Goal: Use online tool/utility: Utilize a website feature to perform a specific function

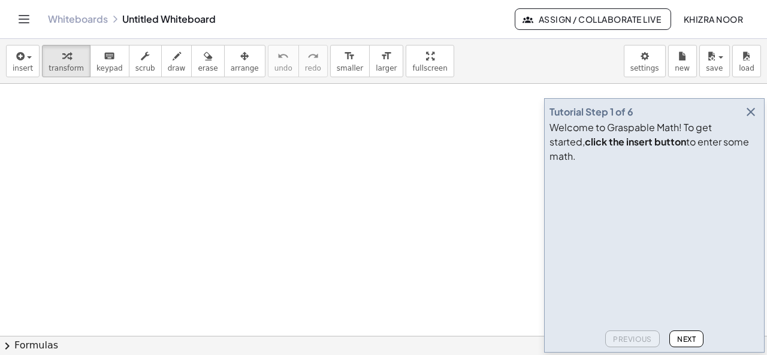
drag, startPoint x: 44, startPoint y: 102, endPoint x: 38, endPoint y: 129, distance: 26.9
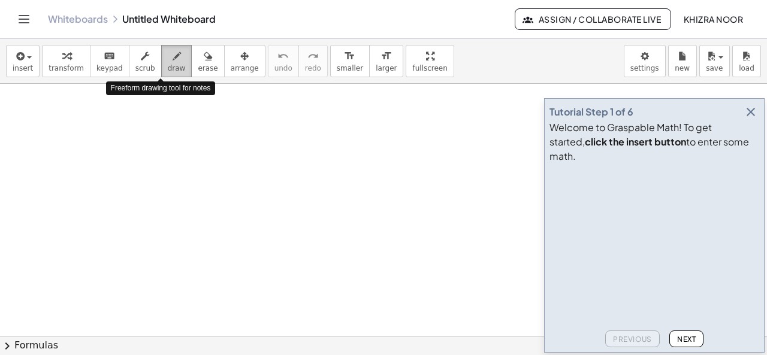
click at [173, 57] on icon "button" at bounding box center [177, 56] width 8 height 14
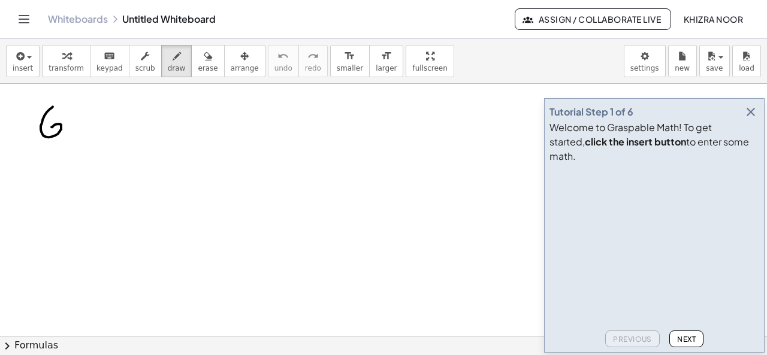
drag, startPoint x: 53, startPoint y: 106, endPoint x: 50, endPoint y: 130, distance: 24.2
drag, startPoint x: 66, startPoint y: 120, endPoint x: 88, endPoint y: 134, distance: 25.8
drag, startPoint x: 98, startPoint y: 123, endPoint x: 117, endPoint y: 121, distance: 19.3
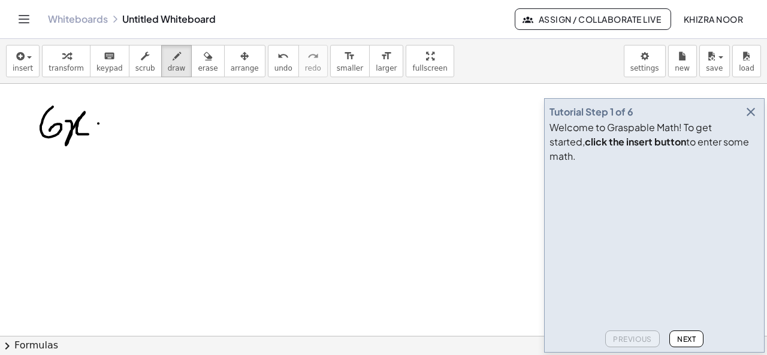
drag, startPoint x: 140, startPoint y: 104, endPoint x: 144, endPoint y: 142, distance: 38.7
drag, startPoint x: 161, startPoint y: 122, endPoint x: 185, endPoint y: 119, distance: 24.8
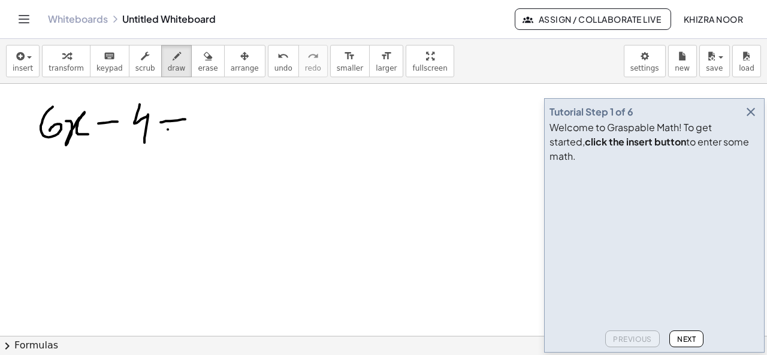
drag, startPoint x: 168, startPoint y: 129, endPoint x: 202, endPoint y: 131, distance: 34.2
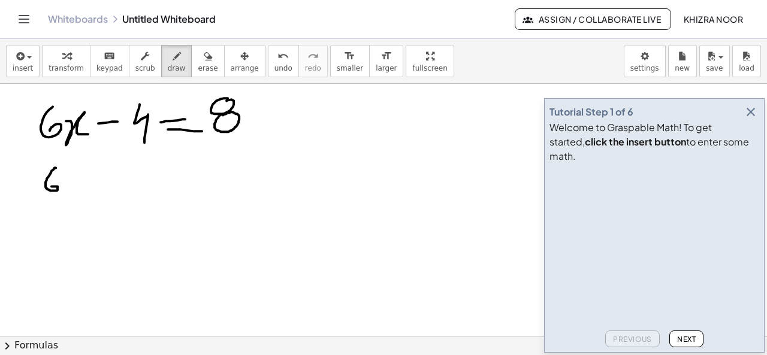
drag, startPoint x: 56, startPoint y: 167, endPoint x: 50, endPoint y: 186, distance: 19.5
drag, startPoint x: 70, startPoint y: 164, endPoint x: 75, endPoint y: 195, distance: 31.6
drag, startPoint x: 78, startPoint y: 176, endPoint x: 101, endPoint y: 191, distance: 27.6
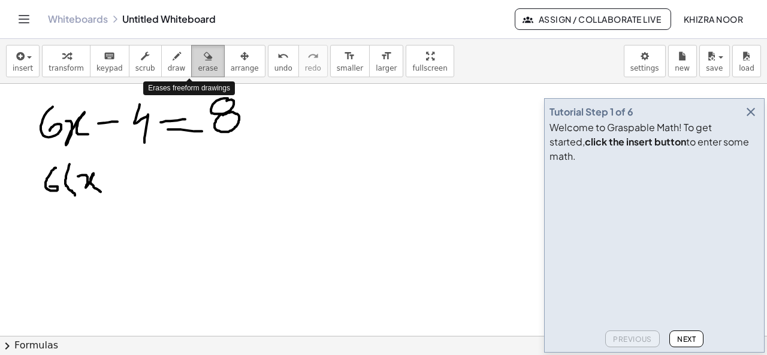
click at [198, 71] on span "erase" at bounding box center [208, 68] width 20 height 8
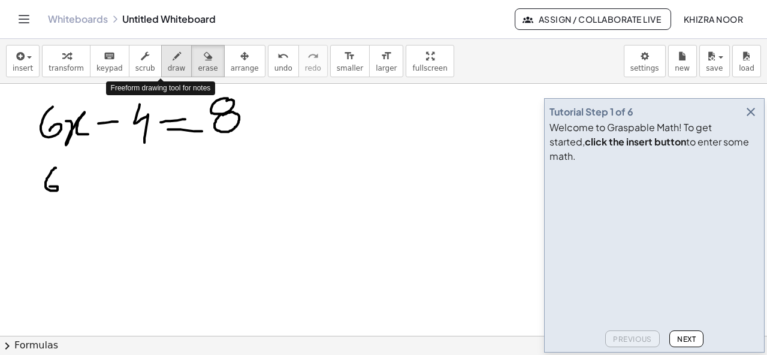
click at [168, 72] on span "draw" at bounding box center [177, 68] width 18 height 8
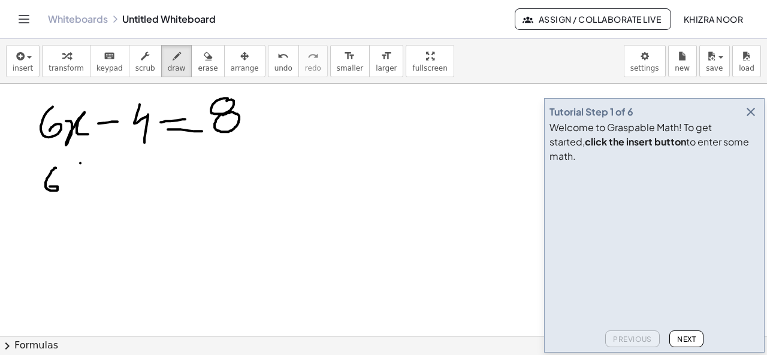
drag, startPoint x: 80, startPoint y: 162, endPoint x: 80, endPoint y: 194, distance: 31.2
drag, startPoint x: 91, startPoint y: 176, endPoint x: 112, endPoint y: 192, distance: 27.0
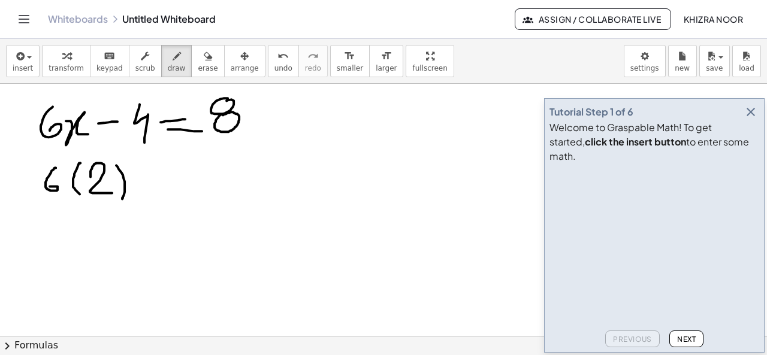
drag, startPoint x: 116, startPoint y: 165, endPoint x: 122, endPoint y: 198, distance: 34.1
drag, startPoint x: 138, startPoint y: 177, endPoint x: 153, endPoint y: 175, distance: 15.1
drag, startPoint x: 162, startPoint y: 159, endPoint x: 170, endPoint y: 198, distance: 40.4
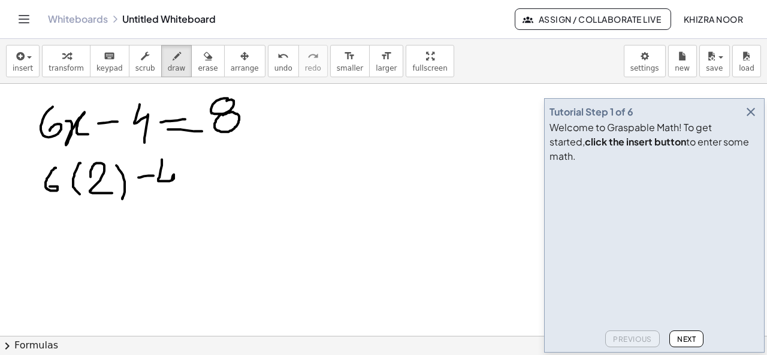
drag, startPoint x: 191, startPoint y: 182, endPoint x: 207, endPoint y: 180, distance: 16.2
drag, startPoint x: 192, startPoint y: 189, endPoint x: 208, endPoint y: 189, distance: 16.2
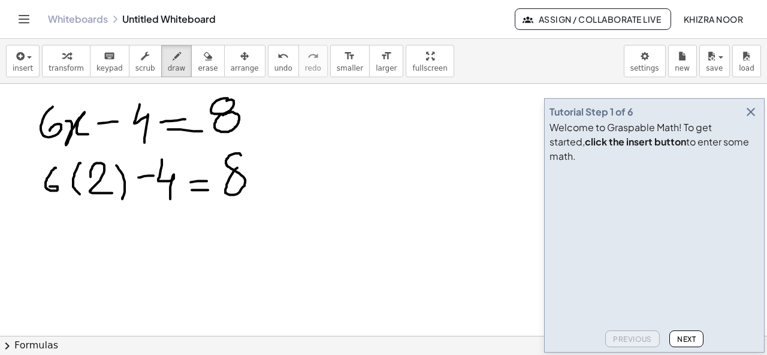
drag, startPoint x: 73, startPoint y: 222, endPoint x: 73, endPoint y: 251, distance: 28.2
drag, startPoint x: 93, startPoint y: 228, endPoint x: 120, endPoint y: 248, distance: 33.6
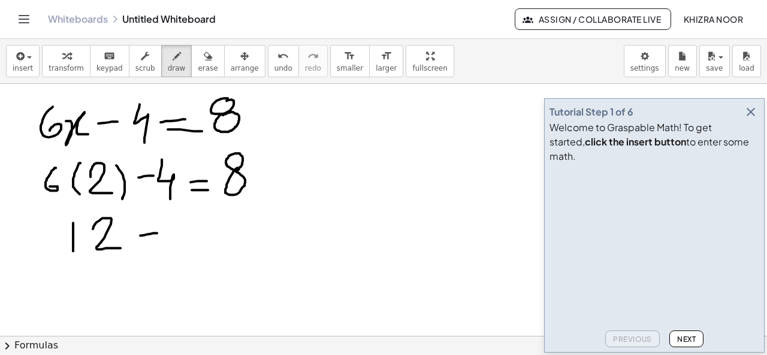
drag, startPoint x: 140, startPoint y: 235, endPoint x: 158, endPoint y: 233, distance: 17.5
drag, startPoint x: 173, startPoint y: 209, endPoint x: 186, endPoint y: 242, distance: 34.7
drag, startPoint x: 203, startPoint y: 231, endPoint x: 211, endPoint y: 229, distance: 8.0
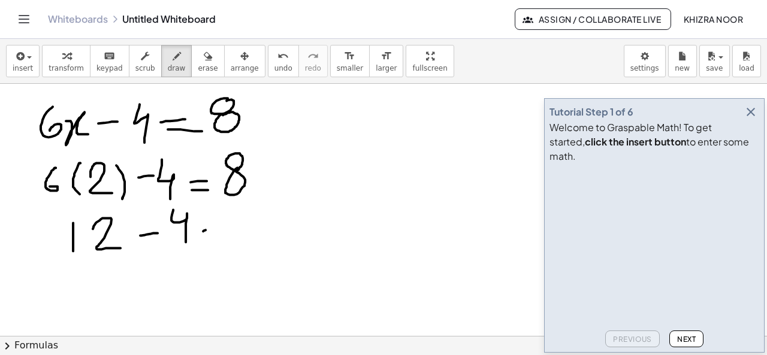
drag, startPoint x: 203, startPoint y: 240, endPoint x: 215, endPoint y: 239, distance: 12.0
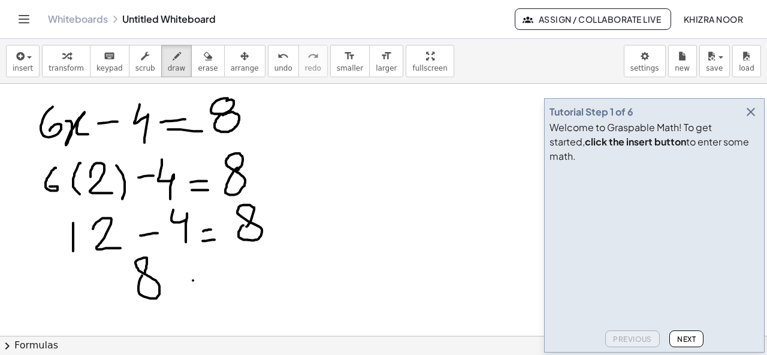
drag, startPoint x: 193, startPoint y: 280, endPoint x: 206, endPoint y: 279, distance: 13.2
drag, startPoint x: 192, startPoint y: 289, endPoint x: 205, endPoint y: 289, distance: 12.6
drag, startPoint x: 240, startPoint y: 276, endPoint x: 241, endPoint y: 283, distance: 7.2
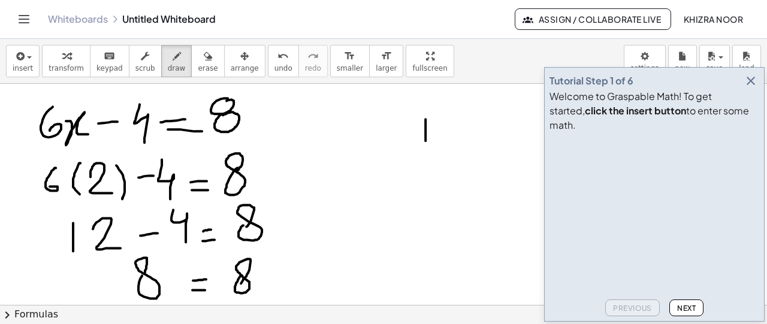
drag, startPoint x: 426, startPoint y: 119, endPoint x: 426, endPoint y: 144, distance: 25.8
drag, startPoint x: 469, startPoint y: 118, endPoint x: 457, endPoint y: 142, distance: 26.8
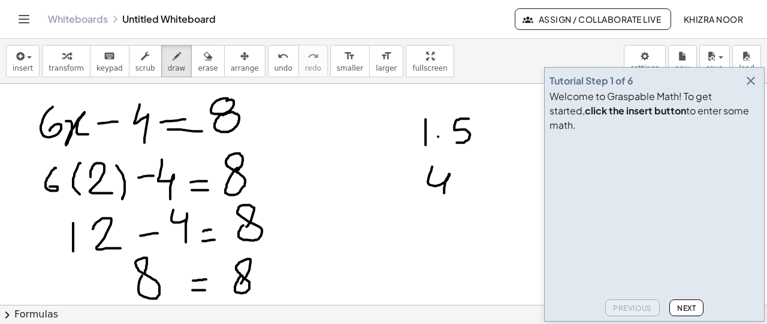
drag, startPoint x: 432, startPoint y: 166, endPoint x: 444, endPoint y: 202, distance: 37.9
drag, startPoint x: 453, startPoint y: 189, endPoint x: 476, endPoint y: 204, distance: 27.3
drag, startPoint x: 399, startPoint y: 221, endPoint x: 517, endPoint y: 221, distance: 118.1
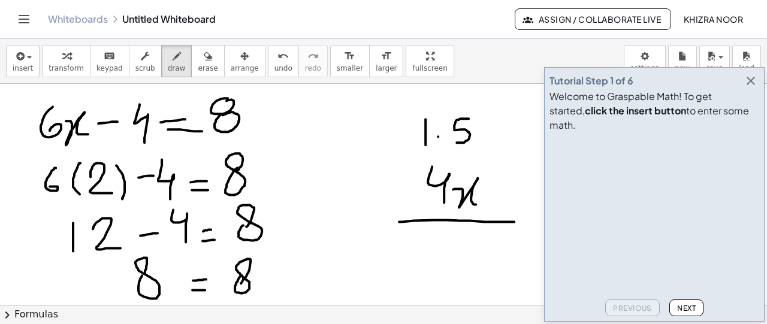
drag, startPoint x: 427, startPoint y: 239, endPoint x: 441, endPoint y: 270, distance: 34.1
drag, startPoint x: 429, startPoint y: 233, endPoint x: 426, endPoint y: 240, distance: 7.2
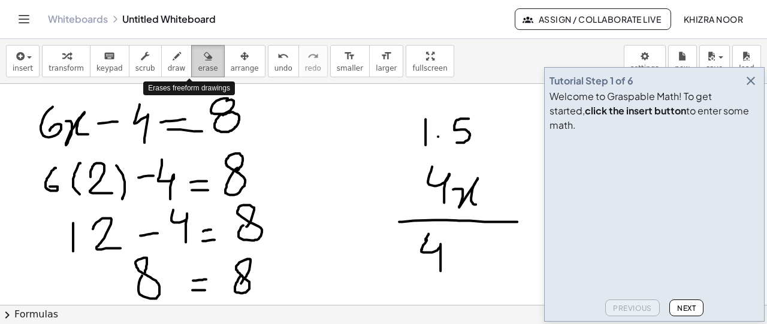
click at [198, 67] on span "erase" at bounding box center [208, 68] width 20 height 8
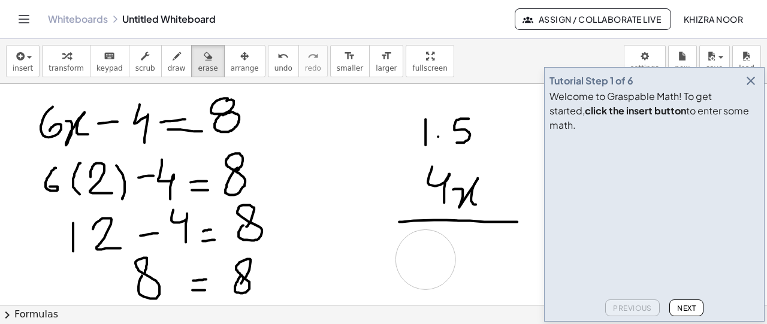
drag, startPoint x: 441, startPoint y: 269, endPoint x: 426, endPoint y: 259, distance: 18.3
drag, startPoint x: 473, startPoint y: 240, endPoint x: 459, endPoint y: 254, distance: 19.5
click at [168, 68] on span "draw" at bounding box center [177, 68] width 18 height 8
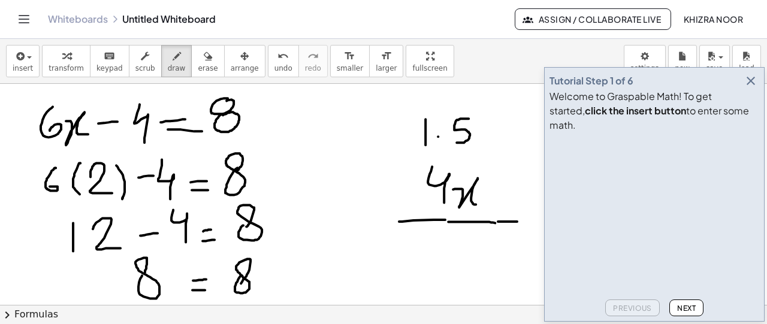
drag, startPoint x: 448, startPoint y: 221, endPoint x: 505, endPoint y: 222, distance: 56.4
drag, startPoint x: 393, startPoint y: 190, endPoint x: 424, endPoint y: 201, distance: 33.2
drag, startPoint x: 417, startPoint y: 176, endPoint x: 396, endPoint y: 213, distance: 43.0
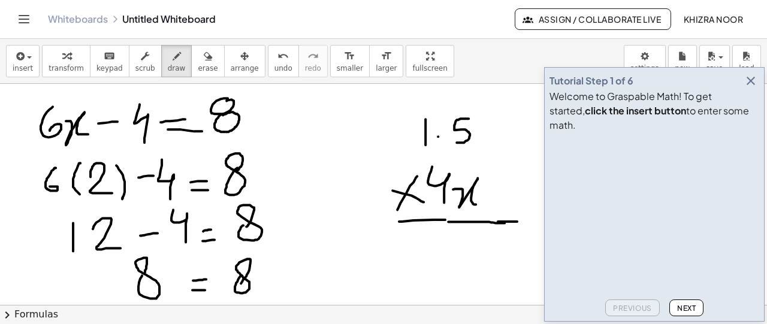
drag, startPoint x: 420, startPoint y: 100, endPoint x: 428, endPoint y: 113, distance: 15.3
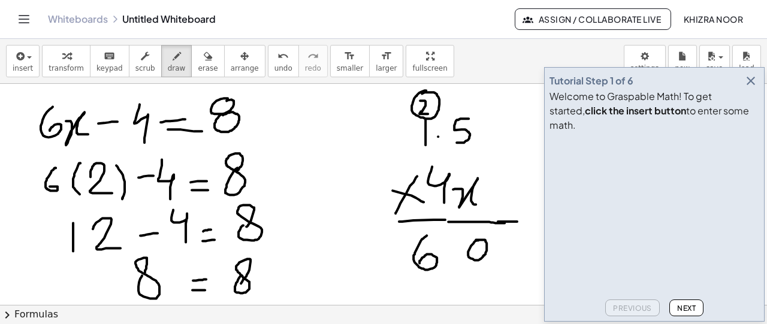
drag, startPoint x: 427, startPoint y: 235, endPoint x: 420, endPoint y: 263, distance: 28.5
drag, startPoint x: 497, startPoint y: 246, endPoint x: 521, endPoint y: 255, distance: 25.3
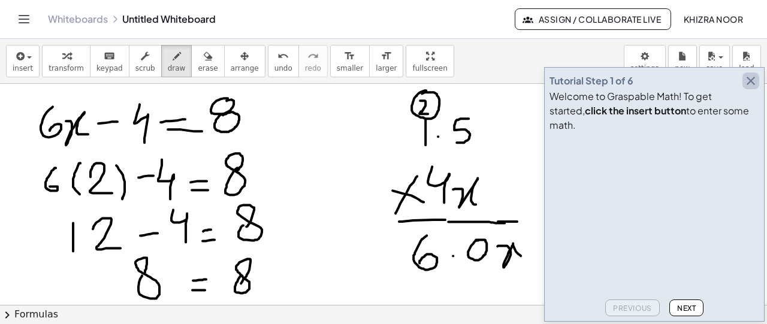
click at [748, 88] on icon "button" at bounding box center [751, 81] width 14 height 14
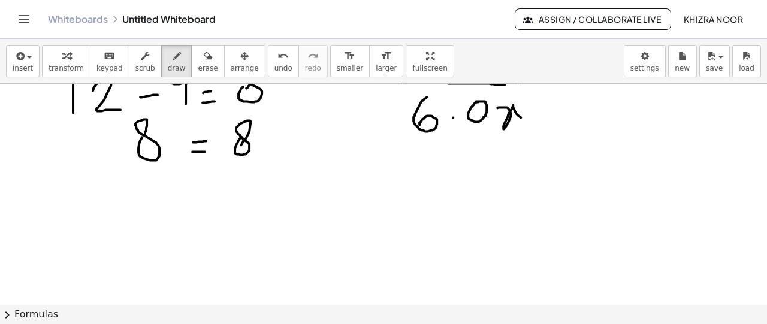
scroll to position [141, 0]
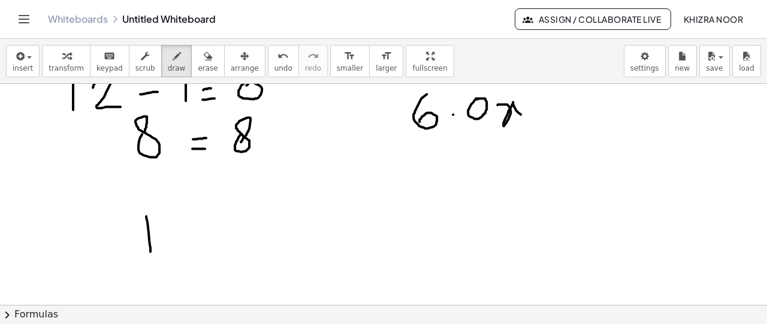
drag, startPoint x: 146, startPoint y: 215, endPoint x: 150, endPoint y: 252, distance: 37.4
click at [150, 252] on div at bounding box center [383, 233] width 767 height 583
drag, startPoint x: 175, startPoint y: 213, endPoint x: 177, endPoint y: 234, distance: 21.1
click at [177, 234] on div at bounding box center [383, 233] width 767 height 583
drag, startPoint x: 210, startPoint y: 227, endPoint x: 235, endPoint y: 225, distance: 25.2
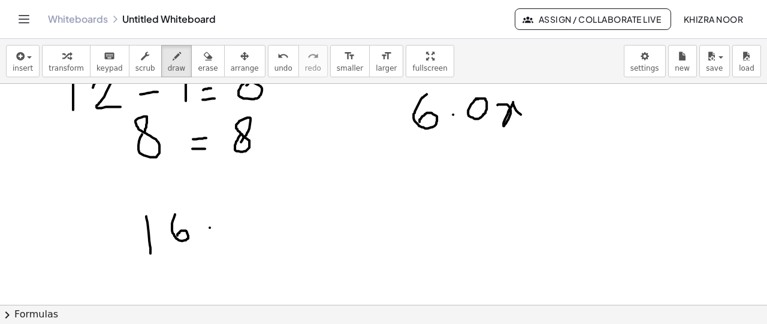
click at [235, 225] on div at bounding box center [383, 233] width 767 height 583
drag, startPoint x: 218, startPoint y: 232, endPoint x: 233, endPoint y: 232, distance: 14.4
click at [233, 232] on div at bounding box center [383, 233] width 767 height 583
drag, startPoint x: 261, startPoint y: 201, endPoint x: 273, endPoint y: 245, distance: 45.8
click at [273, 245] on div at bounding box center [383, 233] width 767 height 583
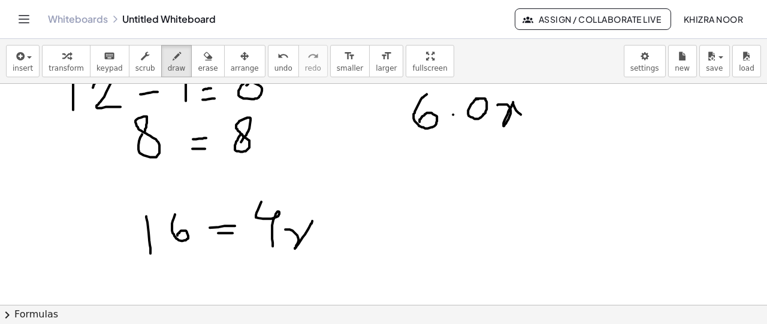
drag, startPoint x: 285, startPoint y: 228, endPoint x: 315, endPoint y: 239, distance: 31.3
click at [315, 239] on div at bounding box center [383, 233] width 767 height 583
drag, startPoint x: 342, startPoint y: 220, endPoint x: 345, endPoint y: 240, distance: 20.6
click at [345, 240] on div at bounding box center [383, 233] width 767 height 583
drag, startPoint x: 336, startPoint y: 232, endPoint x: 351, endPoint y: 230, distance: 15.8
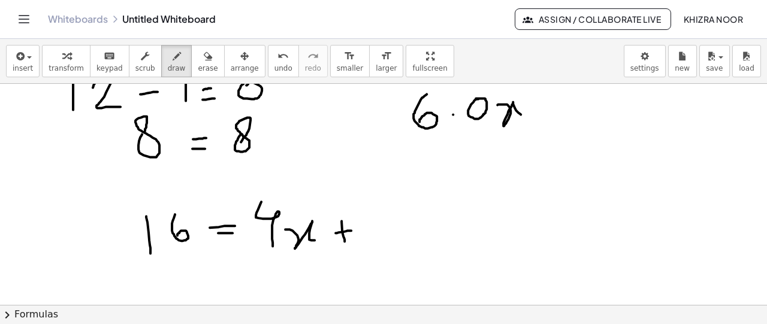
click at [351, 230] on div at bounding box center [383, 233] width 767 height 583
drag, startPoint x: 375, startPoint y: 212, endPoint x: 379, endPoint y: 231, distance: 19.8
click at [379, 231] on div at bounding box center [383, 233] width 767 height 583
click at [403, 210] on div at bounding box center [383, 233] width 767 height 583
drag, startPoint x: 161, startPoint y: 271, endPoint x: 162, endPoint y: 304, distance: 33.0
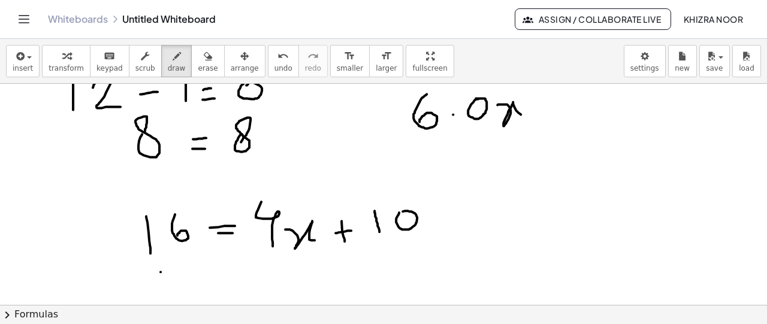
click at [162, 304] on div at bounding box center [383, 233] width 767 height 583
drag, startPoint x: 181, startPoint y: 273, endPoint x: 186, endPoint y: 298, distance: 26.2
click at [186, 298] on div at bounding box center [383, 233] width 767 height 583
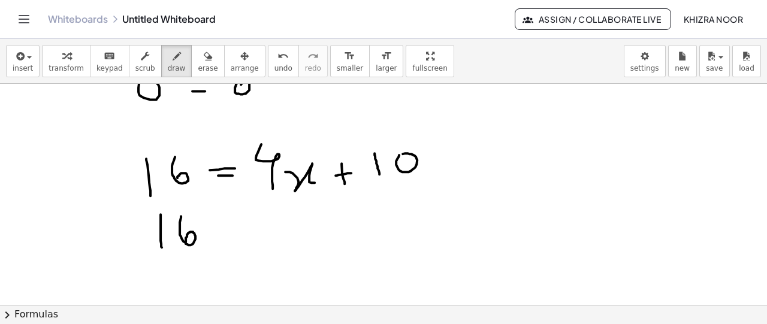
scroll to position [211, 0]
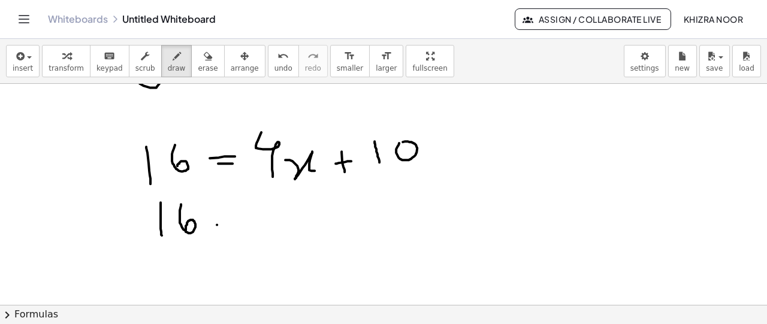
drag, startPoint x: 217, startPoint y: 224, endPoint x: 237, endPoint y: 222, distance: 20.5
click at [237, 222] on div at bounding box center [383, 164] width 767 height 583
drag, startPoint x: 223, startPoint y: 230, endPoint x: 244, endPoint y: 229, distance: 21.0
click at [244, 229] on div at bounding box center [383, 164] width 767 height 583
drag, startPoint x: 264, startPoint y: 196, endPoint x: 277, endPoint y: 240, distance: 45.7
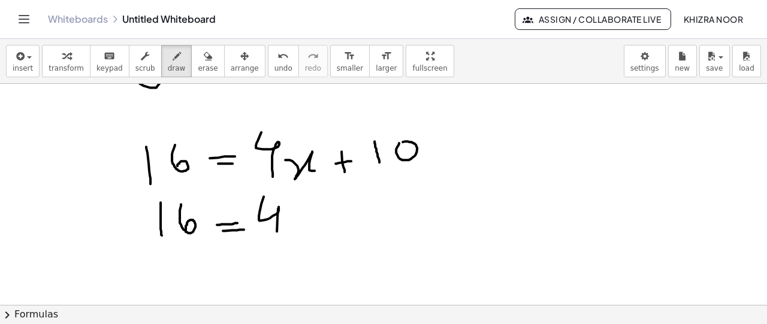
click at [277, 240] on div at bounding box center [383, 164] width 767 height 583
drag, startPoint x: 292, startPoint y: 196, endPoint x: 298, endPoint y: 239, distance: 43.0
click at [298, 239] on div at bounding box center [383, 164] width 767 height 583
drag, startPoint x: 304, startPoint y: 201, endPoint x: 306, endPoint y: 224, distance: 22.8
click at [306, 224] on div at bounding box center [383, 164] width 767 height 583
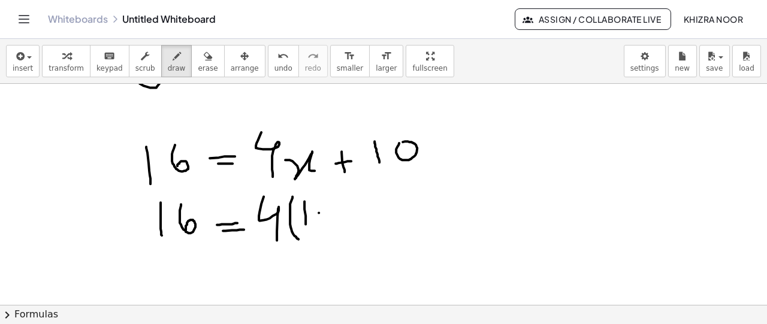
click at [319, 212] on div at bounding box center [383, 164] width 767 height 583
drag, startPoint x: 339, startPoint y: 197, endPoint x: 337, endPoint y: 228, distance: 30.6
click at [337, 228] on div at bounding box center [383, 164] width 767 height 583
drag, startPoint x: 342, startPoint y: 194, endPoint x: 352, endPoint y: 194, distance: 10.2
click at [352, 194] on div at bounding box center [383, 164] width 767 height 583
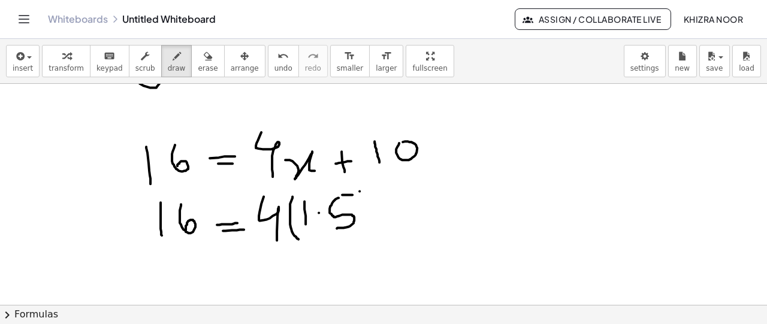
drag, startPoint x: 360, startPoint y: 191, endPoint x: 370, endPoint y: 231, distance: 41.6
click at [370, 231] on div at bounding box center [383, 164] width 767 height 583
drag, startPoint x: 393, startPoint y: 200, endPoint x: 398, endPoint y: 224, distance: 24.6
click at [398, 224] on div at bounding box center [383, 164] width 767 height 583
drag, startPoint x: 390, startPoint y: 212, endPoint x: 411, endPoint y: 206, distance: 22.4
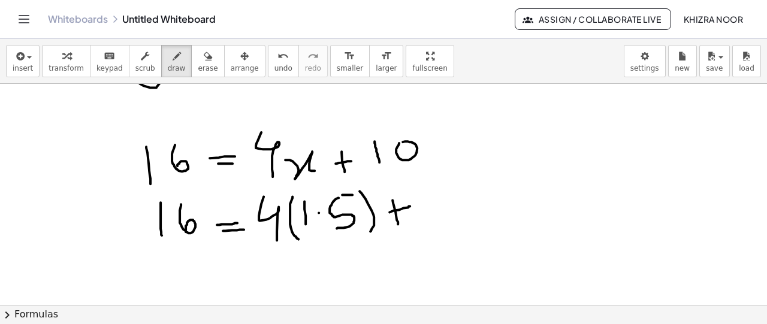
click at [411, 206] on div at bounding box center [383, 164] width 767 height 583
drag, startPoint x: 424, startPoint y: 189, endPoint x: 426, endPoint y: 218, distance: 29.4
click at [426, 218] on div at bounding box center [383, 164] width 767 height 583
click at [450, 198] on div at bounding box center [383, 164] width 767 height 583
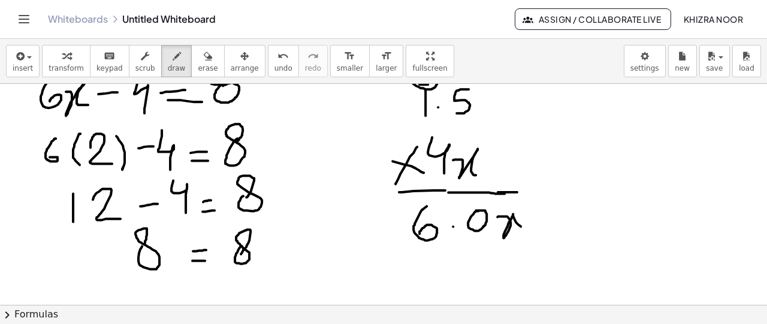
scroll to position [28, 0]
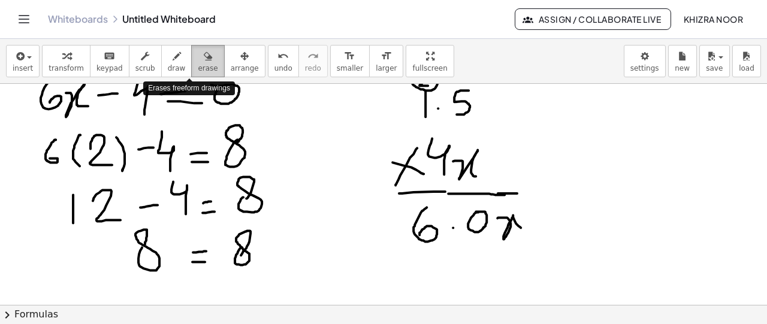
click at [198, 69] on span "erase" at bounding box center [208, 68] width 20 height 8
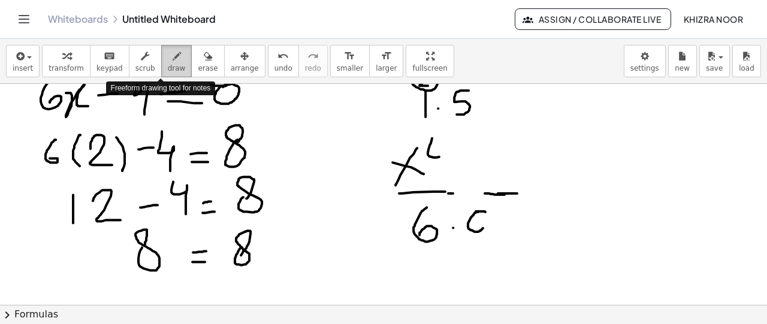
click at [168, 65] on span "draw" at bounding box center [177, 68] width 18 height 8
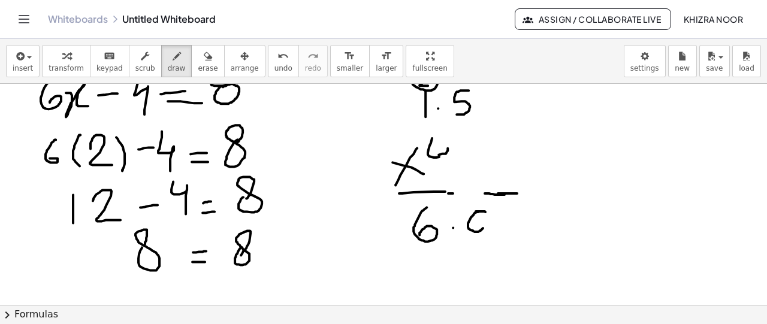
drag, startPoint x: 439, startPoint y: 154, endPoint x: 448, endPoint y: 171, distance: 19.0
drag, startPoint x: 446, startPoint y: 192, endPoint x: 506, endPoint y: 200, distance: 60.4
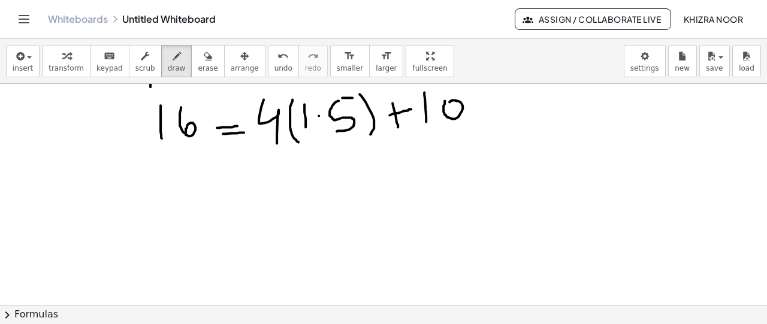
scroll to position [303, 0]
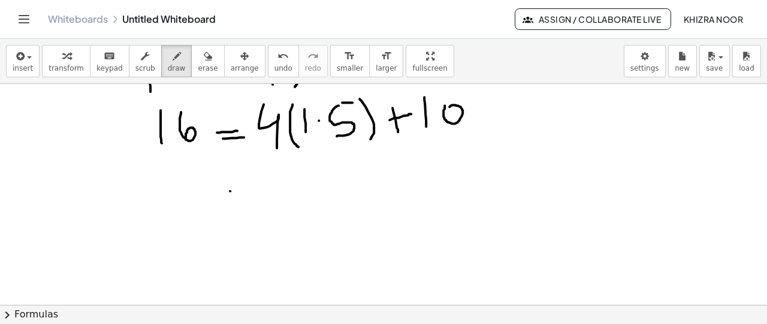
drag, startPoint x: 230, startPoint y: 190, endPoint x: 245, endPoint y: 190, distance: 15.0
click at [245, 190] on div at bounding box center [383, 72] width 767 height 583
drag, startPoint x: 234, startPoint y: 202, endPoint x: 255, endPoint y: 200, distance: 21.1
click at [255, 200] on div at bounding box center [383, 72] width 767 height 583
drag, startPoint x: 296, startPoint y: 165, endPoint x: 285, endPoint y: 194, distance: 30.4
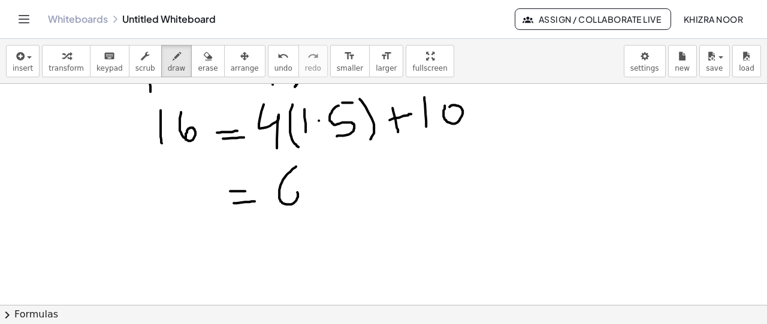
click at [285, 194] on div at bounding box center [383, 72] width 767 height 583
drag, startPoint x: 344, startPoint y: 182, endPoint x: 344, endPoint y: 205, distance: 23.4
click at [344, 205] on div at bounding box center [383, 72] width 767 height 583
drag, startPoint x: 333, startPoint y: 191, endPoint x: 357, endPoint y: 191, distance: 24.0
click at [357, 191] on div at bounding box center [383, 72] width 767 height 583
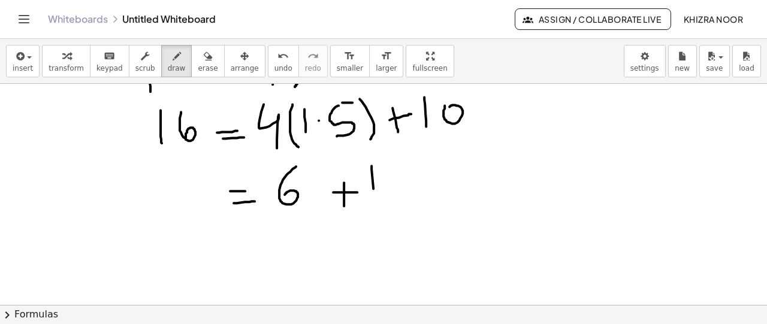
drag, startPoint x: 372, startPoint y: 165, endPoint x: 373, endPoint y: 201, distance: 36.0
click at [373, 201] on div at bounding box center [383, 72] width 767 height 583
click at [393, 173] on div at bounding box center [383, 72] width 767 height 583
drag, startPoint x: 237, startPoint y: 243, endPoint x: 251, endPoint y: 243, distance: 13.8
click at [251, 243] on div at bounding box center [383, 72] width 767 height 583
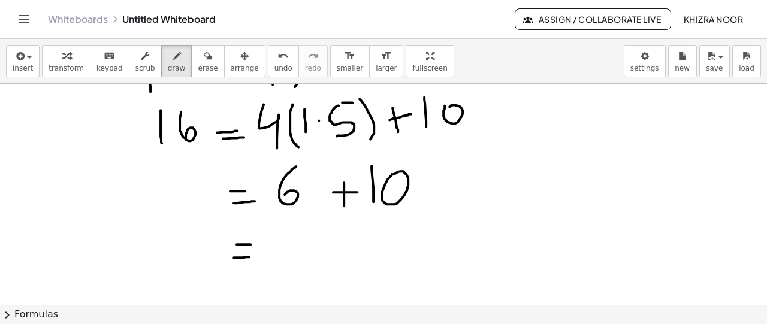
drag, startPoint x: 234, startPoint y: 257, endPoint x: 250, endPoint y: 256, distance: 16.2
click at [250, 256] on div at bounding box center [383, 72] width 767 height 583
drag, startPoint x: 159, startPoint y: 236, endPoint x: 156, endPoint y: 260, distance: 24.8
click at [156, 260] on div at bounding box center [383, 72] width 767 height 583
drag, startPoint x: 186, startPoint y: 232, endPoint x: 186, endPoint y: 258, distance: 26.4
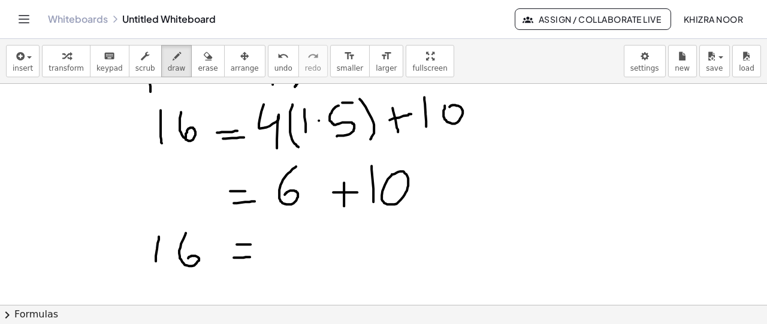
click at [186, 258] on div at bounding box center [383, 72] width 767 height 583
drag, startPoint x: 294, startPoint y: 236, endPoint x: 293, endPoint y: 255, distance: 19.2
click at [293, 255] on div at bounding box center [383, 72] width 767 height 583
click at [321, 223] on div at bounding box center [383, 72] width 767 height 583
drag, startPoint x: 321, startPoint y: 223, endPoint x: 314, endPoint y: 252, distance: 29.7
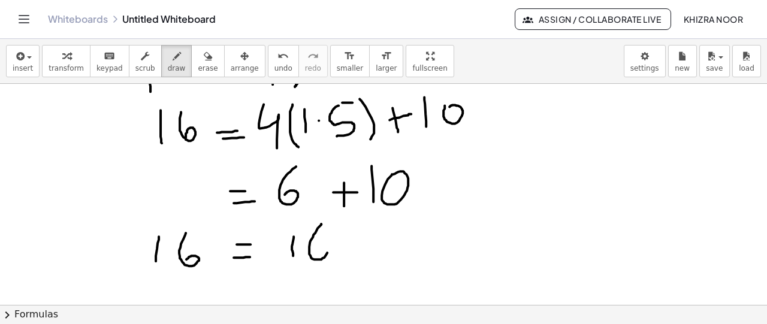
click at [314, 252] on div at bounding box center [383, 72] width 767 height 583
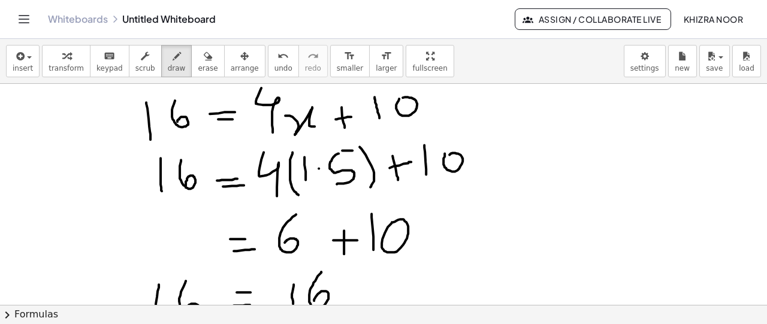
scroll to position [254, 0]
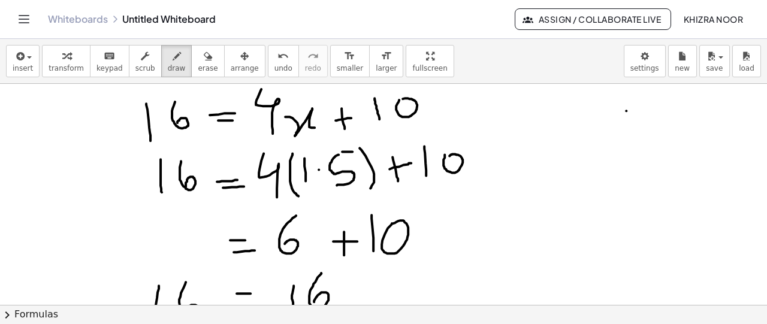
drag, startPoint x: 626, startPoint y: 110, endPoint x: 629, endPoint y: 140, distance: 30.1
click at [629, 140] on div at bounding box center [383, 121] width 767 height 583
click at [643, 126] on div at bounding box center [383, 121] width 767 height 583
drag, startPoint x: 673, startPoint y: 108, endPoint x: 665, endPoint y: 137, distance: 29.8
click at [665, 137] on div at bounding box center [383, 121] width 767 height 583
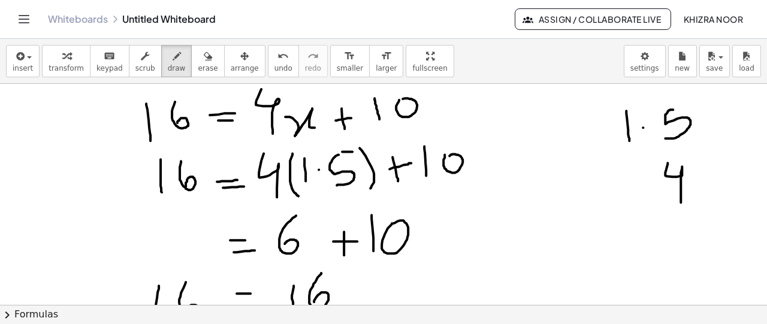
drag, startPoint x: 668, startPoint y: 162, endPoint x: 681, endPoint y: 203, distance: 42.8
click at [681, 203] on div at bounding box center [383, 121] width 767 height 583
drag, startPoint x: 629, startPoint y: 178, endPoint x: 643, endPoint y: 188, distance: 16.8
click at [643, 188] on div at bounding box center [383, 121] width 767 height 583
drag, startPoint x: 643, startPoint y: 174, endPoint x: 632, endPoint y: 188, distance: 17.5
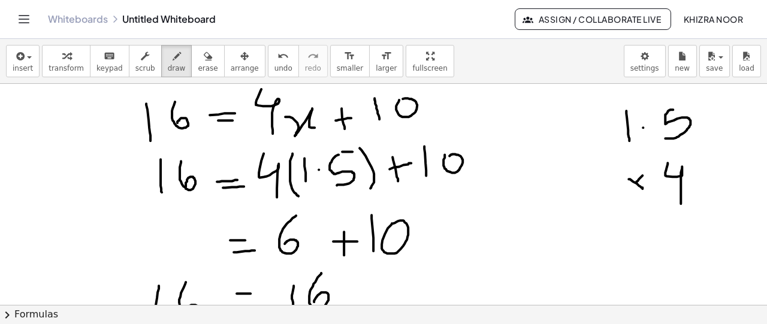
click at [632, 188] on div at bounding box center [383, 121] width 767 height 583
drag, startPoint x: 617, startPoint y: 205, endPoint x: 753, endPoint y: 198, distance: 136.2
click at [753, 198] on div at bounding box center [383, 121] width 767 height 583
click at [694, 219] on div at bounding box center [383, 121] width 767 height 583
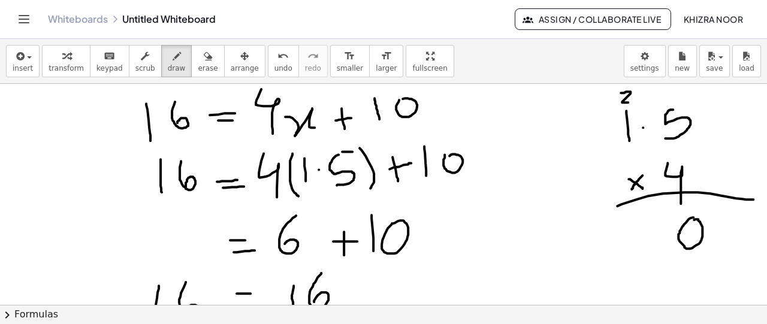
drag, startPoint x: 621, startPoint y: 92, endPoint x: 638, endPoint y: 101, distance: 19.3
click at [638, 101] on div at bounding box center [383, 121] width 767 height 583
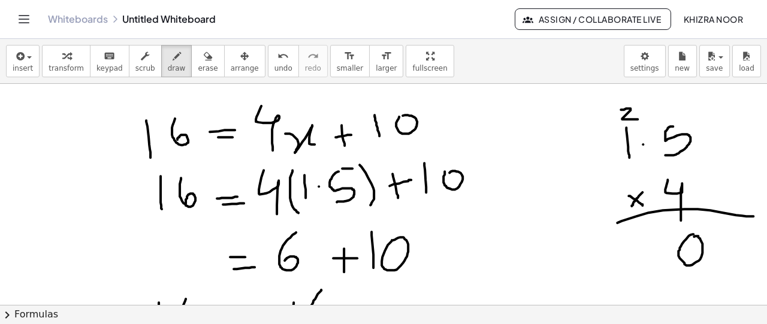
drag, startPoint x: 631, startPoint y: 80, endPoint x: 617, endPoint y: 111, distance: 34.6
click at [617, 111] on div "insert select one: Math Expression Function Text Youtube Video Graphing Geometr…" at bounding box center [383, 181] width 767 height 285
click at [635, 104] on div at bounding box center [383, 138] width 767 height 583
drag, startPoint x: 645, startPoint y: 227, endPoint x: 632, endPoint y: 272, distance: 46.7
click at [632, 272] on div at bounding box center [383, 138] width 767 height 583
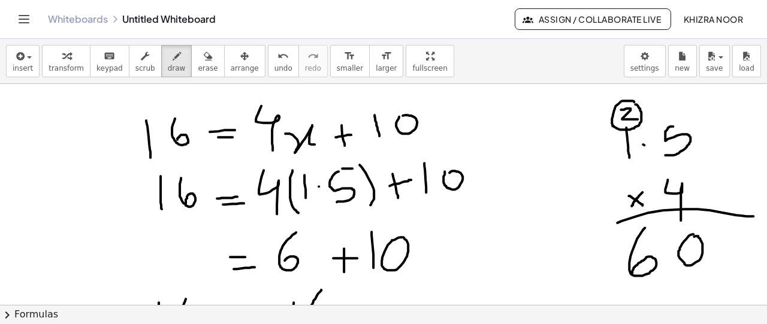
click at [644, 144] on div at bounding box center [383, 138] width 767 height 583
drag, startPoint x: 629, startPoint y: 162, endPoint x: 637, endPoint y: 162, distance: 7.2
click at [637, 162] on div at bounding box center [383, 138] width 767 height 583
drag, startPoint x: 669, startPoint y: 160, endPoint x: 681, endPoint y: 159, distance: 12.0
click at [681, 159] on div at bounding box center [383, 138] width 767 height 583
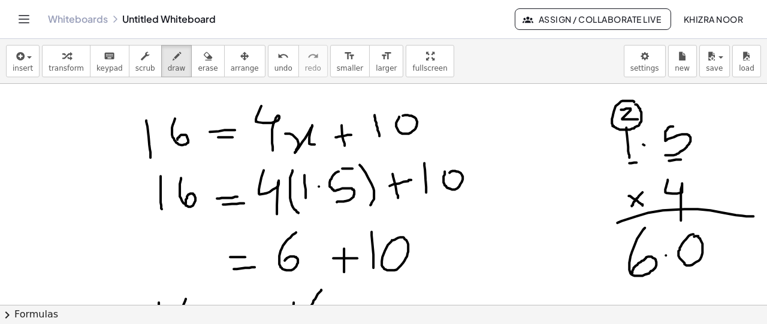
click at [666, 255] on div at bounding box center [383, 138] width 767 height 583
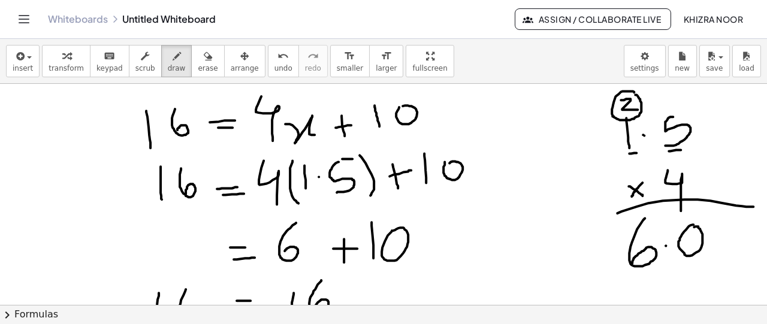
scroll to position [248, 0]
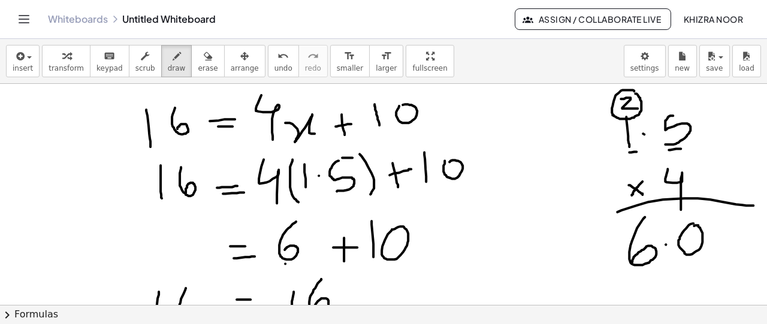
drag, startPoint x: 285, startPoint y: 263, endPoint x: 316, endPoint y: 265, distance: 31.2
click at [316, 265] on div at bounding box center [383, 127] width 767 height 583
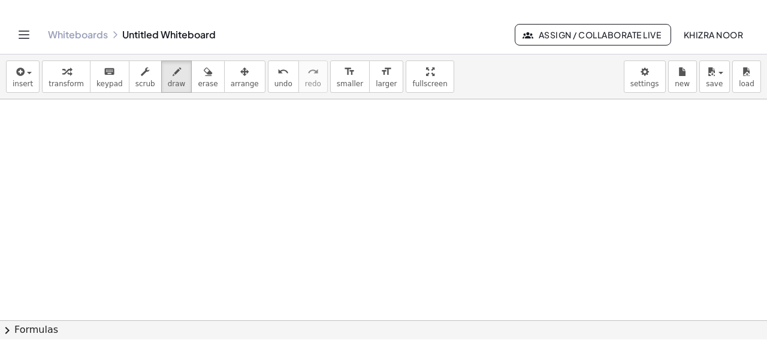
scroll to position [500, 0]
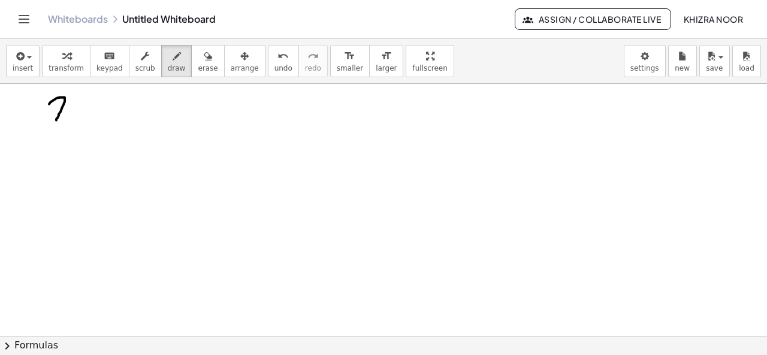
drag, startPoint x: 49, startPoint y: 103, endPoint x: 76, endPoint y: 117, distance: 29.8
click at [76, 117] on div at bounding box center [383, 28] width 767 height 889
drag, startPoint x: 79, startPoint y: 107, endPoint x: 98, endPoint y: 115, distance: 20.7
click at [98, 115] on div at bounding box center [383, 28] width 767 height 889
drag, startPoint x: 110, startPoint y: 102, endPoint x: 116, endPoint y: 120, distance: 19.0
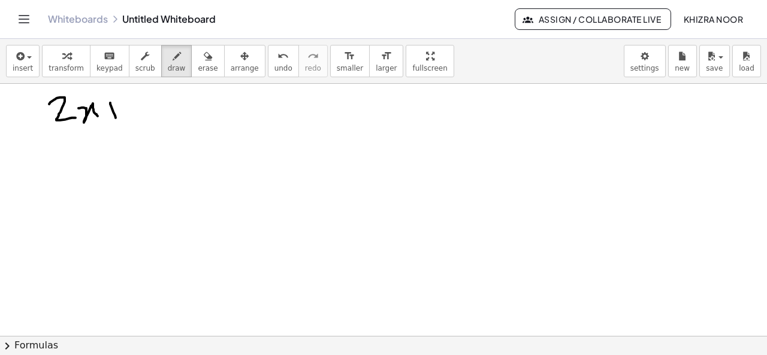
click at [116, 120] on div at bounding box center [383, 28] width 767 height 889
drag, startPoint x: 110, startPoint y: 114, endPoint x: 122, endPoint y: 112, distance: 12.7
click at [122, 112] on div at bounding box center [383, 28] width 767 height 889
drag, startPoint x: 136, startPoint y: 100, endPoint x: 148, endPoint y: 129, distance: 31.2
click at [148, 129] on div at bounding box center [383, 28] width 767 height 889
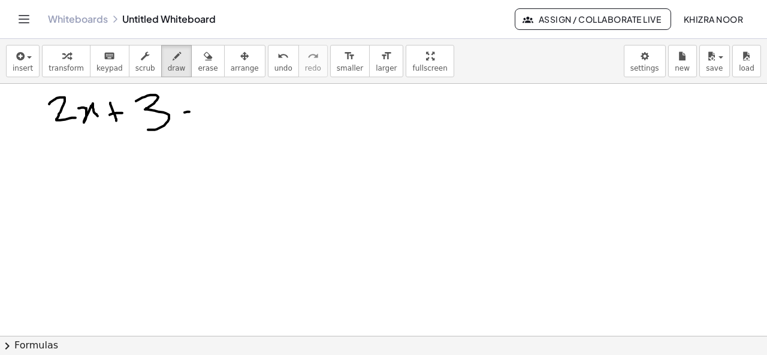
drag, startPoint x: 185, startPoint y: 111, endPoint x: 198, endPoint y: 110, distance: 13.3
click at [198, 110] on div at bounding box center [383, 28] width 767 height 889
drag, startPoint x: 183, startPoint y: 122, endPoint x: 198, endPoint y: 122, distance: 15.6
click at [198, 122] on div at bounding box center [383, 28] width 767 height 889
drag, startPoint x: 229, startPoint y: 102, endPoint x: 219, endPoint y: 123, distance: 23.1
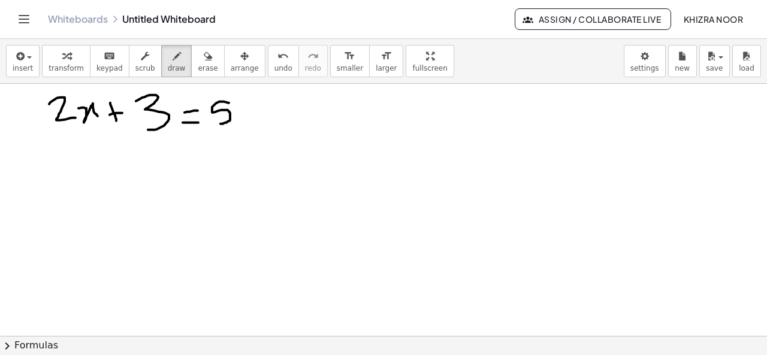
click at [219, 123] on div at bounding box center [383, 28] width 767 height 889
drag, startPoint x: 243, startPoint y: 111, endPoint x: 271, endPoint y: 127, distance: 32.0
click at [271, 127] on div at bounding box center [383, 28] width 767 height 889
drag, startPoint x: 289, startPoint y: 108, endPoint x: 292, endPoint y: 121, distance: 13.7
click at [292, 121] on div at bounding box center [383, 28] width 767 height 889
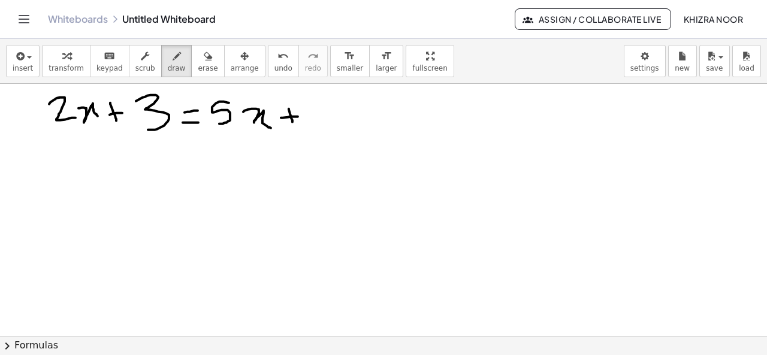
drag, startPoint x: 281, startPoint y: 117, endPoint x: 298, endPoint y: 116, distance: 17.4
click at [298, 116] on div at bounding box center [383, 28] width 767 height 889
drag, startPoint x: 326, startPoint y: 97, endPoint x: 328, endPoint y: 122, distance: 24.7
click at [328, 122] on div at bounding box center [383, 28] width 767 height 889
drag, startPoint x: 83, startPoint y: 161, endPoint x: 74, endPoint y: 152, distance: 13.1
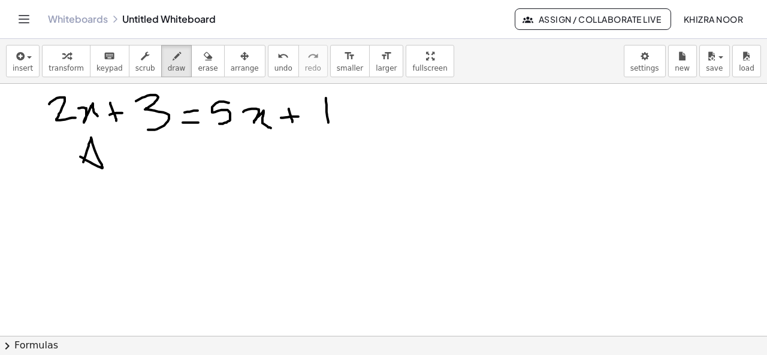
click at [74, 152] on div at bounding box center [383, 28] width 767 height 889
drag, startPoint x: 116, startPoint y: 154, endPoint x: 125, endPoint y: 170, distance: 18.2
click at [125, 170] on div at bounding box center [383, 28] width 767 height 889
drag, startPoint x: 135, startPoint y: 156, endPoint x: 145, endPoint y: 168, distance: 15.4
click at [145, 168] on div at bounding box center [383, 28] width 767 height 889
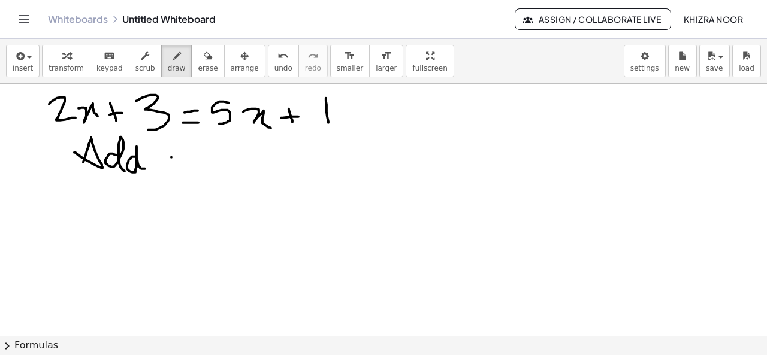
drag, startPoint x: 171, startPoint y: 156, endPoint x: 171, endPoint y: 176, distance: 19.2
click at [171, 176] on div at bounding box center [383, 28] width 767 height 889
drag, startPoint x: 165, startPoint y: 168, endPoint x: 177, endPoint y: 168, distance: 11.4
click at [177, 168] on div at bounding box center [383, 28] width 767 height 889
drag, startPoint x: 161, startPoint y: 144, endPoint x: 161, endPoint y: 151, distance: 6.6
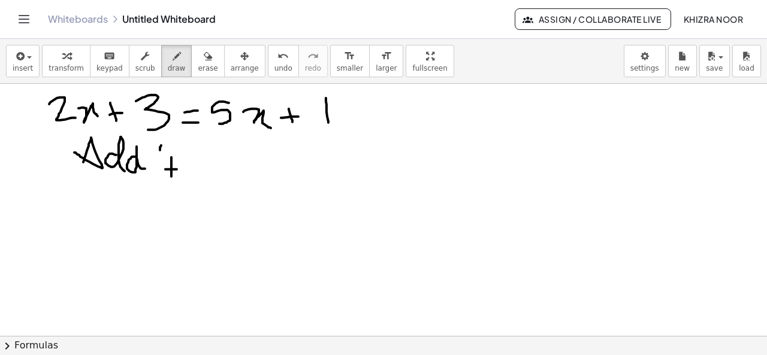
click at [161, 151] on div at bounding box center [383, 28] width 767 height 889
drag, startPoint x: 157, startPoint y: 144, endPoint x: 157, endPoint y: 153, distance: 9.0
click at [157, 153] on div at bounding box center [383, 28] width 767 height 889
drag, startPoint x: 194, startPoint y: 162, endPoint x: 216, endPoint y: 170, distance: 22.9
click at [216, 170] on div at bounding box center [383, 28] width 767 height 889
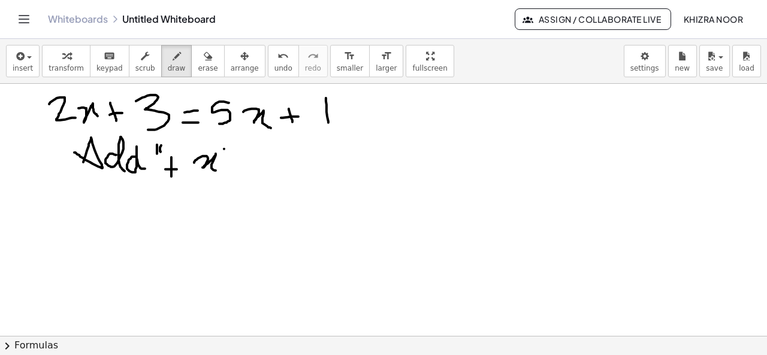
drag, startPoint x: 224, startPoint y: 148, endPoint x: 223, endPoint y: 158, distance: 10.3
click at [223, 158] on div at bounding box center [383, 28] width 767 height 889
drag, startPoint x: 228, startPoint y: 148, endPoint x: 225, endPoint y: 164, distance: 15.8
click at [225, 164] on div at bounding box center [383, 28] width 767 height 889
click at [270, 152] on div at bounding box center [383, 28] width 767 height 889
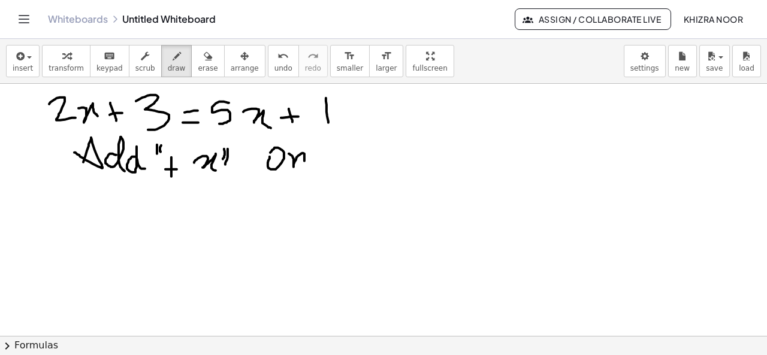
drag, startPoint x: 289, startPoint y: 153, endPoint x: 304, endPoint y: 168, distance: 22.0
click at [304, 168] on div at bounding box center [383, 28] width 767 height 889
drag, startPoint x: 343, startPoint y: 141, endPoint x: 347, endPoint y: 165, distance: 23.6
click at [347, 165] on div at bounding box center [383, 28] width 767 height 889
drag, startPoint x: 364, startPoint y: 158, endPoint x: 370, endPoint y: 158, distance: 6.6
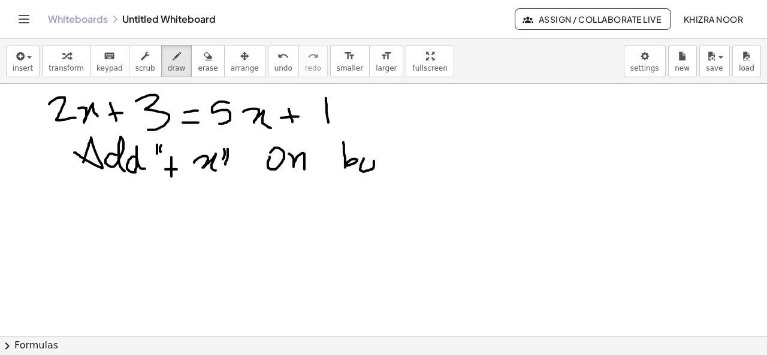
click at [370, 158] on div at bounding box center [383, 28] width 767 height 889
drag, startPoint x: 380, startPoint y: 147, endPoint x: 383, endPoint y: 163, distance: 16.5
click at [383, 163] on div at bounding box center [383, 28] width 767 height 889
drag, startPoint x: 390, startPoint y: 146, endPoint x: 408, endPoint y: 156, distance: 20.1
click at [408, 156] on div at bounding box center [383, 28] width 767 height 889
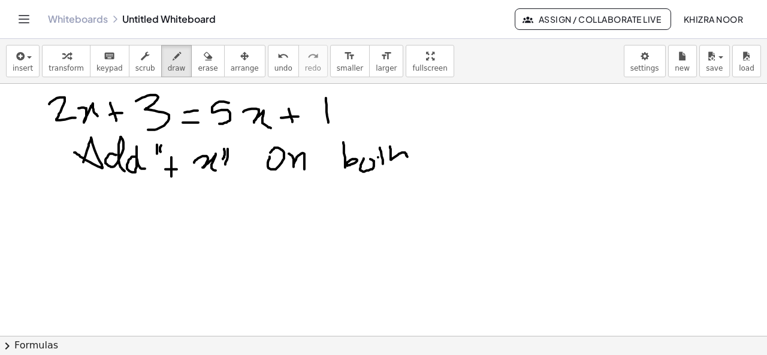
drag, startPoint x: 378, startPoint y: 156, endPoint x: 391, endPoint y: 154, distance: 12.8
click at [391, 154] on div at bounding box center [383, 28] width 767 height 889
click at [418, 161] on div at bounding box center [383, 28] width 767 height 889
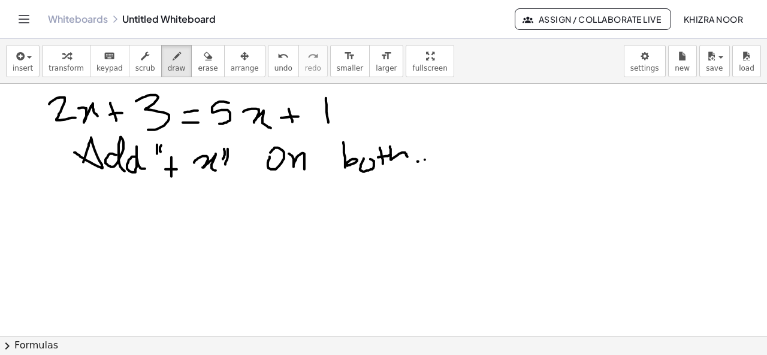
click at [425, 159] on div at bounding box center [383, 28] width 767 height 889
drag, startPoint x: 425, startPoint y: 159, endPoint x: 438, endPoint y: 162, distance: 13.7
click at [438, 162] on div at bounding box center [383, 28] width 767 height 889
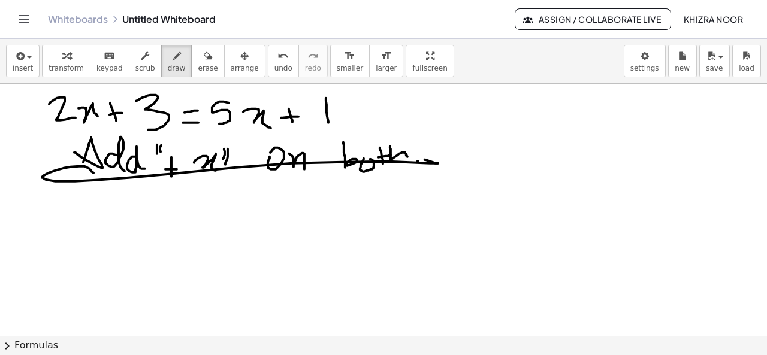
drag, startPoint x: 438, startPoint y: 162, endPoint x: 96, endPoint y: 173, distance: 342.4
click at [96, 173] on div at bounding box center [383, 28] width 767 height 889
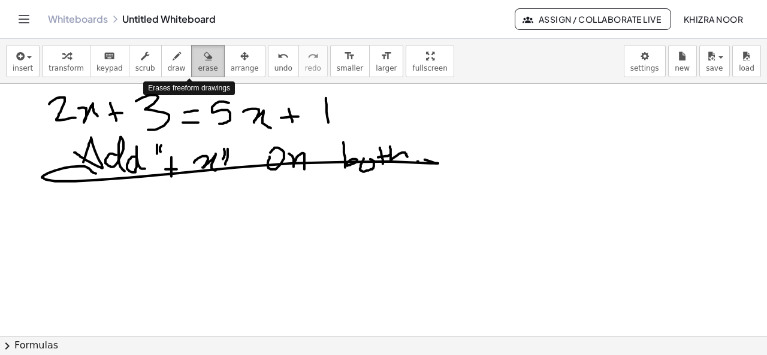
click at [198, 67] on span "erase" at bounding box center [208, 68] width 20 height 8
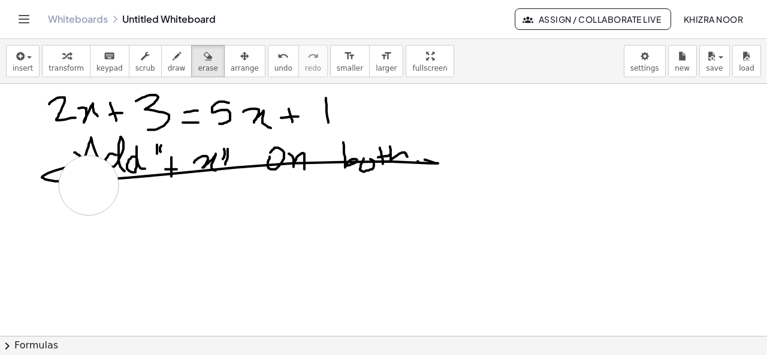
click at [89, 185] on div at bounding box center [383, 28] width 767 height 889
drag, startPoint x: 79, startPoint y: 181, endPoint x: 135, endPoint y: 207, distance: 62.2
click at [135, 207] on div at bounding box center [383, 28] width 767 height 889
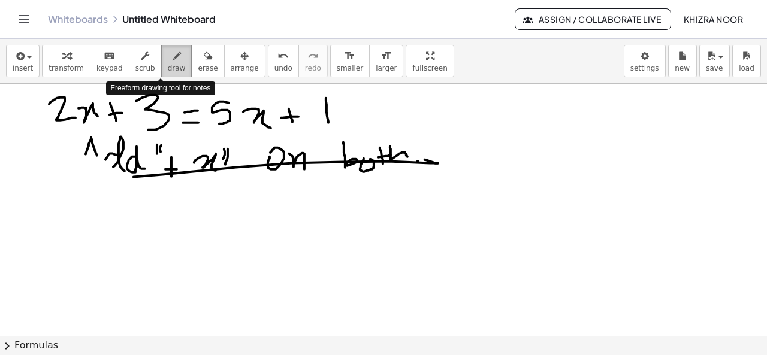
click at [168, 68] on span "draw" at bounding box center [177, 68] width 18 height 8
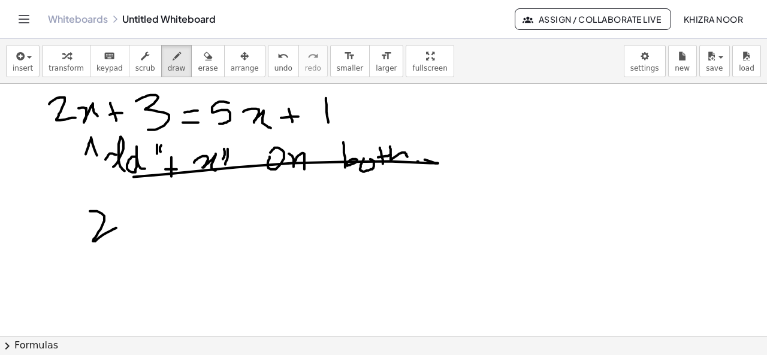
drag, startPoint x: 90, startPoint y: 210, endPoint x: 116, endPoint y: 227, distance: 31.3
click at [116, 227] on div at bounding box center [383, 28] width 767 height 889
drag, startPoint x: 123, startPoint y: 224, endPoint x: 145, endPoint y: 246, distance: 30.9
click at [145, 246] on div at bounding box center [383, 28] width 767 height 889
drag, startPoint x: 168, startPoint y: 222, endPoint x: 162, endPoint y: 250, distance: 28.2
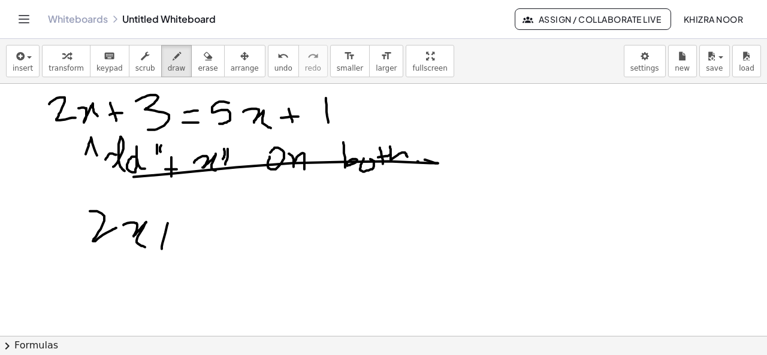
click at [162, 250] on div at bounding box center [383, 28] width 767 height 889
drag, startPoint x: 158, startPoint y: 237, endPoint x: 179, endPoint y: 237, distance: 21.0
click at [179, 237] on div at bounding box center [383, 28] width 767 height 889
drag, startPoint x: 191, startPoint y: 224, endPoint x: 200, endPoint y: 251, distance: 28.6
click at [200, 251] on div at bounding box center [383, 28] width 767 height 889
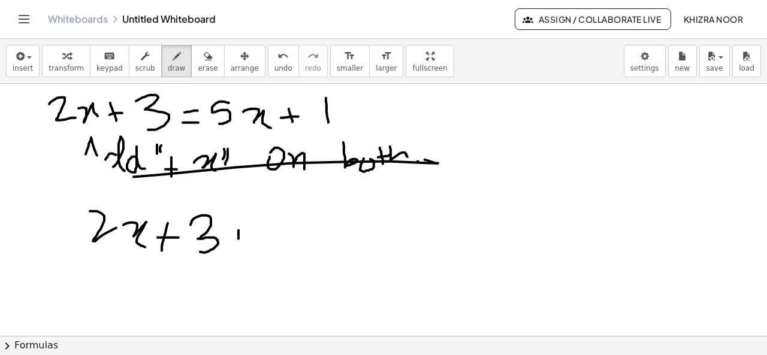
drag, startPoint x: 239, startPoint y: 230, endPoint x: 239, endPoint y: 250, distance: 20.4
click at [239, 250] on div at bounding box center [383, 28] width 767 height 889
drag, startPoint x: 229, startPoint y: 243, endPoint x: 250, endPoint y: 240, distance: 21.1
click at [250, 240] on div at bounding box center [383, 28] width 767 height 889
drag, startPoint x: 261, startPoint y: 237, endPoint x: 300, endPoint y: 242, distance: 39.3
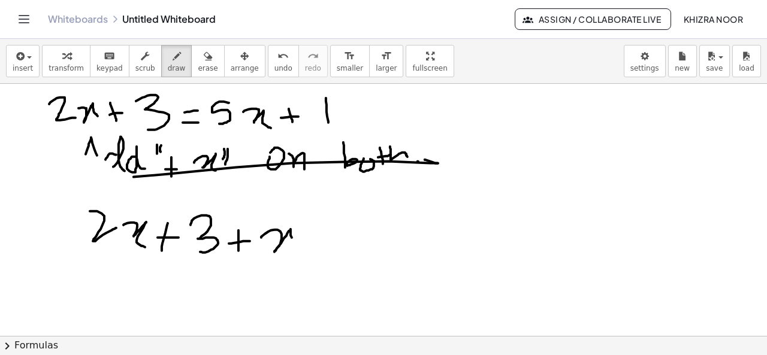
click at [300, 242] on div at bounding box center [383, 28] width 767 height 889
drag, startPoint x: 327, startPoint y: 230, endPoint x: 349, endPoint y: 230, distance: 22.2
click at [349, 230] on div at bounding box center [383, 28] width 767 height 889
drag, startPoint x: 331, startPoint y: 238, endPoint x: 355, endPoint y: 239, distance: 24.0
click at [355, 239] on div at bounding box center [383, 28] width 767 height 889
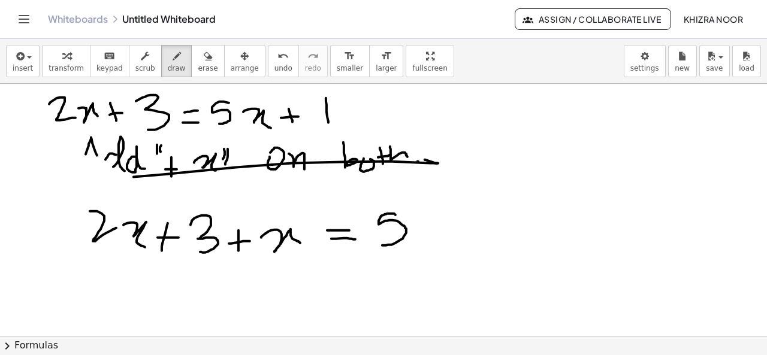
drag, startPoint x: 396, startPoint y: 214, endPoint x: 382, endPoint y: 245, distance: 33.5
click at [382, 245] on div at bounding box center [383, 28] width 767 height 889
drag, startPoint x: 416, startPoint y: 233, endPoint x: 438, endPoint y: 246, distance: 25.0
click at [438, 246] on div at bounding box center [383, 28] width 767 height 889
drag, startPoint x: 457, startPoint y: 229, endPoint x: 478, endPoint y: 228, distance: 21.6
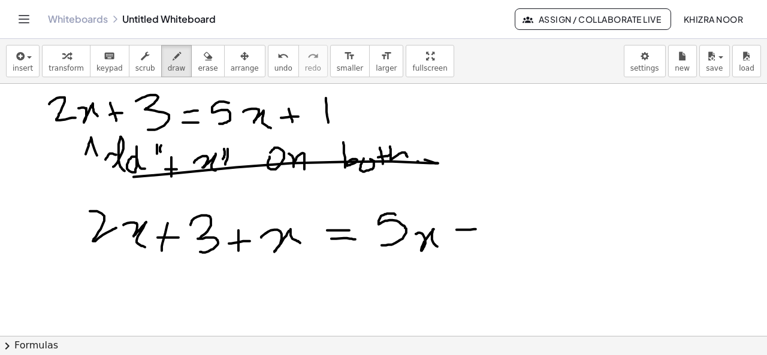
click at [478, 228] on div at bounding box center [383, 28] width 767 height 889
drag, startPoint x: 469, startPoint y: 216, endPoint x: 467, endPoint y: 234, distance: 18.7
click at [467, 234] on div at bounding box center [383, 28] width 767 height 889
drag, startPoint x: 510, startPoint y: 210, endPoint x: 509, endPoint y: 238, distance: 27.6
click at [509, 238] on div at bounding box center [383, 28] width 767 height 889
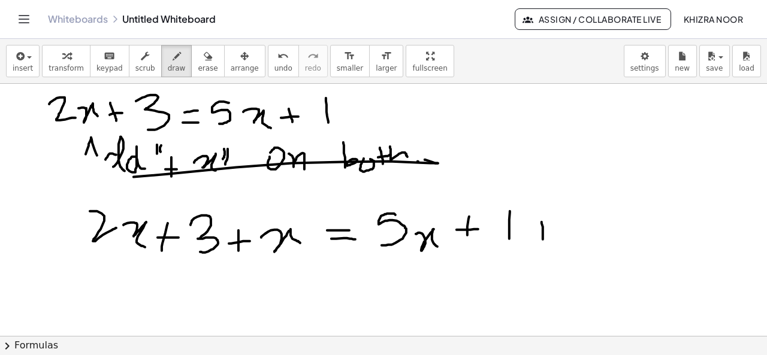
drag, startPoint x: 542, startPoint y: 221, endPoint x: 543, endPoint y: 240, distance: 18.6
click at [543, 240] on div at bounding box center [383, 28] width 767 height 889
drag, startPoint x: 531, startPoint y: 231, endPoint x: 555, endPoint y: 230, distance: 24.0
click at [555, 230] on div at bounding box center [383, 28] width 767 height 889
drag, startPoint x: 562, startPoint y: 222, endPoint x: 584, endPoint y: 240, distance: 27.7
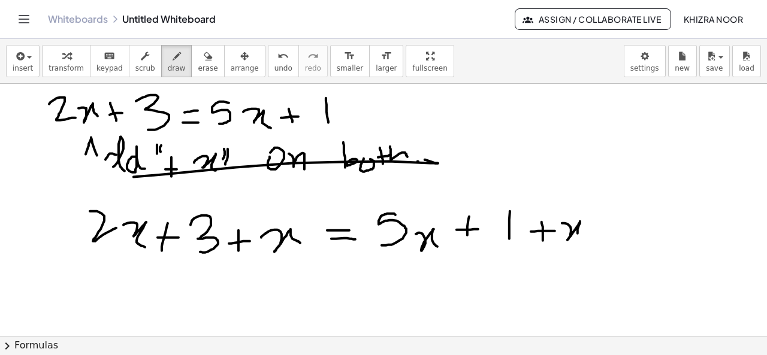
click at [584, 240] on div at bounding box center [383, 28] width 767 height 889
drag, startPoint x: 92, startPoint y: 258, endPoint x: 143, endPoint y: 257, distance: 51.0
click at [143, 257] on div at bounding box center [383, 28] width 767 height 889
drag, startPoint x: 261, startPoint y: 261, endPoint x: 310, endPoint y: 261, distance: 49.2
click at [310, 261] on div at bounding box center [383, 28] width 767 height 889
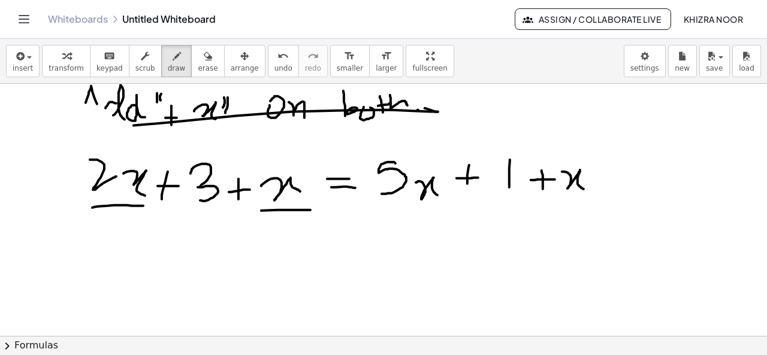
scroll to position [553, 0]
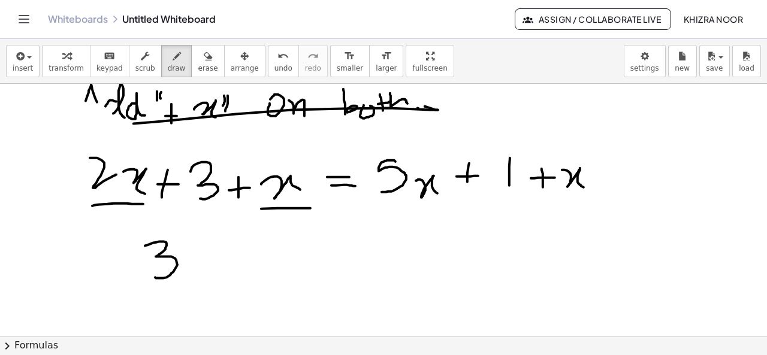
drag, startPoint x: 145, startPoint y: 245, endPoint x: 154, endPoint y: 276, distance: 32.4
drag, startPoint x: 182, startPoint y: 261, endPoint x: 209, endPoint y: 271, distance: 28.3
drag, startPoint x: 230, startPoint y: 255, endPoint x: 230, endPoint y: 272, distance: 16.8
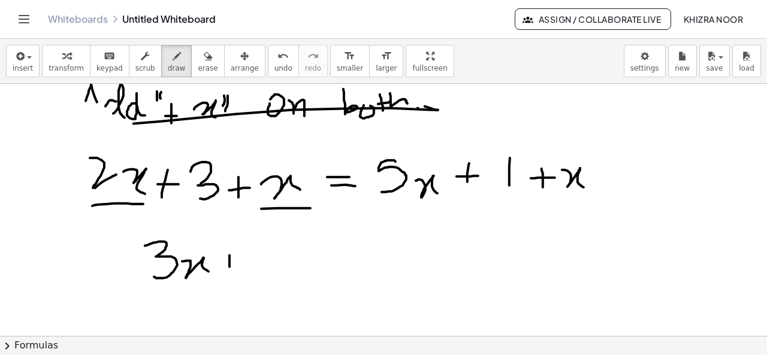
drag, startPoint x: 221, startPoint y: 266, endPoint x: 242, endPoint y: 266, distance: 21.0
drag, startPoint x: 255, startPoint y: 246, endPoint x: 263, endPoint y: 277, distance: 32.0
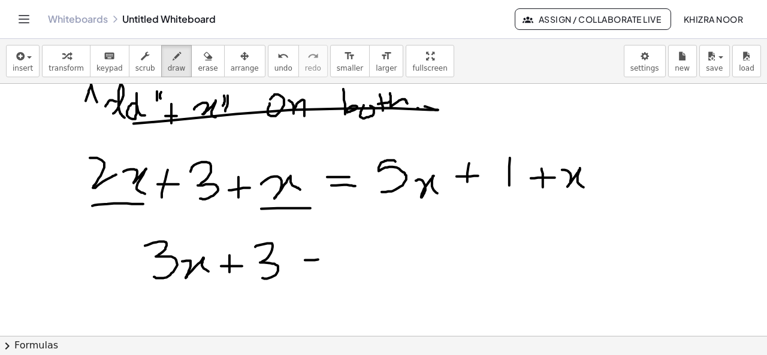
drag, startPoint x: 305, startPoint y: 260, endPoint x: 326, endPoint y: 258, distance: 21.0
drag, startPoint x: 304, startPoint y: 272, endPoint x: 321, endPoint y: 270, distance: 17.5
drag, startPoint x: 388, startPoint y: 202, endPoint x: 426, endPoint y: 204, distance: 38.4
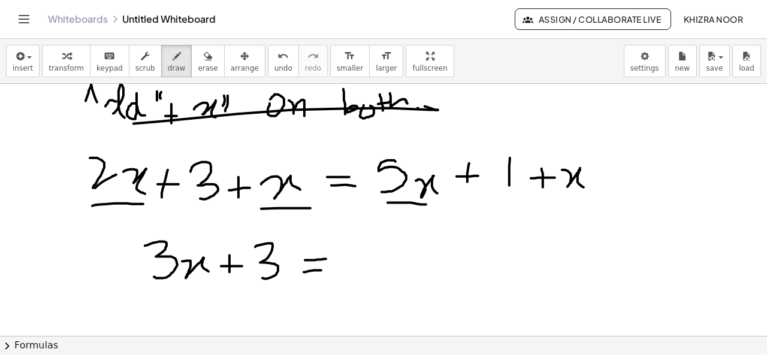
drag, startPoint x: 560, startPoint y: 192, endPoint x: 598, endPoint y: 192, distance: 37.8
drag, startPoint x: 384, startPoint y: 242, endPoint x: 378, endPoint y: 266, distance: 24.1
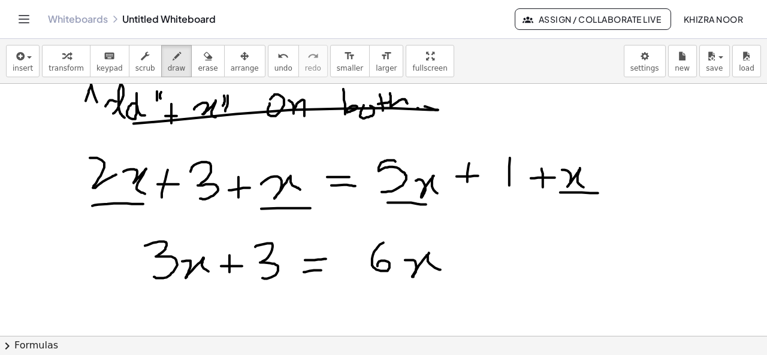
drag, startPoint x: 405, startPoint y: 260, endPoint x: 441, endPoint y: 269, distance: 36.6
drag, startPoint x: 461, startPoint y: 251, endPoint x: 463, endPoint y: 279, distance: 27.7
drag, startPoint x: 451, startPoint y: 263, endPoint x: 473, endPoint y: 262, distance: 22.8
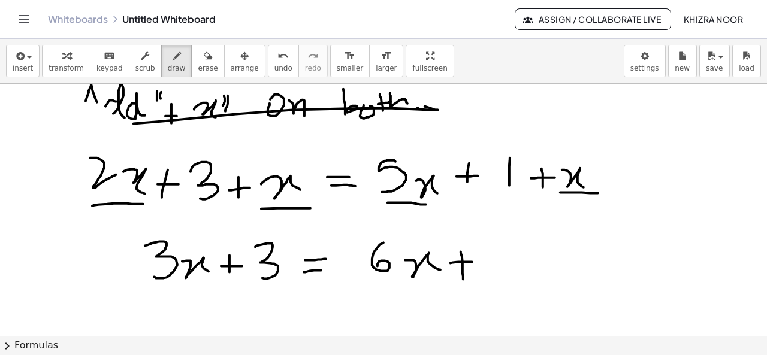
drag, startPoint x: 500, startPoint y: 239, endPoint x: 499, endPoint y: 272, distance: 32.4
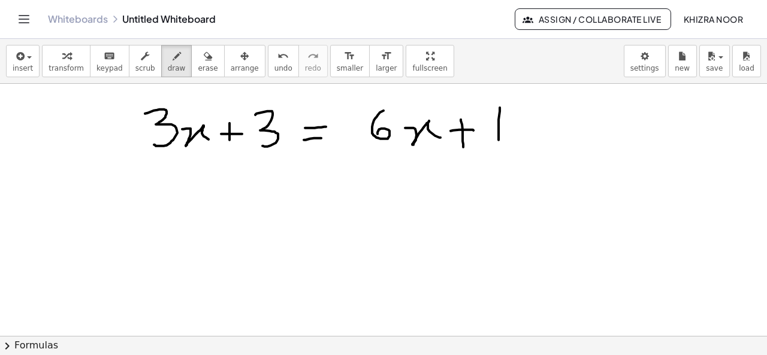
scroll to position [696, 0]
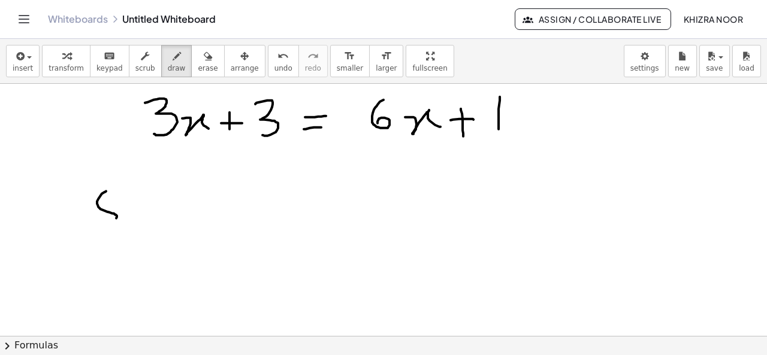
drag, startPoint x: 106, startPoint y: 191, endPoint x: 101, endPoint y: 225, distance: 34.6
click at [101, 225] on div at bounding box center [383, 20] width 767 height 1266
drag, startPoint x: 106, startPoint y: 191, endPoint x: 126, endPoint y: 192, distance: 20.4
click at [126, 192] on div at bounding box center [383, 20] width 767 height 1266
drag, startPoint x: 131, startPoint y: 213, endPoint x: 161, endPoint y: 231, distance: 34.9
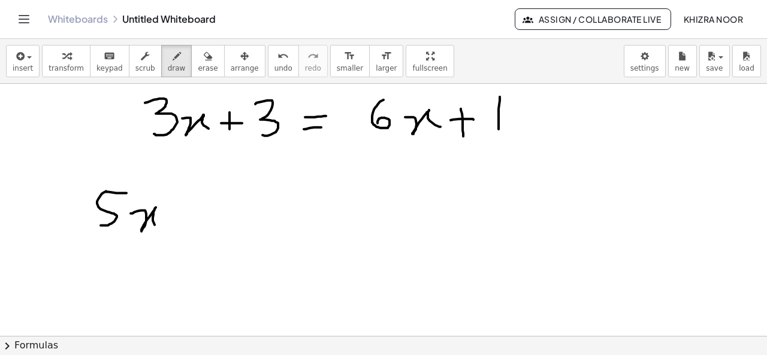
click at [161, 231] on div at bounding box center [383, 20] width 767 height 1266
drag, startPoint x: 189, startPoint y: 203, endPoint x: 192, endPoint y: 231, distance: 27.7
click at [192, 231] on div at bounding box center [383, 20] width 767 height 1266
drag, startPoint x: 180, startPoint y: 222, endPoint x: 206, endPoint y: 220, distance: 26.5
click at [206, 220] on div at bounding box center [383, 20] width 767 height 1266
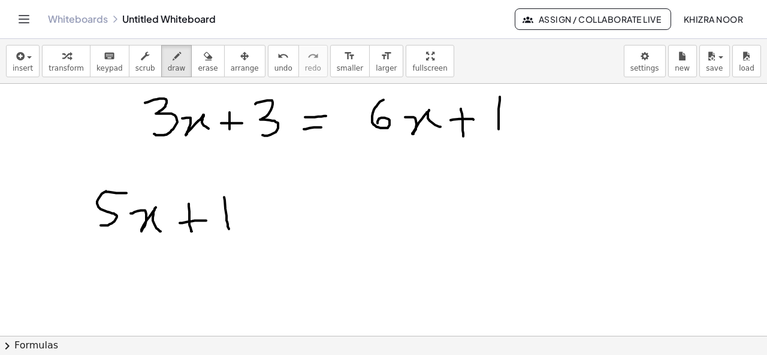
drag, startPoint x: 224, startPoint y: 197, endPoint x: 229, endPoint y: 232, distance: 35.7
click at [229, 232] on div at bounding box center [383, 20] width 767 height 1266
drag, startPoint x: 252, startPoint y: 217, endPoint x: 270, endPoint y: 216, distance: 18.0
click at [270, 216] on div at bounding box center [383, 20] width 767 height 1266
drag, startPoint x: 252, startPoint y: 231, endPoint x: 281, endPoint y: 227, distance: 29.0
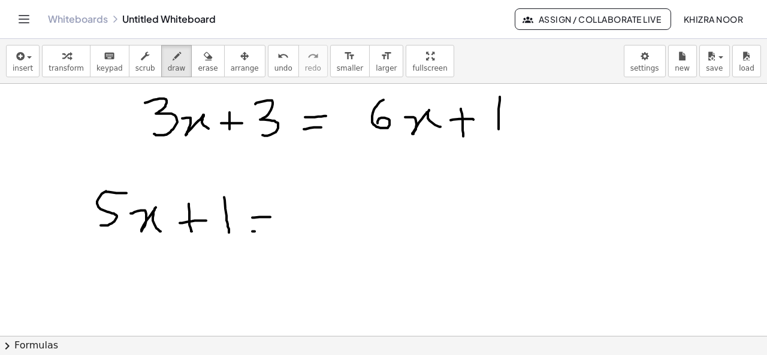
click at [281, 227] on div at bounding box center [383, 20] width 767 height 1266
drag, startPoint x: 307, startPoint y: 200, endPoint x: 316, endPoint y: 227, distance: 29.0
click at [316, 227] on div at bounding box center [383, 20] width 767 height 1266
drag, startPoint x: 345, startPoint y: 209, endPoint x: 371, endPoint y: 224, distance: 29.8
click at [371, 224] on div at bounding box center [383, 20] width 767 height 1266
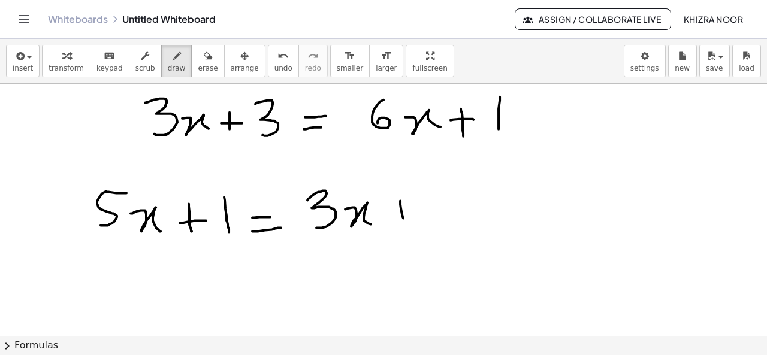
drag, startPoint x: 400, startPoint y: 200, endPoint x: 404, endPoint y: 220, distance: 20.1
click at [404, 220] on div at bounding box center [383, 20] width 767 height 1266
drag, startPoint x: 394, startPoint y: 213, endPoint x: 405, endPoint y: 212, distance: 11.4
click at [405, 212] on div at bounding box center [383, 20] width 767 height 1266
click at [430, 212] on div at bounding box center [383, 20] width 767 height 1266
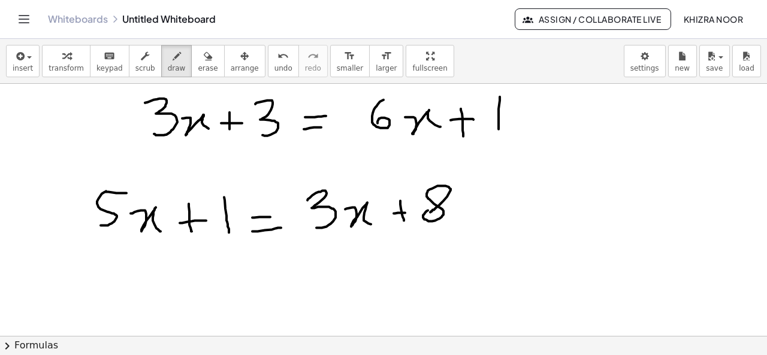
scroll to position [798, 0]
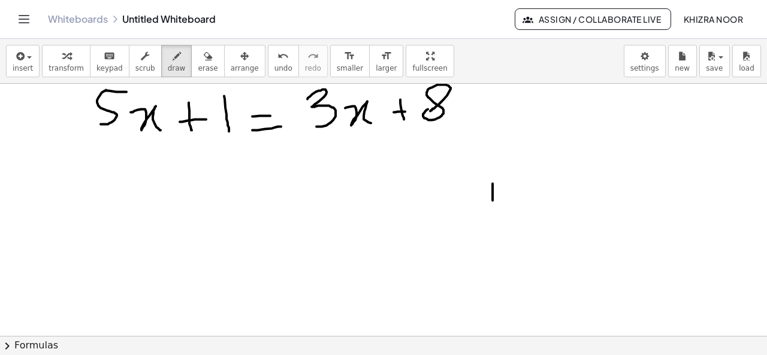
drag, startPoint x: 493, startPoint y: 183, endPoint x: 493, endPoint y: 212, distance: 28.8
drag, startPoint x: 513, startPoint y: 196, endPoint x: 532, endPoint y: 196, distance: 19.2
drag, startPoint x: 515, startPoint y: 204, endPoint x: 531, endPoint y: 204, distance: 15.6
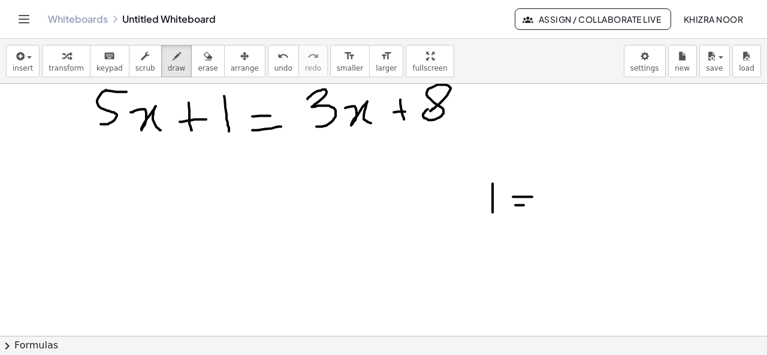
drag, startPoint x: 559, startPoint y: 191, endPoint x: 576, endPoint y: 190, distance: 16.8
drag, startPoint x: 584, startPoint y: 178, endPoint x: 605, endPoint y: 202, distance: 31.5
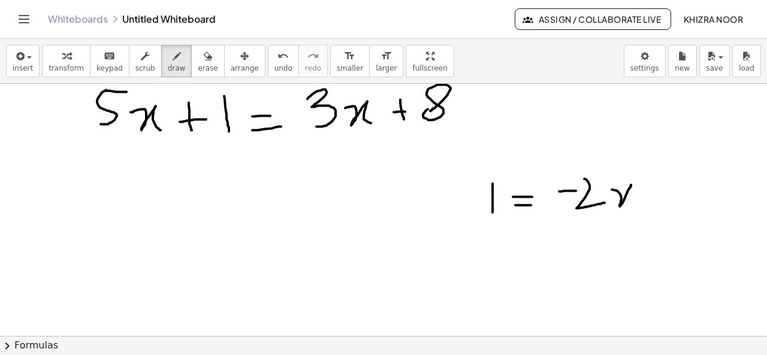
drag, startPoint x: 612, startPoint y: 189, endPoint x: 634, endPoint y: 204, distance: 26.3
drag, startPoint x: 656, startPoint y: 188, endPoint x: 660, endPoint y: 203, distance: 16.1
drag, startPoint x: 650, startPoint y: 195, endPoint x: 664, endPoint y: 195, distance: 14.4
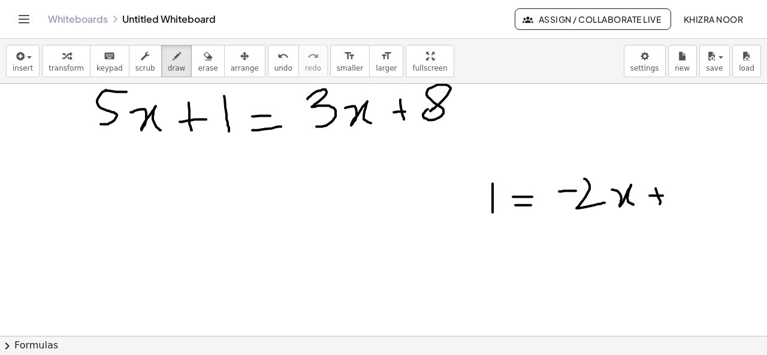
drag, startPoint x: 70, startPoint y: 178, endPoint x: 62, endPoint y: 213, distance: 35.6
drag, startPoint x: 71, startPoint y: 180, endPoint x: 83, endPoint y: 180, distance: 11.4
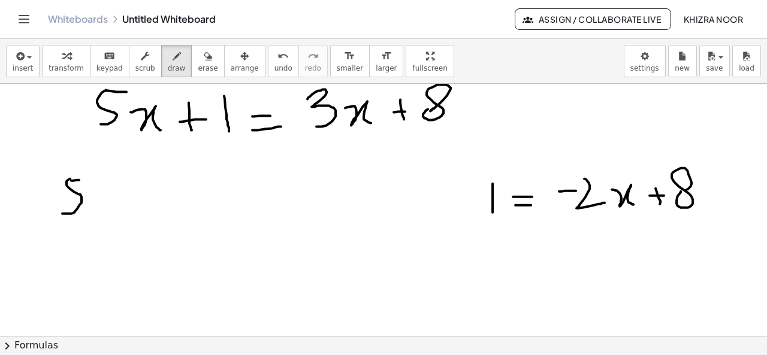
drag, startPoint x: 86, startPoint y: 200, endPoint x: 107, endPoint y: 213, distance: 25.1
drag, startPoint x: 113, startPoint y: 203, endPoint x: 123, endPoint y: 203, distance: 10.2
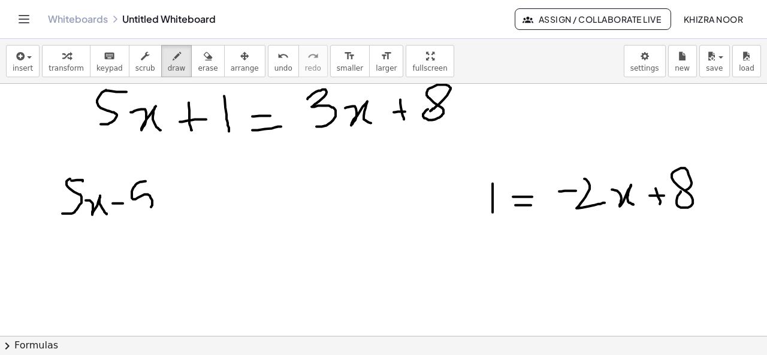
drag, startPoint x: 146, startPoint y: 180, endPoint x: 137, endPoint y: 213, distance: 33.6
drag, startPoint x: 157, startPoint y: 200, endPoint x: 173, endPoint y: 215, distance: 22.1
drag, startPoint x: 192, startPoint y: 192, endPoint x: 194, endPoint y: 212, distance: 19.8
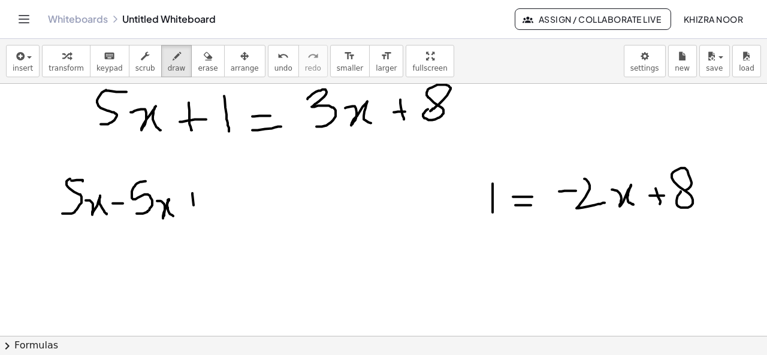
drag, startPoint x: 184, startPoint y: 203, endPoint x: 205, endPoint y: 201, distance: 21.1
drag, startPoint x: 221, startPoint y: 177, endPoint x: 221, endPoint y: 203, distance: 26.4
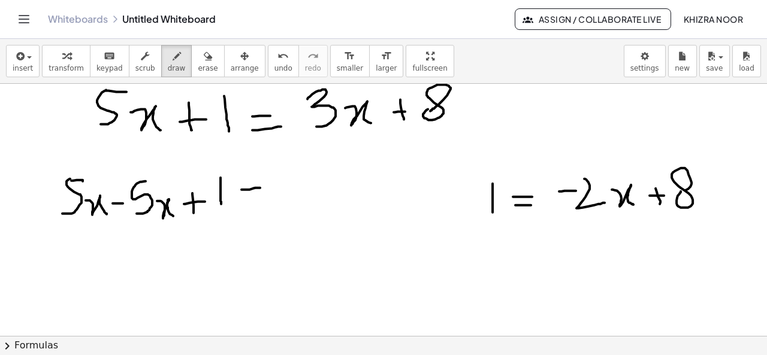
drag, startPoint x: 242, startPoint y: 189, endPoint x: 263, endPoint y: 187, distance: 21.1
drag, startPoint x: 243, startPoint y: 200, endPoint x: 257, endPoint y: 200, distance: 14.4
drag, startPoint x: 283, startPoint y: 170, endPoint x: 283, endPoint y: 200, distance: 30.6
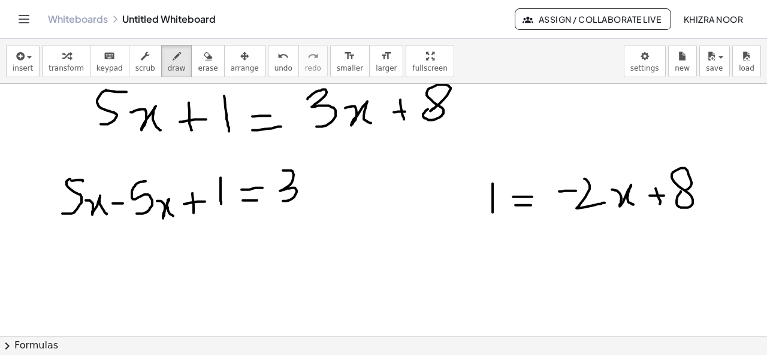
drag, startPoint x: 305, startPoint y: 188, endPoint x: 325, endPoint y: 206, distance: 26.3
drag, startPoint x: 331, startPoint y: 194, endPoint x: 342, endPoint y: 194, distance: 11.4
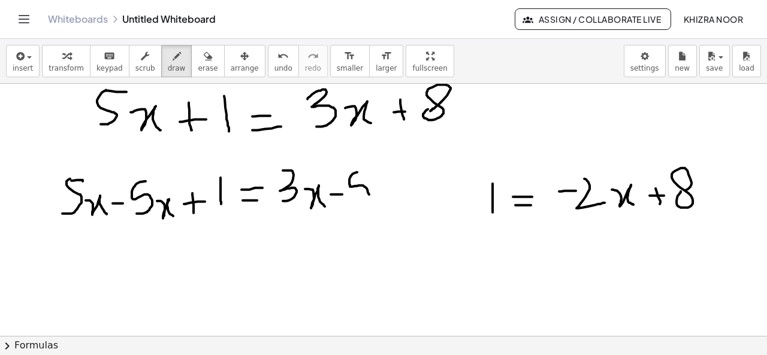
drag, startPoint x: 357, startPoint y: 171, endPoint x: 357, endPoint y: 203, distance: 31.2
drag, startPoint x: 357, startPoint y: 173, endPoint x: 367, endPoint y: 170, distance: 10.8
drag, startPoint x: 375, startPoint y: 184, endPoint x: 394, endPoint y: 199, distance: 23.9
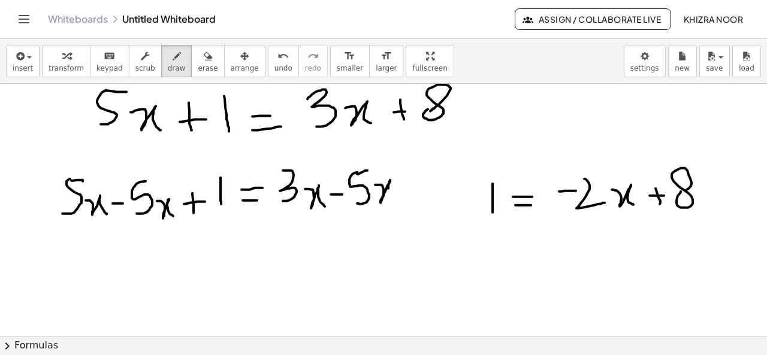
drag, startPoint x: 410, startPoint y: 180, endPoint x: 418, endPoint y: 201, distance: 22.4
drag, startPoint x: 406, startPoint y: 192, endPoint x: 427, endPoint y: 191, distance: 20.5
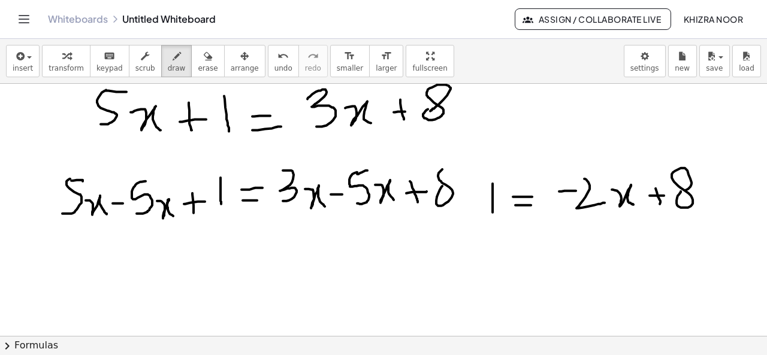
drag, startPoint x: 470, startPoint y: 88, endPoint x: 466, endPoint y: 318, distance: 229.6
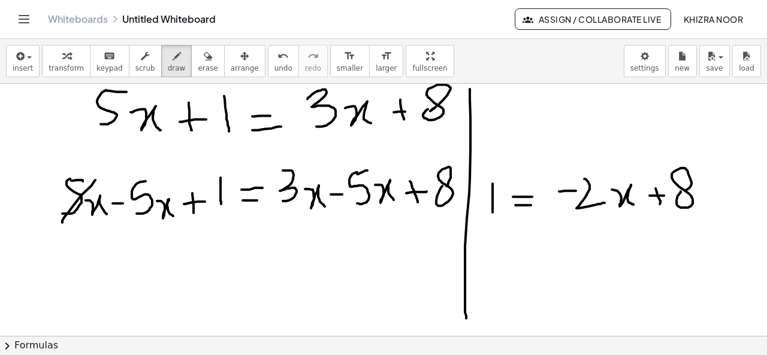
drag, startPoint x: 95, startPoint y: 179, endPoint x: 62, endPoint y: 222, distance: 54.3
drag, startPoint x: 161, startPoint y: 183, endPoint x: 129, endPoint y: 238, distance: 63.6
drag, startPoint x: 151, startPoint y: 257, endPoint x: 150, endPoint y: 286, distance: 29.4
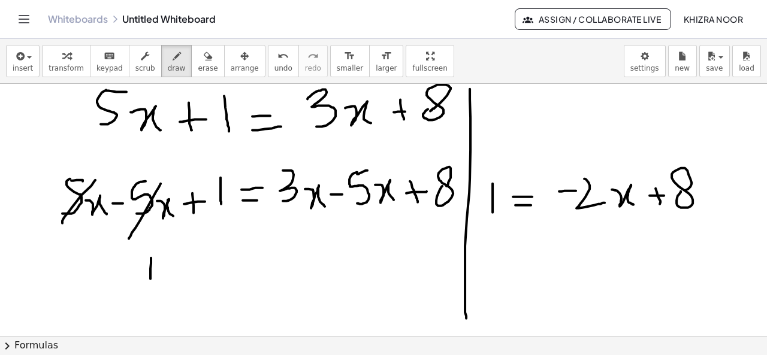
drag, startPoint x: 180, startPoint y: 273, endPoint x: 194, endPoint y: 272, distance: 14.4
drag, startPoint x: 179, startPoint y: 283, endPoint x: 210, endPoint y: 285, distance: 30.7
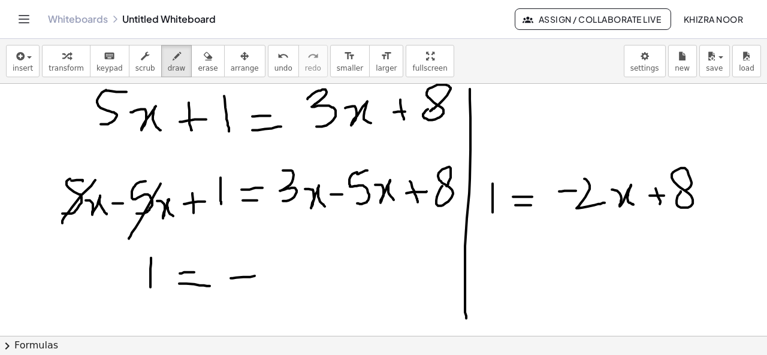
drag, startPoint x: 231, startPoint y: 277, endPoint x: 259, endPoint y: 275, distance: 28.3
drag, startPoint x: 268, startPoint y: 263, endPoint x: 296, endPoint y: 286, distance: 36.6
drag, startPoint x: 301, startPoint y: 274, endPoint x: 331, endPoint y: 294, distance: 36.2
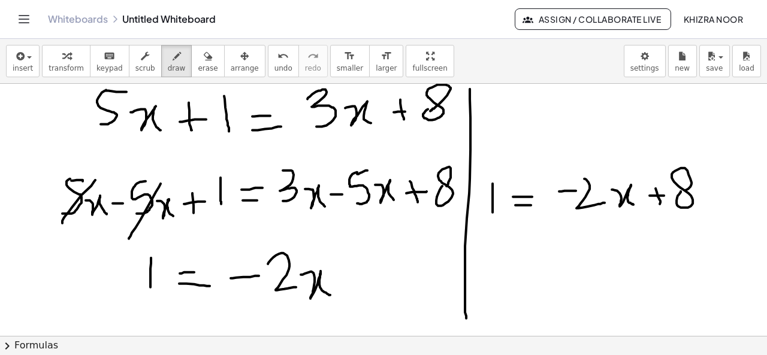
drag, startPoint x: 343, startPoint y: 275, endPoint x: 376, endPoint y: 275, distance: 33.6
drag, startPoint x: 360, startPoint y: 265, endPoint x: 358, endPoint y: 292, distance: 27.6
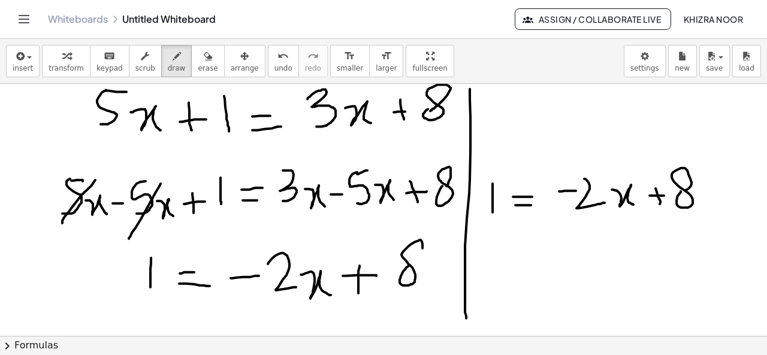
drag, startPoint x: 410, startPoint y: 264, endPoint x: 415, endPoint y: 257, distance: 9.0
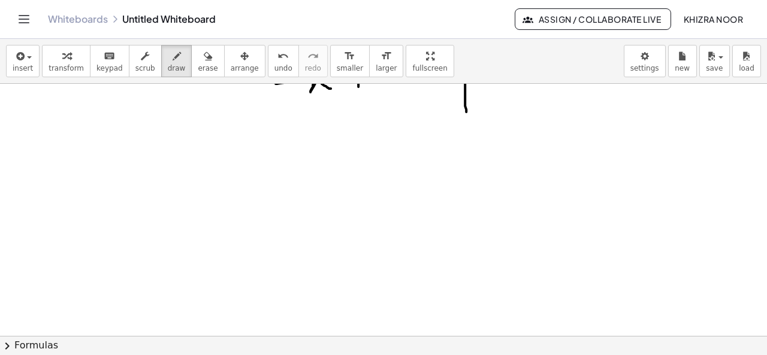
scroll to position [1013, 0]
drag, startPoint x: 105, startPoint y: 141, endPoint x: 105, endPoint y: 165, distance: 24.0
drag, startPoint x: 104, startPoint y: 140, endPoint x: 108, endPoint y: 150, distance: 10.8
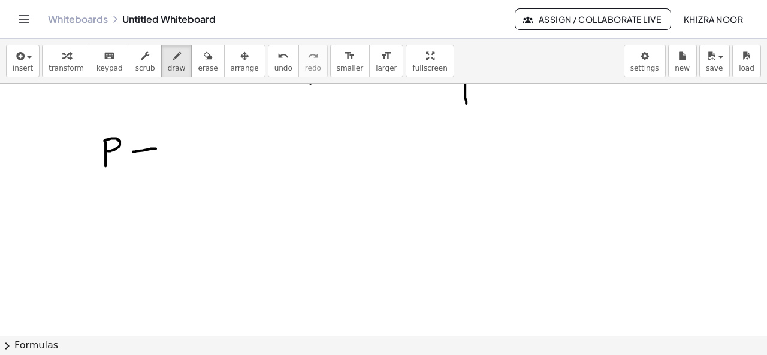
drag, startPoint x: 133, startPoint y: 150, endPoint x: 157, endPoint y: 147, distance: 24.2
drag, startPoint x: 138, startPoint y: 158, endPoint x: 153, endPoint y: 158, distance: 15.6
drag, startPoint x: 188, startPoint y: 142, endPoint x: 205, endPoint y: 166, distance: 29.3
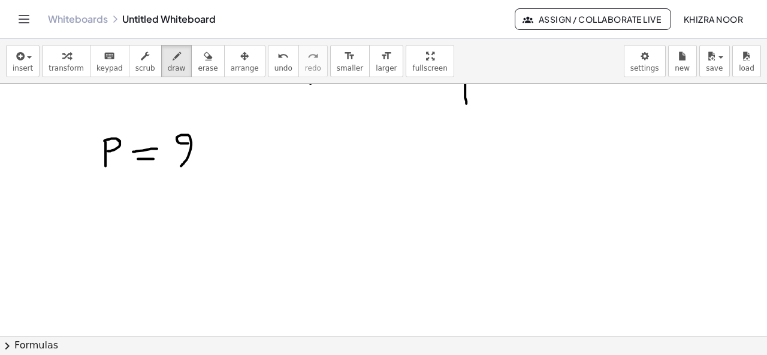
drag, startPoint x: 219, startPoint y: 129, endPoint x: 215, endPoint y: 169, distance: 40.3
drag, startPoint x: 228, startPoint y: 138, endPoint x: 226, endPoint y: 165, distance: 26.5
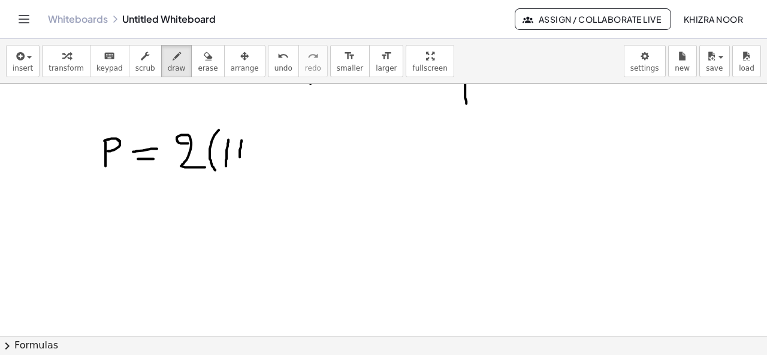
drag, startPoint x: 242, startPoint y: 139, endPoint x: 240, endPoint y: 164, distance: 25.2
drag, startPoint x: 228, startPoint y: 150, endPoint x: 248, endPoint y: 150, distance: 20.4
drag, startPoint x: 272, startPoint y: 144, endPoint x: 272, endPoint y: 162, distance: 17.4
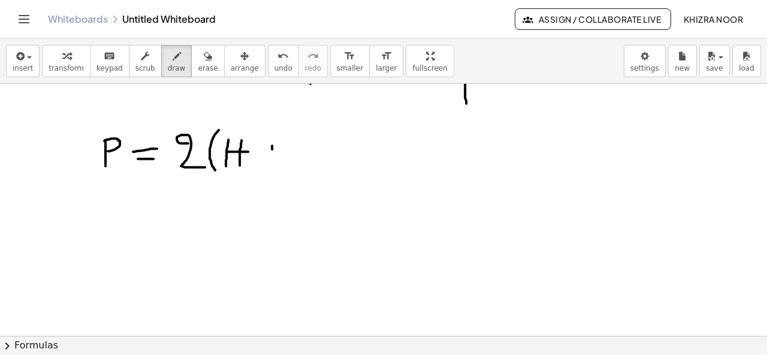
drag, startPoint x: 263, startPoint y: 154, endPoint x: 281, endPoint y: 154, distance: 18.6
drag, startPoint x: 294, startPoint y: 142, endPoint x: 325, endPoint y: 149, distance: 32.0
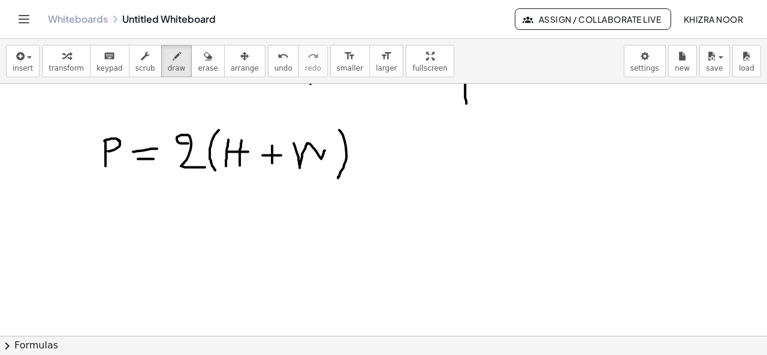
drag, startPoint x: 339, startPoint y: 129, endPoint x: 338, endPoint y: 177, distance: 48.0
drag, startPoint x: 328, startPoint y: 137, endPoint x: 321, endPoint y: 154, distance: 18.0
drag, startPoint x: 145, startPoint y: 212, endPoint x: 161, endPoint y: 212, distance: 15.6
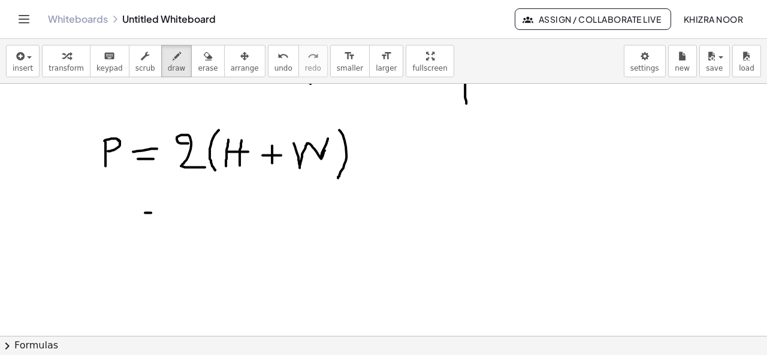
drag, startPoint x: 147, startPoint y: 216, endPoint x: 170, endPoint y: 220, distance: 23.1
drag, startPoint x: 99, startPoint y: 200, endPoint x: 99, endPoint y: 225, distance: 25.2
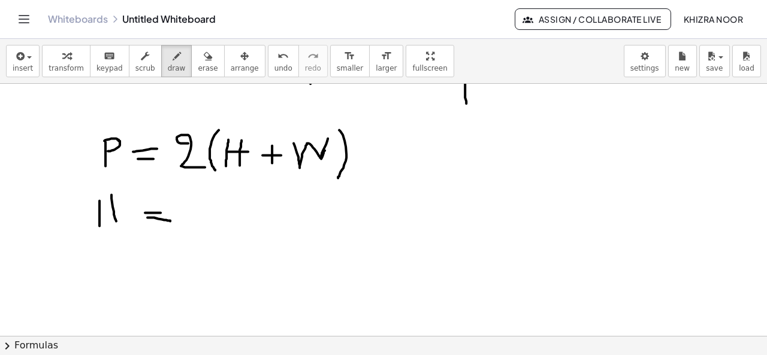
drag, startPoint x: 111, startPoint y: 194, endPoint x: 116, endPoint y: 224, distance: 30.3
drag, startPoint x: 98, startPoint y: 213, endPoint x: 116, endPoint y: 211, distance: 18.1
drag, startPoint x: 193, startPoint y: 204, endPoint x: 226, endPoint y: 225, distance: 38.8
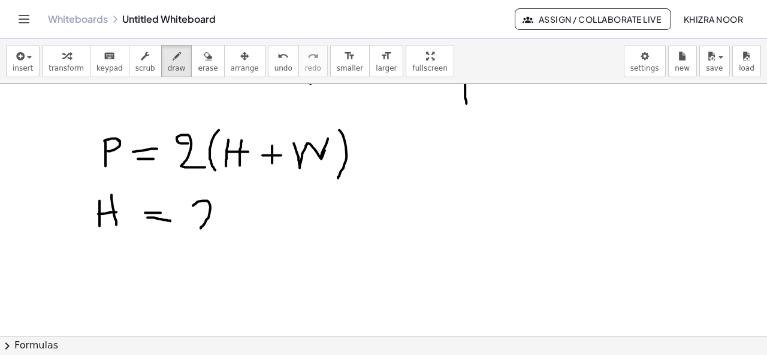
drag, startPoint x: 228, startPoint y: 220, endPoint x: 253, endPoint y: 233, distance: 28.1
drag, startPoint x: 264, startPoint y: 221, endPoint x: 283, endPoint y: 218, distance: 20.0
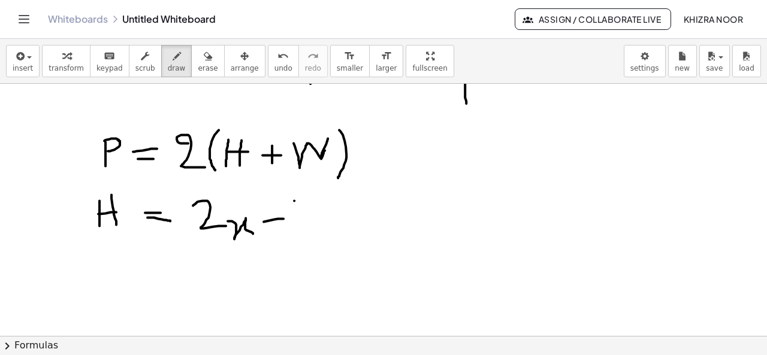
drag, startPoint x: 294, startPoint y: 200, endPoint x: 297, endPoint y: 231, distance: 31.3
drag, startPoint x: 354, startPoint y: 209, endPoint x: 350, endPoint y: 233, distance: 24.9
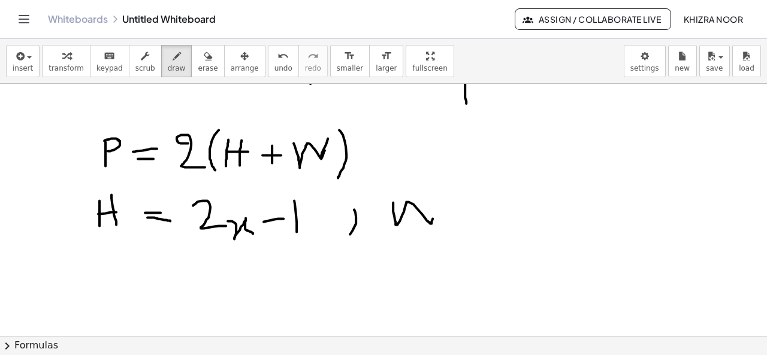
drag, startPoint x: 393, startPoint y: 201, endPoint x: 433, endPoint y: 193, distance: 40.4
drag, startPoint x: 353, startPoint y: 208, endPoint x: 355, endPoint y: 216, distance: 8.7
drag, startPoint x: 447, startPoint y: 208, endPoint x: 456, endPoint y: 208, distance: 9.6
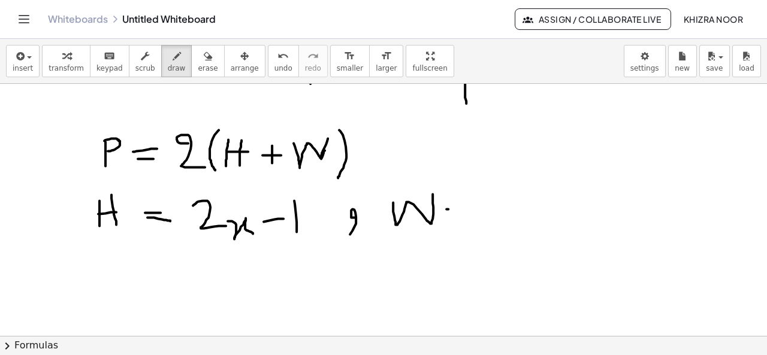
drag, startPoint x: 450, startPoint y: 215, endPoint x: 461, endPoint y: 215, distance: 12.0
drag, startPoint x: 489, startPoint y: 188, endPoint x: 493, endPoint y: 211, distance: 23.6
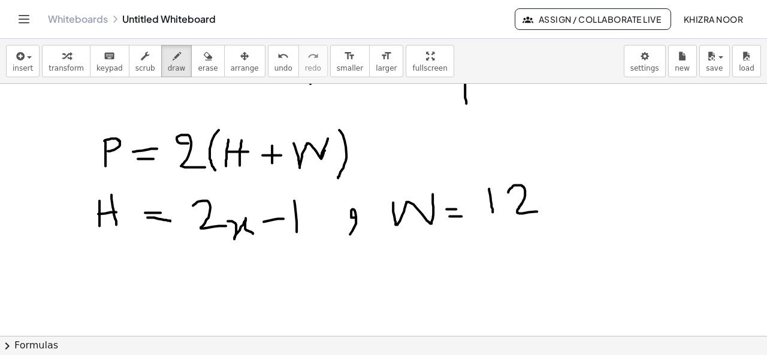
drag, startPoint x: 508, startPoint y: 191, endPoint x: 541, endPoint y: 210, distance: 37.6
drag, startPoint x: 151, startPoint y: 262, endPoint x: 147, endPoint y: 304, distance: 42.7
drag, startPoint x: 152, startPoint y: 263, endPoint x: 149, endPoint y: 289, distance: 25.9
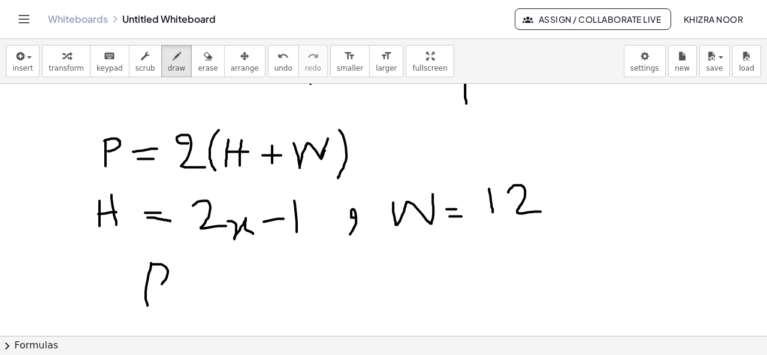
drag, startPoint x: 177, startPoint y: 288, endPoint x: 202, endPoint y: 286, distance: 24.6
drag, startPoint x: 182, startPoint y: 301, endPoint x: 206, endPoint y: 300, distance: 24.0
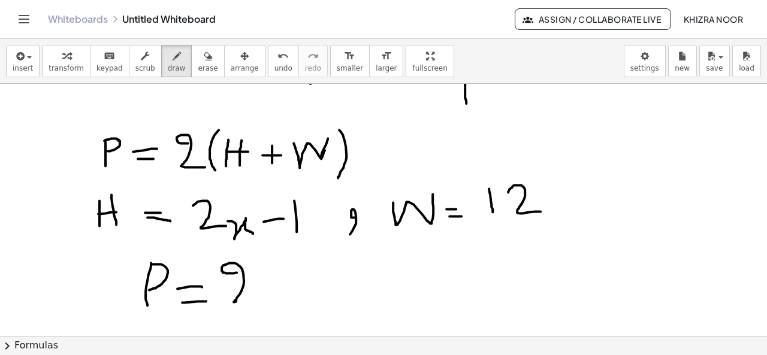
drag, startPoint x: 237, startPoint y: 272, endPoint x: 257, endPoint y: 295, distance: 31.1
drag, startPoint x: 272, startPoint y: 260, endPoint x: 279, endPoint y: 293, distance: 33.7
drag, startPoint x: 290, startPoint y: 266, endPoint x: 303, endPoint y: 295, distance: 32.0
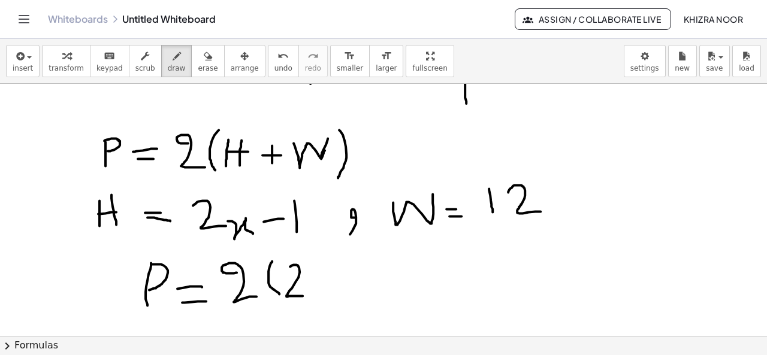
drag, startPoint x: 308, startPoint y: 280, endPoint x: 332, endPoint y: 295, distance: 28.3
drag, startPoint x: 340, startPoint y: 280, endPoint x: 352, endPoint y: 277, distance: 12.2
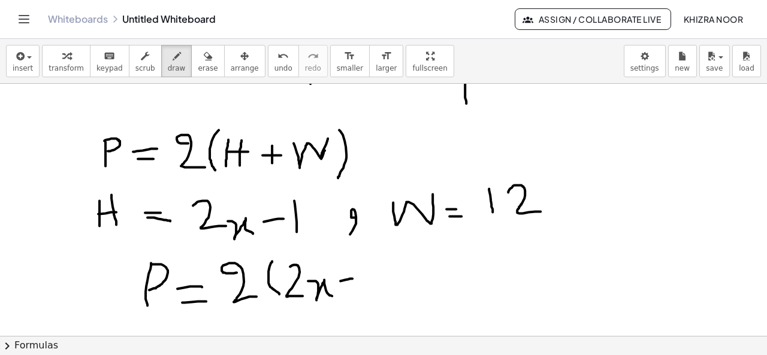
drag, startPoint x: 367, startPoint y: 252, endPoint x: 370, endPoint y: 284, distance: 32.6
drag, startPoint x: 400, startPoint y: 258, endPoint x: 405, endPoint y: 285, distance: 26.8
drag, startPoint x: 393, startPoint y: 276, endPoint x: 412, endPoint y: 273, distance: 19.4
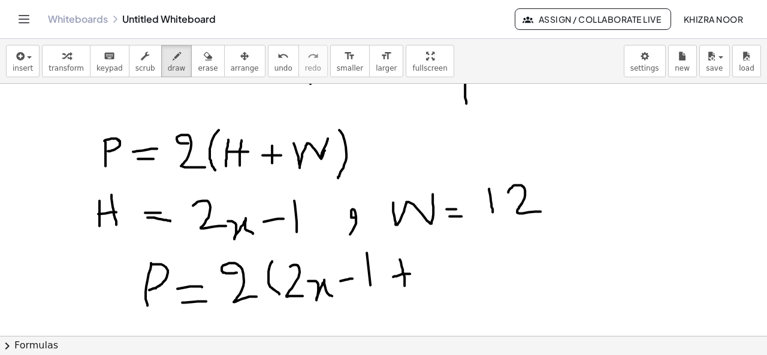
drag, startPoint x: 431, startPoint y: 254, endPoint x: 443, endPoint y: 288, distance: 36.8
drag, startPoint x: 447, startPoint y: 261, endPoint x: 485, endPoint y: 275, distance: 41.0
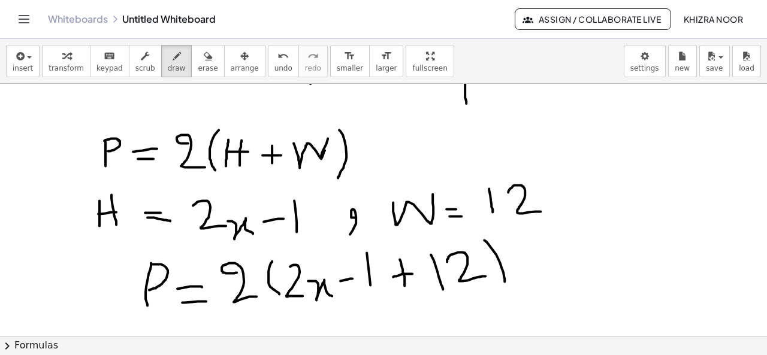
drag
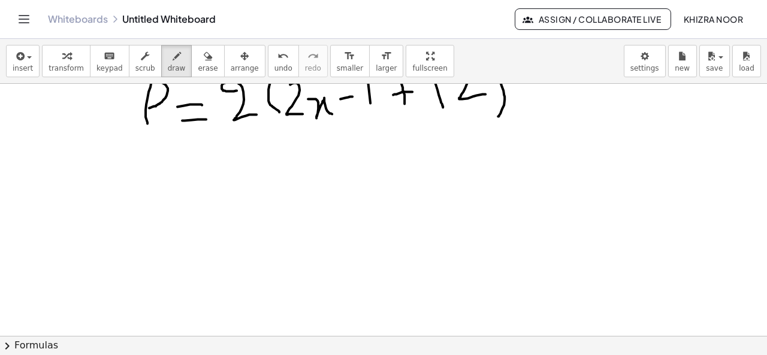
scroll to position [1127, 0]
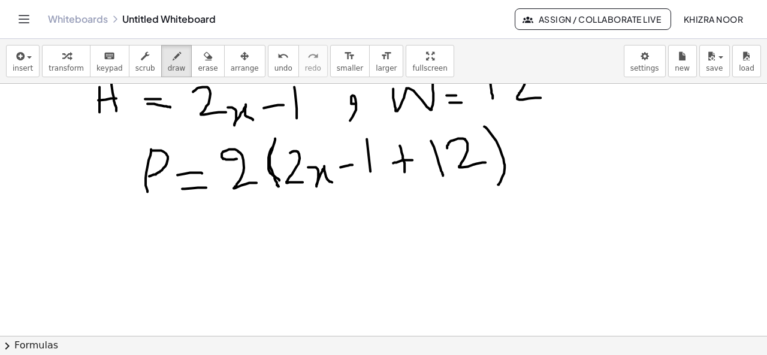
drag, startPoint x: 275, startPoint y: 137, endPoint x: 279, endPoint y: 189, distance: 51.7
drag, startPoint x: 361, startPoint y: 178, endPoint x: 376, endPoint y: 177, distance: 15.0
drag, startPoint x: 445, startPoint y: 179, endPoint x: 469, endPoint y: 176, distance: 24.2
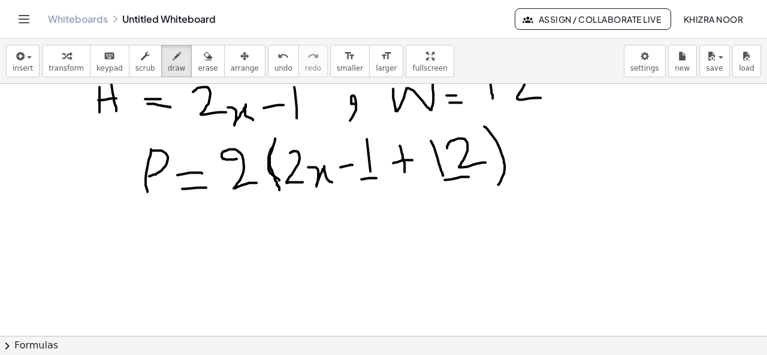
drag, startPoint x: 193, startPoint y: 231, endPoint x: 222, endPoint y: 228, distance: 29.5
drag, startPoint x: 195, startPoint y: 245, endPoint x: 225, endPoint y: 245, distance: 30.6
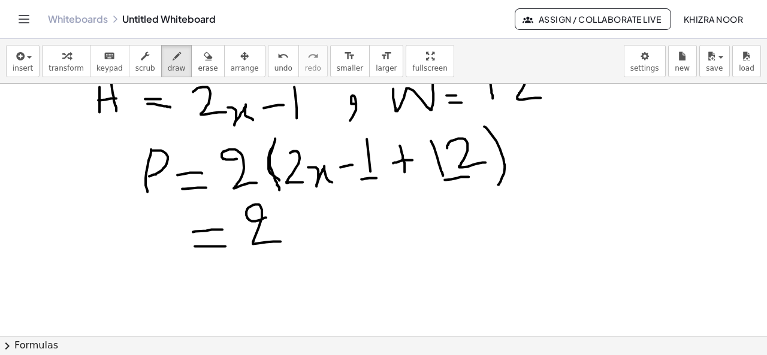
drag, startPoint x: 266, startPoint y: 216, endPoint x: 280, endPoint y: 240, distance: 28.0
drag, startPoint x: 294, startPoint y: 196, endPoint x: 294, endPoint y: 240, distance: 44.4
drag, startPoint x: 304, startPoint y: 216, endPoint x: 337, endPoint y: 234, distance: 37.3
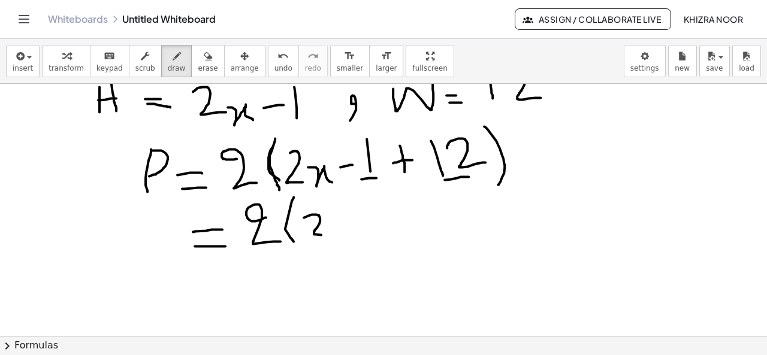
drag, startPoint x: 345, startPoint y: 216, endPoint x: 377, endPoint y: 230, distance: 34.9
drag, startPoint x: 406, startPoint y: 219, endPoint x: 421, endPoint y: 218, distance: 15.1
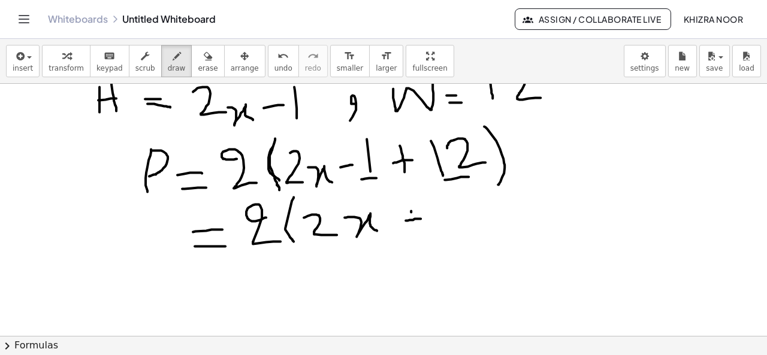
drag, startPoint x: 411, startPoint y: 210, endPoint x: 414, endPoint y: 236, distance: 25.9
drag, startPoint x: 447, startPoint y: 203, endPoint x: 449, endPoint y: 229, distance: 25.8
drag, startPoint x: 463, startPoint y: 204, endPoint x: 464, endPoint y: 231, distance: 27.0
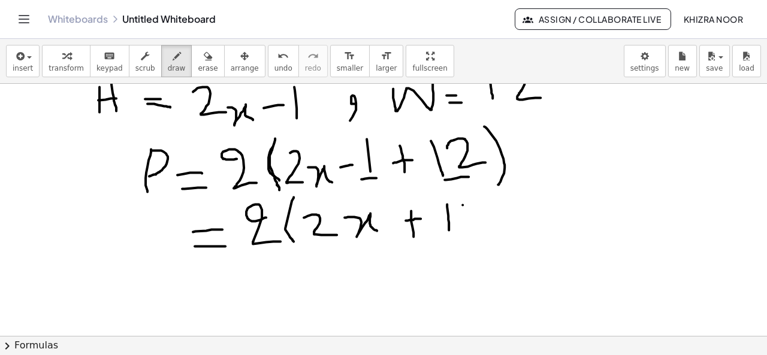
drag, startPoint x: 480, startPoint y: 195, endPoint x: 489, endPoint y: 245, distance: 50.6
drag, startPoint x: 212, startPoint y: 291, endPoint x: 248, endPoint y: 286, distance: 36.8
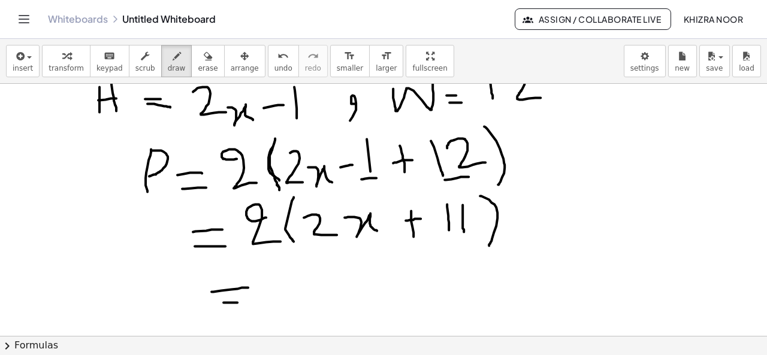
drag, startPoint x: 224, startPoint y: 301, endPoint x: 250, endPoint y: 301, distance: 26.4
drag, startPoint x: 277, startPoint y: 269, endPoint x: 288, endPoint y: 309, distance: 40.8
drag, startPoint x: 300, startPoint y: 290, endPoint x: 333, endPoint y: 309, distance: 38.7
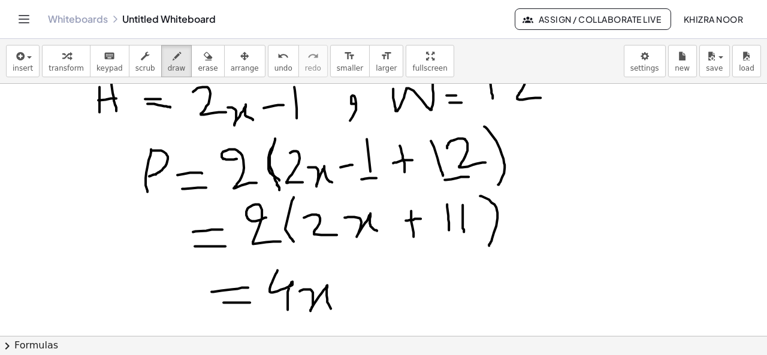
drag, startPoint x: 357, startPoint y: 281, endPoint x: 355, endPoint y: 312, distance: 31.2
drag, startPoint x: 344, startPoint y: 302, endPoint x: 370, endPoint y: 301, distance: 26.4
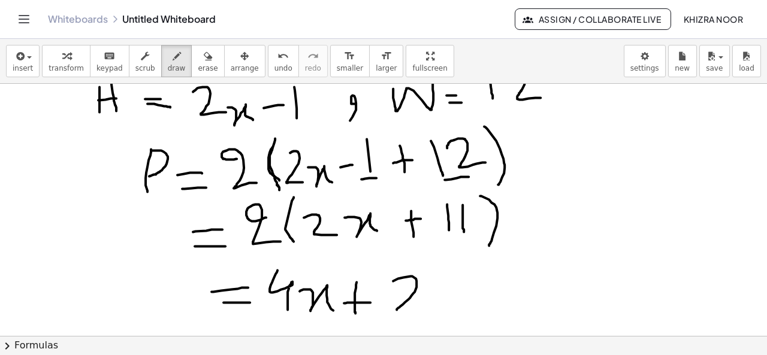
drag, startPoint x: 393, startPoint y: 280, endPoint x: 423, endPoint y: 311, distance: 43.2
drag, startPoint x: 438, startPoint y: 281, endPoint x: 469, endPoint y: 316, distance: 46.7
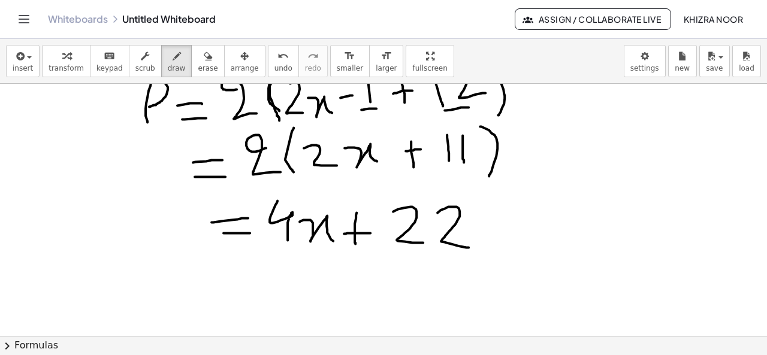
scroll to position [1189, 0]
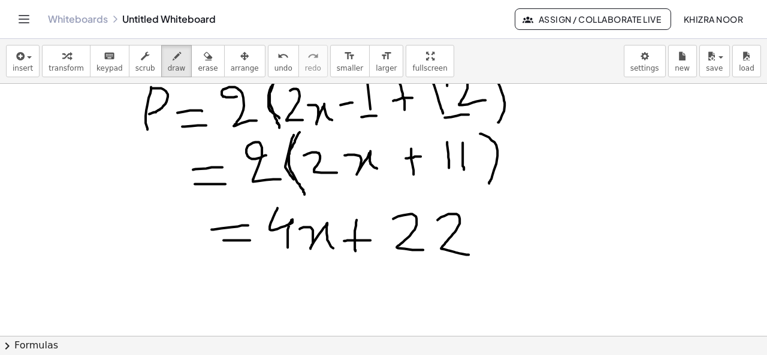
drag, startPoint x: 300, startPoint y: 131, endPoint x: 304, endPoint y: 194, distance: 62.5
drag, startPoint x: 478, startPoint y: 132, endPoint x: 485, endPoint y: 188, distance: 56.2
drag, startPoint x: 313, startPoint y: 183, endPoint x: 374, endPoint y: 180, distance: 60.6
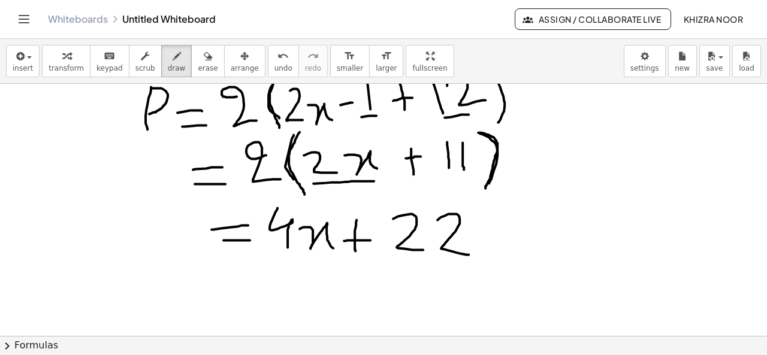
drag, startPoint x: 248, startPoint y: 191, endPoint x: 256, endPoint y: 193, distance: 8.2
drag, startPoint x: 250, startPoint y: 194, endPoint x: 292, endPoint y: 188, distance: 43.0
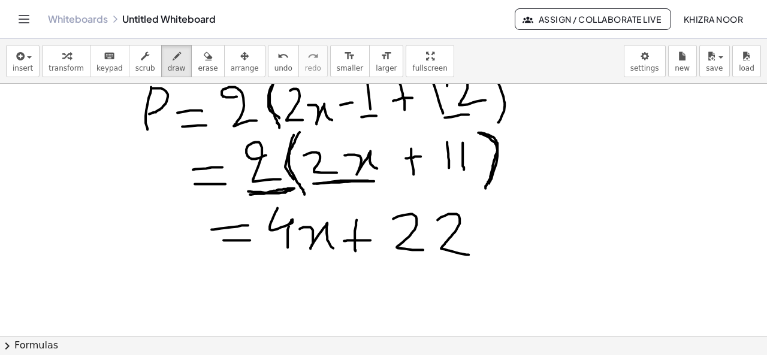
drag, startPoint x: 316, startPoint y: 183, endPoint x: 368, endPoint y: 180, distance: 51.6
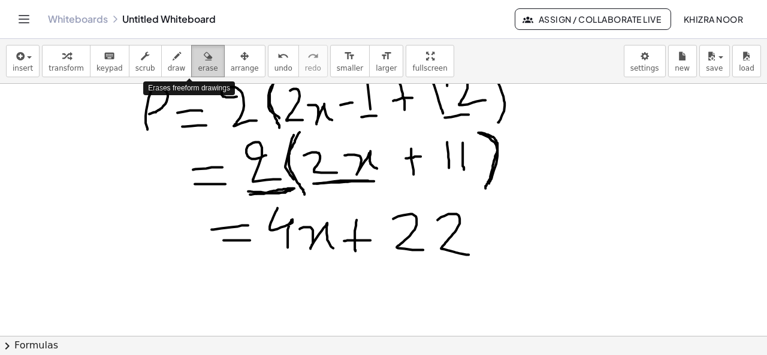
click at [198, 67] on span "erase" at bounding box center [208, 68] width 20 height 8
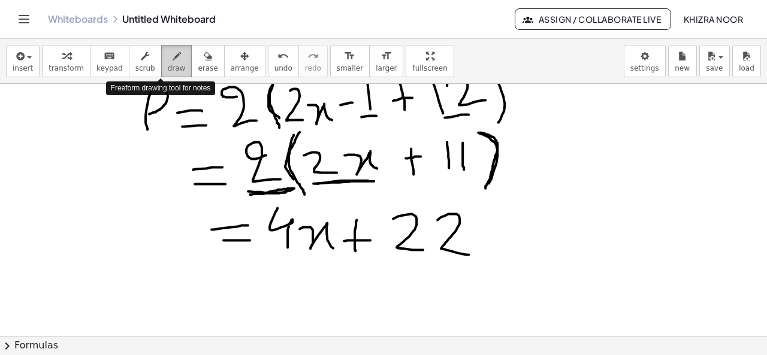
click at [173, 61] on icon "button" at bounding box center [177, 56] width 8 height 14
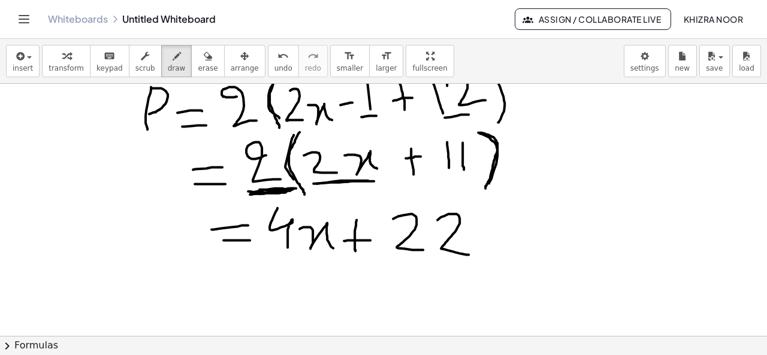
drag, startPoint x: 252, startPoint y: 193, endPoint x: 259, endPoint y: 193, distance: 7.2
drag, startPoint x: 439, startPoint y: 177, endPoint x: 460, endPoint y: 173, distance: 21.4
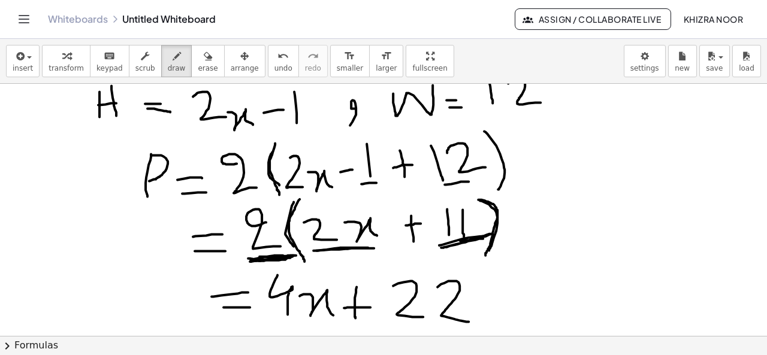
scroll to position [1187, 0]
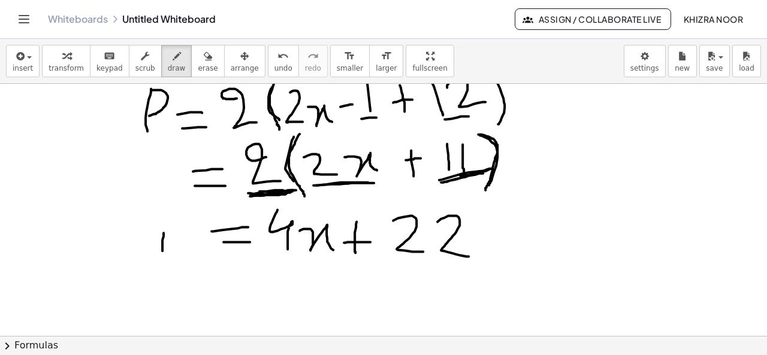
drag, startPoint x: 164, startPoint y: 232, endPoint x: 163, endPoint y: 265, distance: 33.0
drag, startPoint x: 164, startPoint y: 227, endPoint x: 165, endPoint y: 252, distance: 25.2
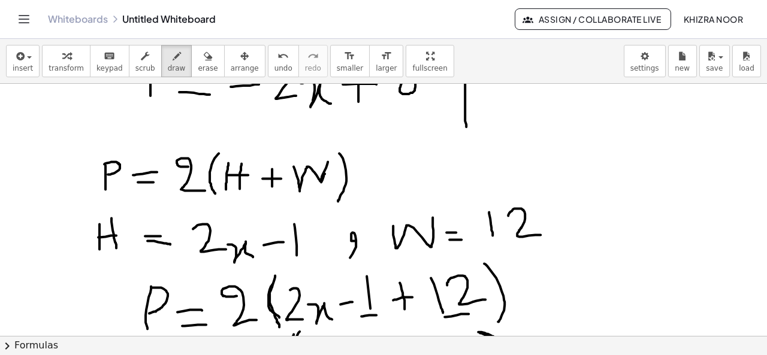
scroll to position [987, 0]
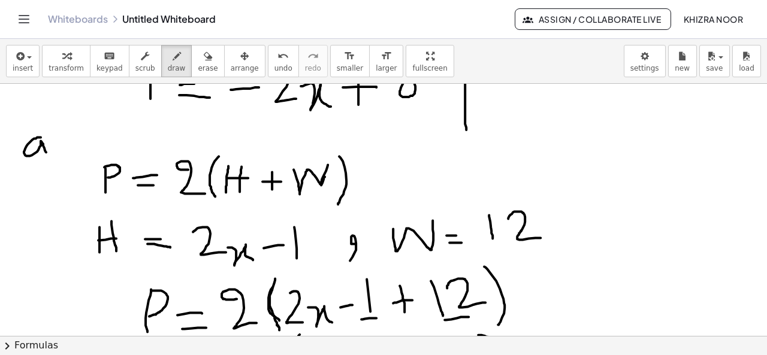
drag, startPoint x: 41, startPoint y: 136, endPoint x: 47, endPoint y: 152, distance: 16.7
drag, startPoint x: 48, startPoint y: 128, endPoint x: 37, endPoint y: 126, distance: 10.9
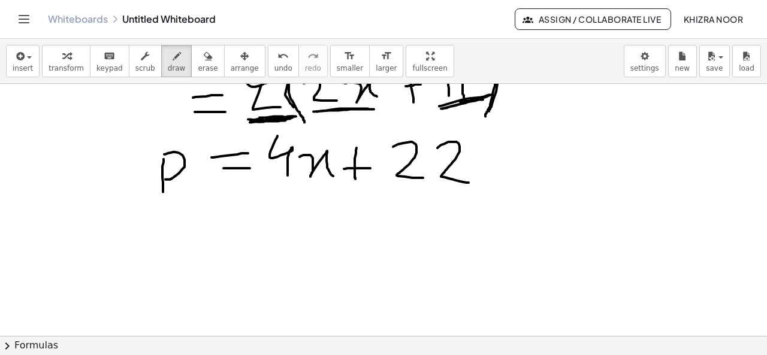
scroll to position [1266, 0]
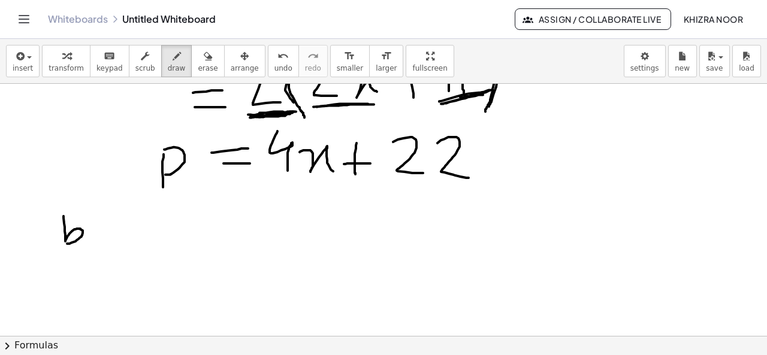
drag, startPoint x: 64, startPoint y: 215, endPoint x: 66, endPoint y: 243, distance: 27.7
drag, startPoint x: 80, startPoint y: 201, endPoint x: 74, endPoint y: 208, distance: 9.4
drag, startPoint x: 172, startPoint y: 251, endPoint x: 183, endPoint y: 295, distance: 45.2
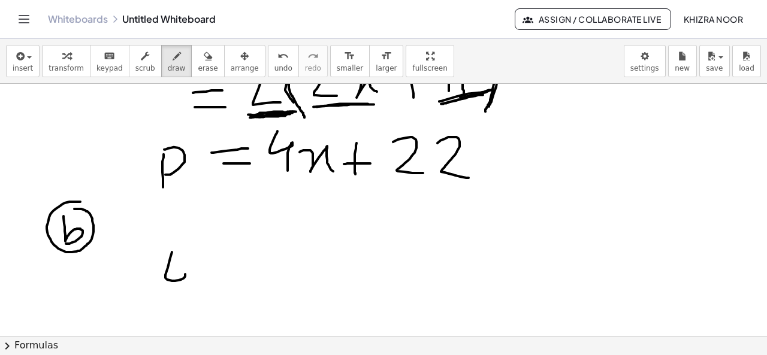
drag, startPoint x: 193, startPoint y: 277, endPoint x: 230, endPoint y: 300, distance: 43.6
drag, startPoint x: 246, startPoint y: 272, endPoint x: 246, endPoint y: 297, distance: 25.2
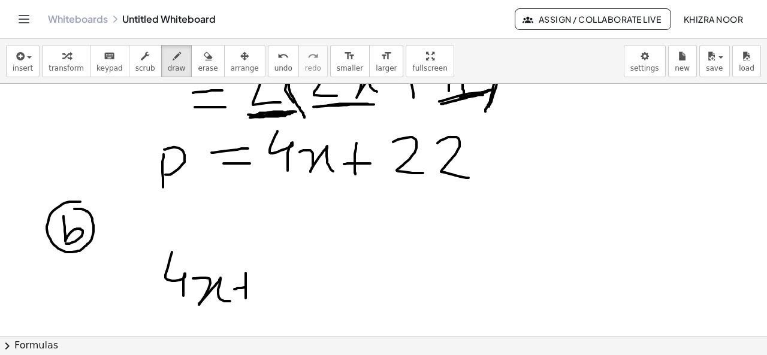
drag, startPoint x: 234, startPoint y: 288, endPoint x: 254, endPoint y: 286, distance: 19.9
drag, startPoint x: 275, startPoint y: 264, endPoint x: 312, endPoint y: 289, distance: 44.4
drag, startPoint x: 324, startPoint y: 260, endPoint x: 361, endPoint y: 288, distance: 46.6
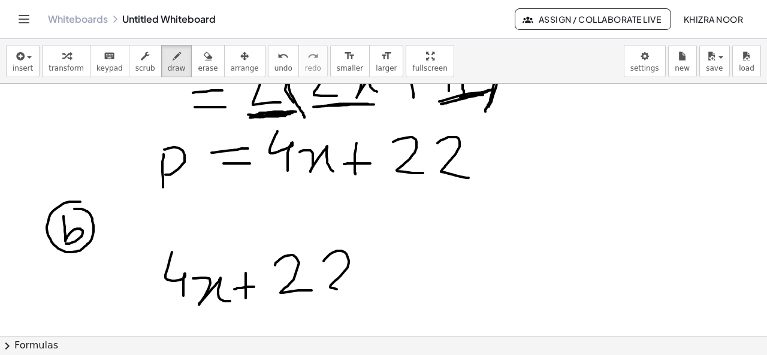
drag, startPoint x: 377, startPoint y: 272, endPoint x: 397, endPoint y: 270, distance: 19.8
drag, startPoint x: 375, startPoint y: 285, endPoint x: 407, endPoint y: 281, distance: 32.0
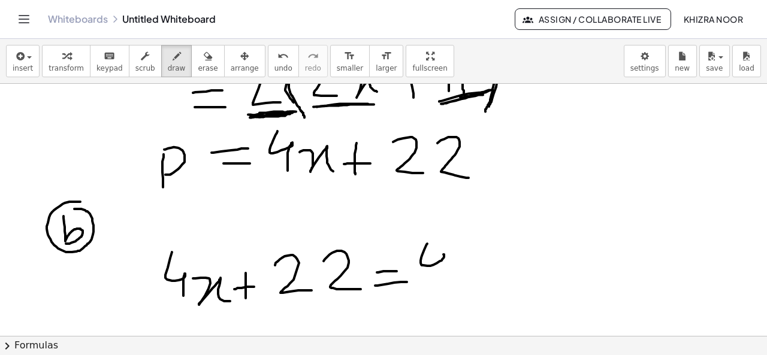
drag, startPoint x: 427, startPoint y: 243, endPoint x: 438, endPoint y: 281, distance: 39.8
drag, startPoint x: 457, startPoint y: 255, endPoint x: 495, endPoint y: 283, distance: 47.9
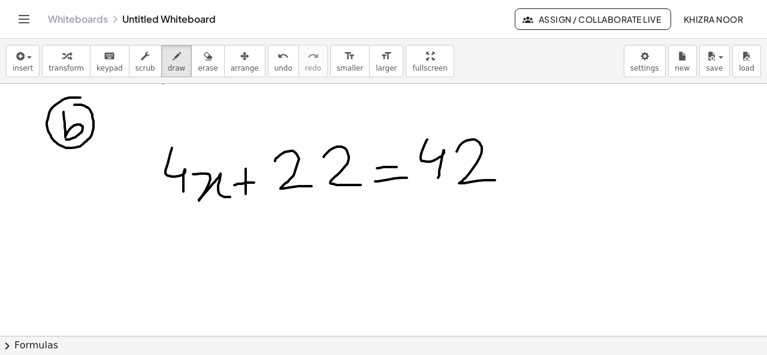
scroll to position [1373, 0]
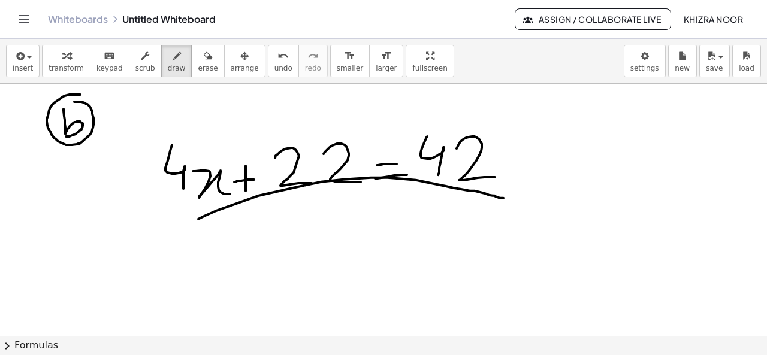
drag, startPoint x: 198, startPoint y: 218, endPoint x: 503, endPoint y: 197, distance: 305.8
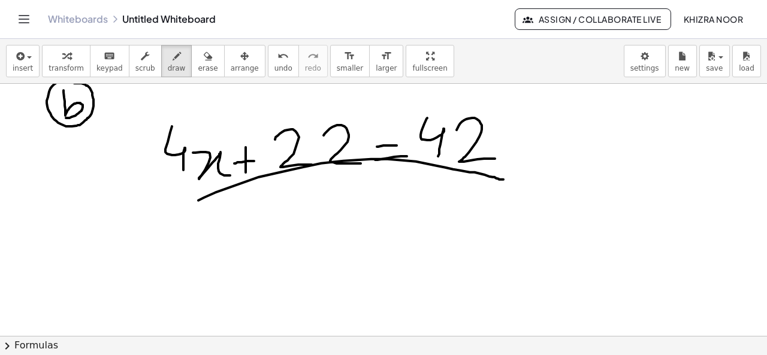
scroll to position [1398, 0]
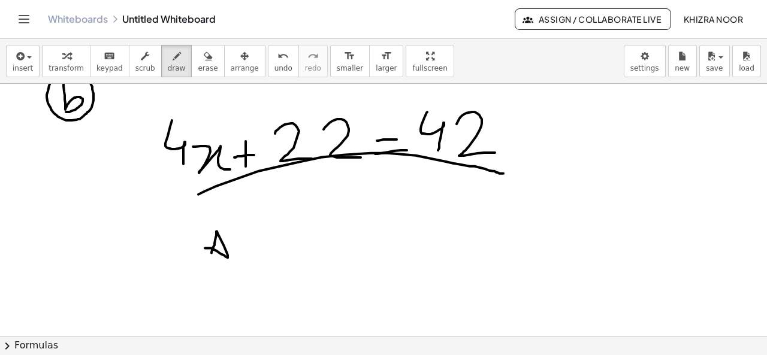
drag, startPoint x: 212, startPoint y: 252, endPoint x: 202, endPoint y: 248, distance: 10.7
drag, startPoint x: 236, startPoint y: 242, endPoint x: 263, endPoint y: 248, distance: 27.5
drag, startPoint x: 245, startPoint y: 252, endPoint x: 273, endPoint y: 251, distance: 28.8
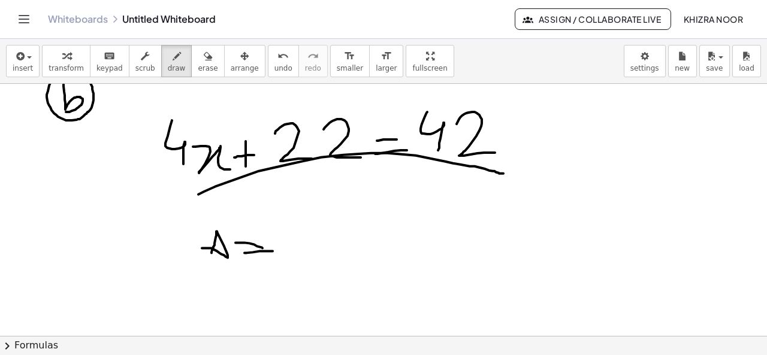
drag, startPoint x: 301, startPoint y: 226, endPoint x: 319, endPoint y: 251, distance: 30.6
drag, startPoint x: 329, startPoint y: 236, endPoint x: 355, endPoint y: 246, distance: 27.7
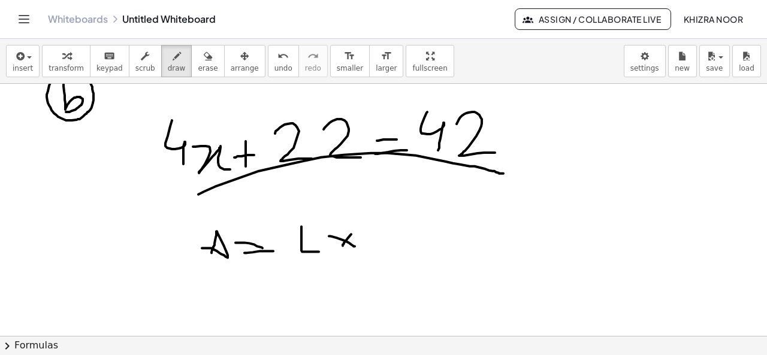
drag, startPoint x: 351, startPoint y: 234, endPoint x: 340, endPoint y: 249, distance: 18.5
drag, startPoint x: 380, startPoint y: 216, endPoint x: 420, endPoint y: 215, distance: 39.6
drag, startPoint x: 248, startPoint y: 282, endPoint x: 264, endPoint y: 283, distance: 15.6
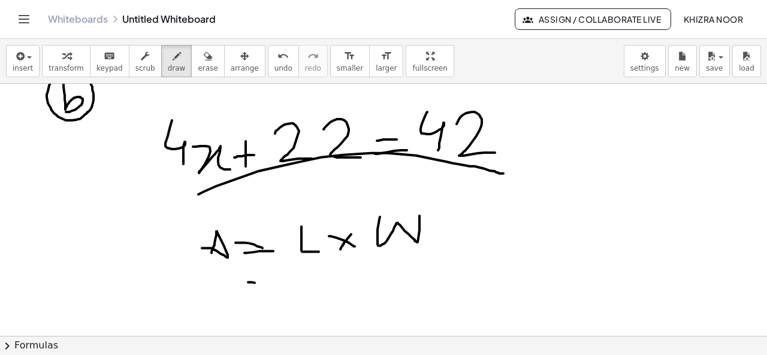
drag, startPoint x: 248, startPoint y: 295, endPoint x: 264, endPoint y: 295, distance: 15.6
drag, startPoint x: 290, startPoint y: 275, endPoint x: 312, endPoint y: 299, distance: 32.7
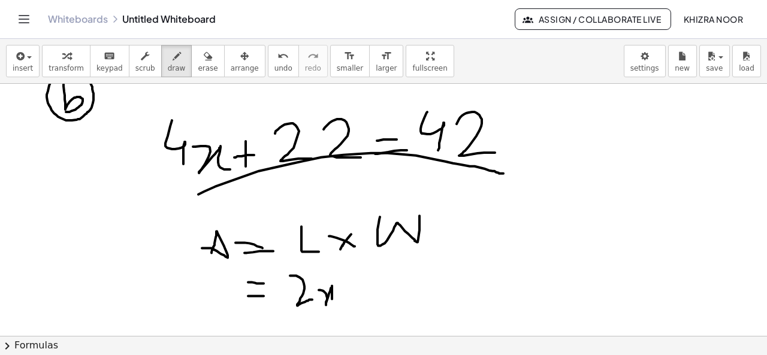
drag, startPoint x: 319, startPoint y: 289, endPoint x: 337, endPoint y: 304, distance: 23.0
drag, startPoint x: 348, startPoint y: 294, endPoint x: 362, endPoint y: 293, distance: 14.4
drag, startPoint x: 373, startPoint y: 274, endPoint x: 375, endPoint y: 304, distance: 30.6
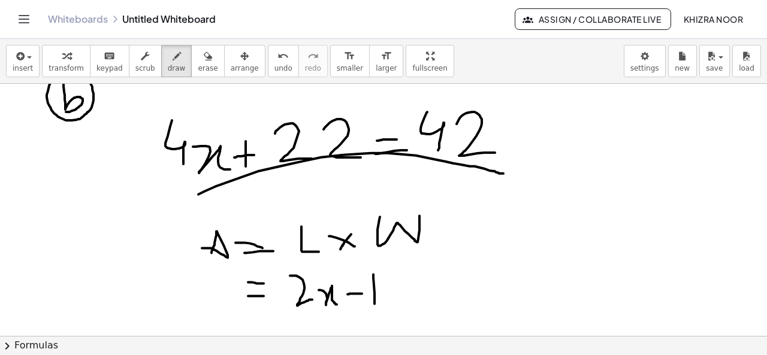
drag, startPoint x: 386, startPoint y: 274, endPoint x: 391, endPoint y: 330, distance: 56.5
drag, startPoint x: 285, startPoint y: 275, endPoint x: 290, endPoint y: 313, distance: 38.7
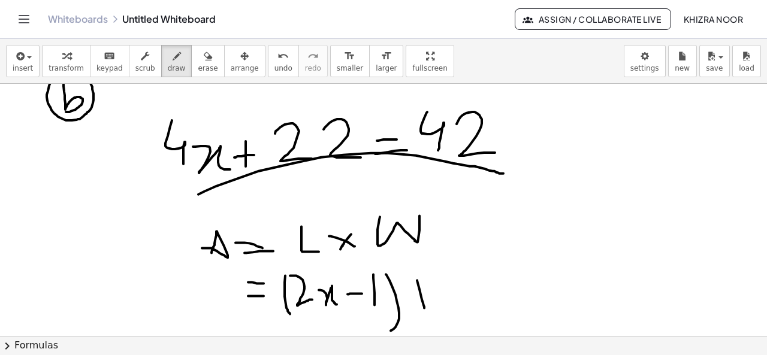
drag, startPoint x: 417, startPoint y: 280, endPoint x: 424, endPoint y: 309, distance: 29.7
drag, startPoint x: 432, startPoint y: 286, endPoint x: 481, endPoint y: 298, distance: 50.0
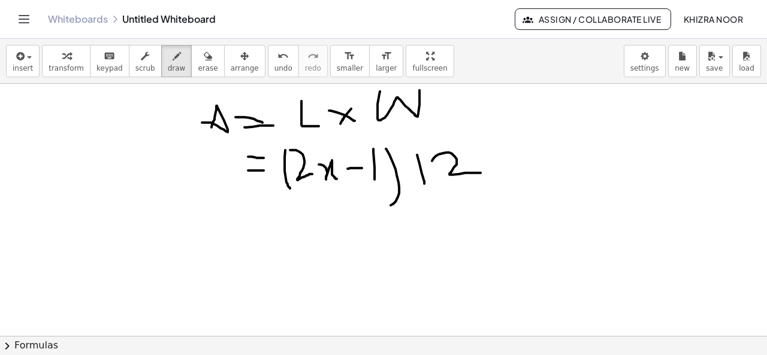
scroll to position [1520, 0]
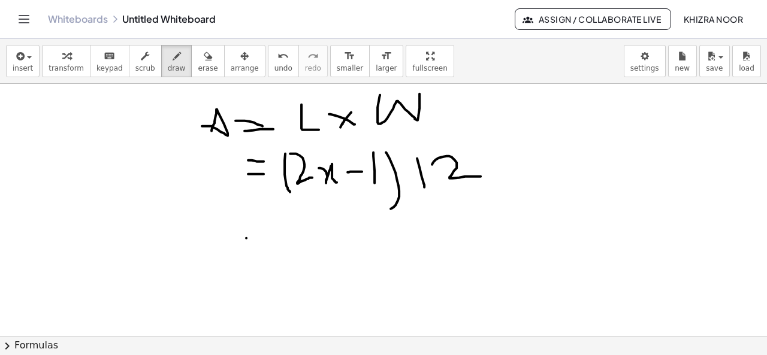
drag, startPoint x: 246, startPoint y: 237, endPoint x: 259, endPoint y: 237, distance: 12.6
drag, startPoint x: 248, startPoint y: 251, endPoint x: 261, endPoint y: 252, distance: 12.6
drag, startPoint x: 291, startPoint y: 233, endPoint x: 317, endPoint y: 254, distance: 33.7
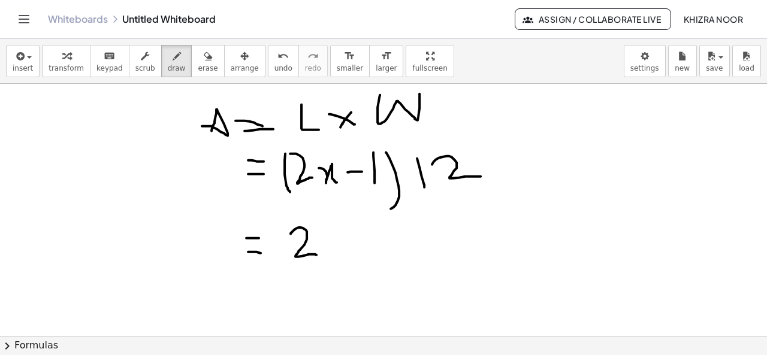
drag, startPoint x: 325, startPoint y: 225, endPoint x: 336, endPoint y: 263, distance: 39.8
drag, startPoint x: 350, startPoint y: 245, endPoint x: 378, endPoint y: 261, distance: 31.7
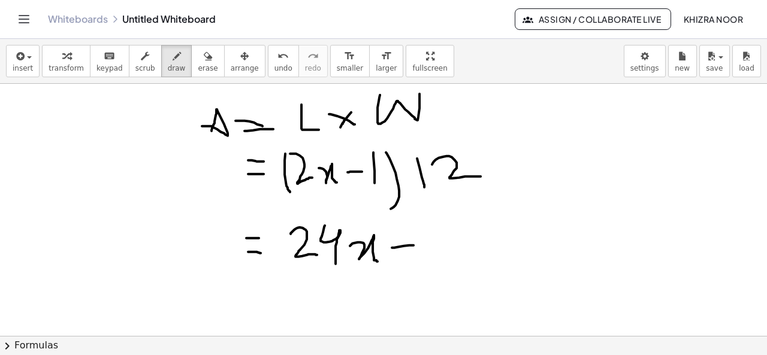
drag, startPoint x: 392, startPoint y: 247, endPoint x: 418, endPoint y: 245, distance: 26.5
drag, startPoint x: 440, startPoint y: 230, endPoint x: 441, endPoint y: 258, distance: 28.8
drag, startPoint x: 456, startPoint y: 241, endPoint x: 479, endPoint y: 259, distance: 29.5
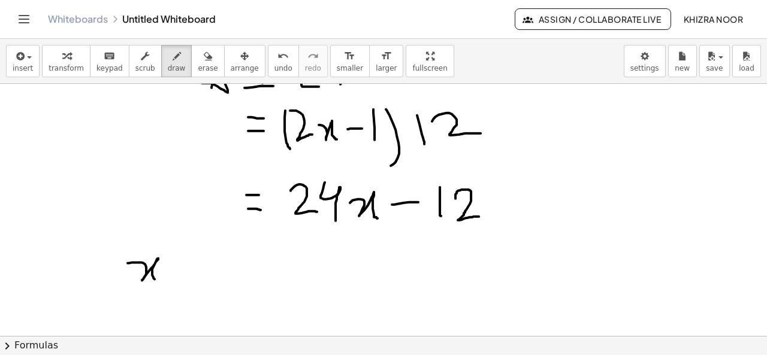
drag, startPoint x: 128, startPoint y: 262, endPoint x: 158, endPoint y: 280, distance: 35.5
drag, startPoint x: 169, startPoint y: 267, endPoint x: 189, endPoint y: 267, distance: 20.4
drag, startPoint x: 174, startPoint y: 272, endPoint x: 195, endPoint y: 273, distance: 21.6
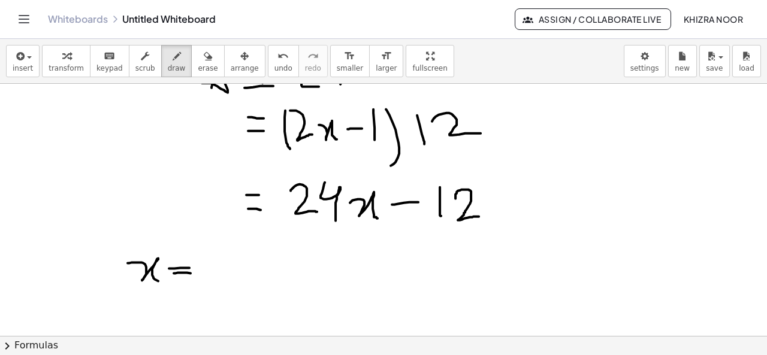
drag, startPoint x: 225, startPoint y: 248, endPoint x: 216, endPoint y: 275, distance: 28.2
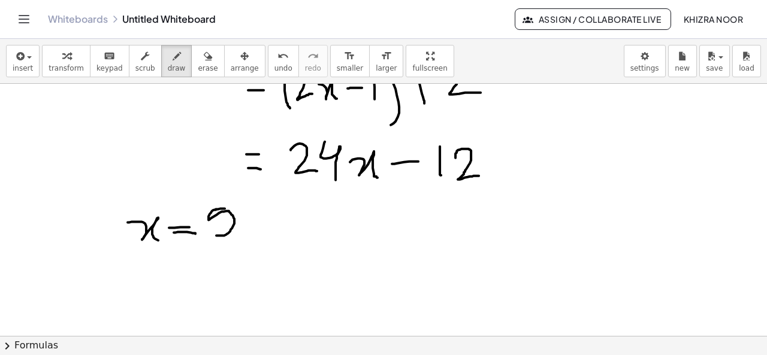
scroll to position [1649, 0]
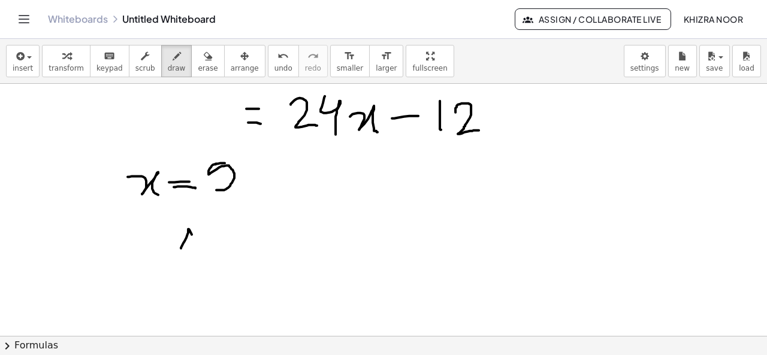
drag, startPoint x: 181, startPoint y: 248, endPoint x: 201, endPoint y: 251, distance: 20.7
drag, startPoint x: 185, startPoint y: 240, endPoint x: 213, endPoint y: 237, distance: 28.3
drag, startPoint x: 239, startPoint y: 237, endPoint x: 256, endPoint y: 237, distance: 17.4
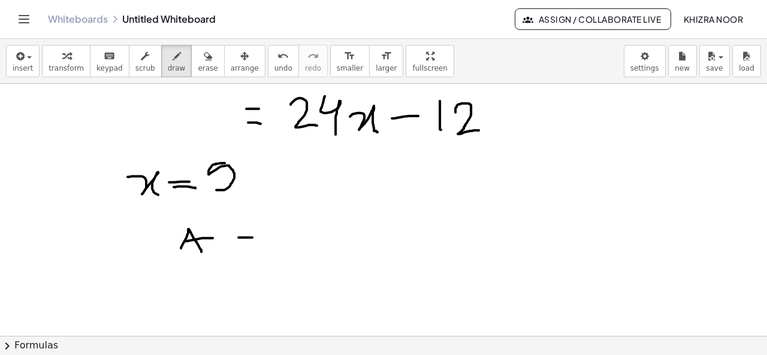
drag, startPoint x: 238, startPoint y: 246, endPoint x: 249, endPoint y: 246, distance: 11.4
drag, startPoint x: 281, startPoint y: 217, endPoint x: 308, endPoint y: 248, distance: 40.8
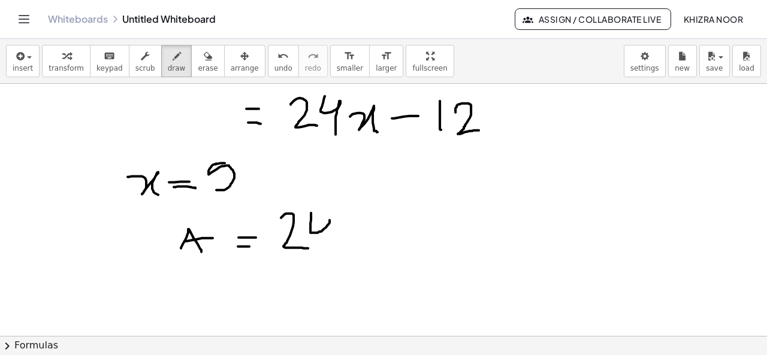
drag, startPoint x: 311, startPoint y: 212, endPoint x: 332, endPoint y: 246, distance: 40.1
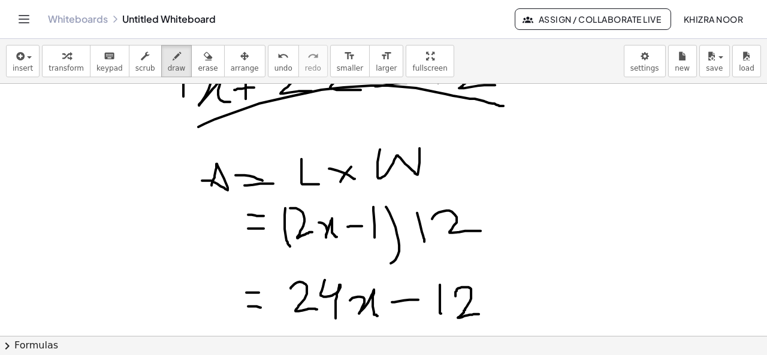
scroll to position [1479, 0]
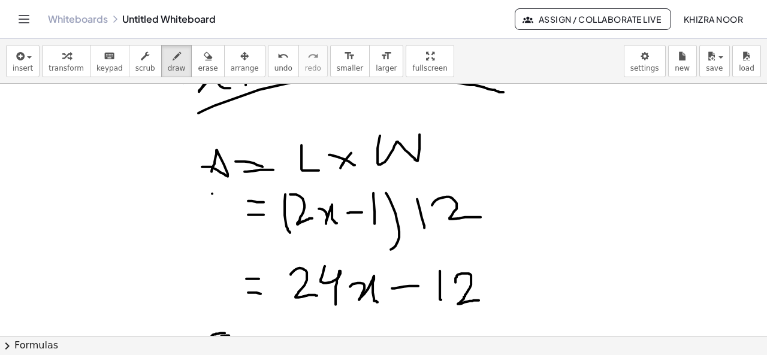
drag, startPoint x: 212, startPoint y: 192, endPoint x: 200, endPoint y: 228, distance: 38.1
drag, startPoint x: 214, startPoint y: 198, endPoint x: 222, endPoint y: 220, distance: 22.9
drag, startPoint x: 206, startPoint y: 210, endPoint x: 217, endPoint y: 210, distance: 10.8
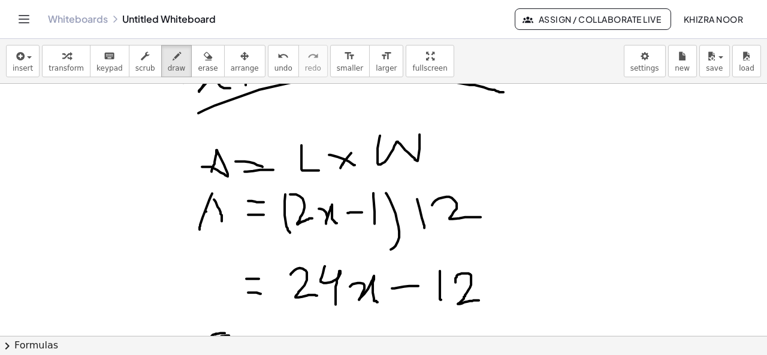
drag, startPoint x: 204, startPoint y: 263, endPoint x: 196, endPoint y: 285, distance: 23.2
drag, startPoint x: 206, startPoint y: 261, endPoint x: 219, endPoint y: 288, distance: 30.3
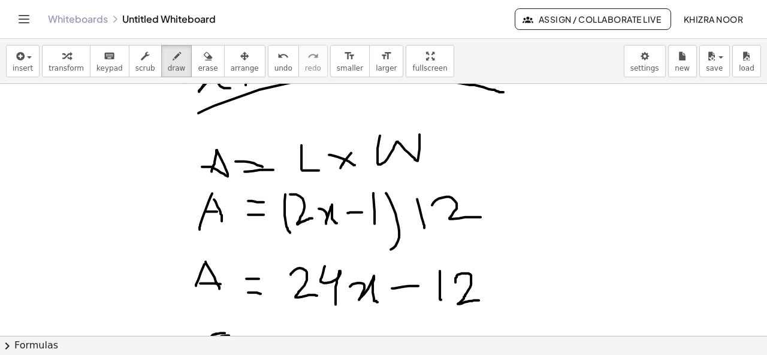
drag, startPoint x: 200, startPoint y: 282, endPoint x: 221, endPoint y: 283, distance: 20.4
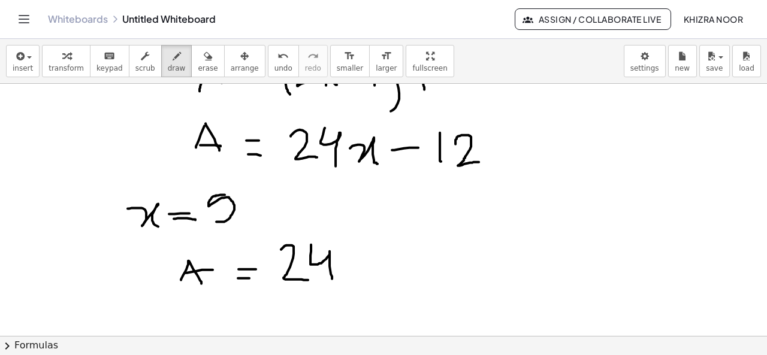
scroll to position [1646, 0]
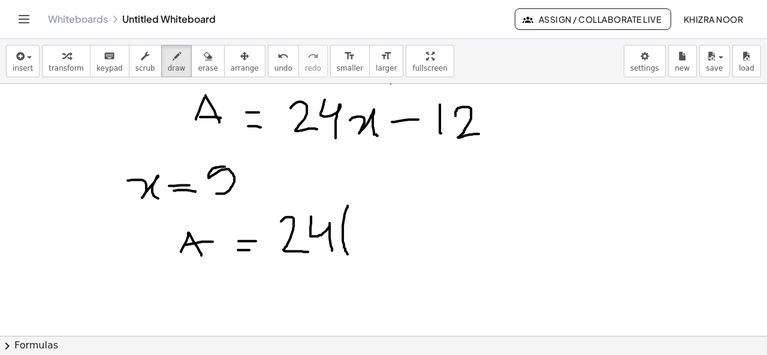
drag, startPoint x: 348, startPoint y: 205, endPoint x: 352, endPoint y: 259, distance: 54.1
drag, startPoint x: 374, startPoint y: 218, endPoint x: 360, endPoint y: 250, distance: 35.4
drag, startPoint x: 384, startPoint y: 203, endPoint x: 398, endPoint y: 252, distance: 51.0
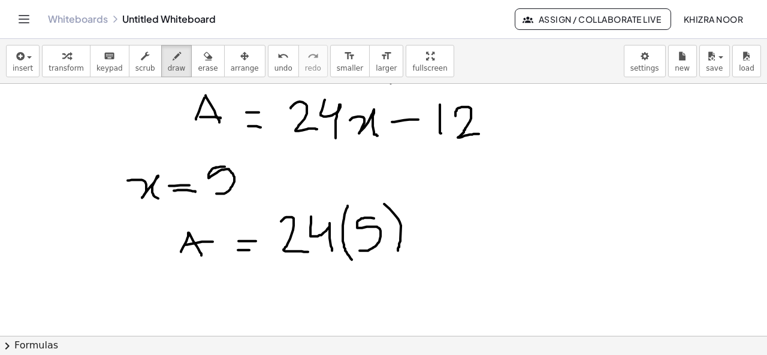
drag, startPoint x: 424, startPoint y: 224, endPoint x: 461, endPoint y: 220, distance: 37.9
drag, startPoint x: 475, startPoint y: 206, endPoint x: 481, endPoint y: 242, distance: 35.9
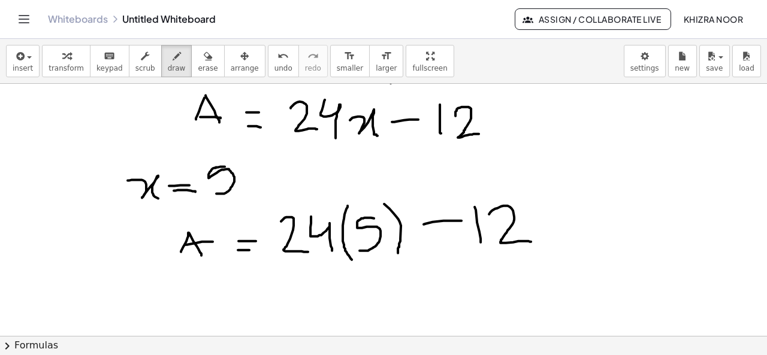
drag, startPoint x: 489, startPoint y: 213, endPoint x: 531, endPoint y: 241, distance: 50.2
drag, startPoint x: 236, startPoint y: 285, endPoint x: 254, endPoint y: 285, distance: 18.0
drag, startPoint x: 237, startPoint y: 298, endPoint x: 249, endPoint y: 299, distance: 12.6
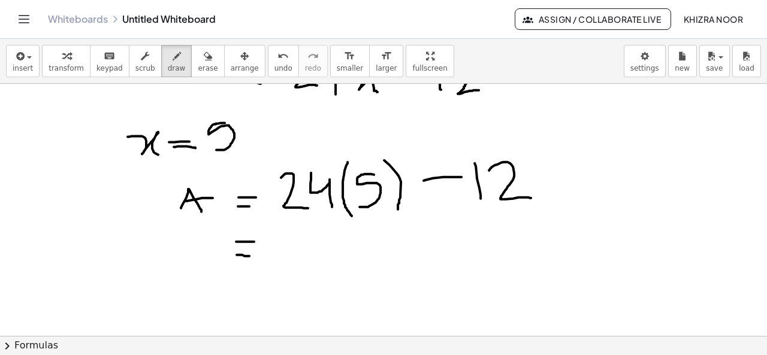
scroll to position [1703, 0]
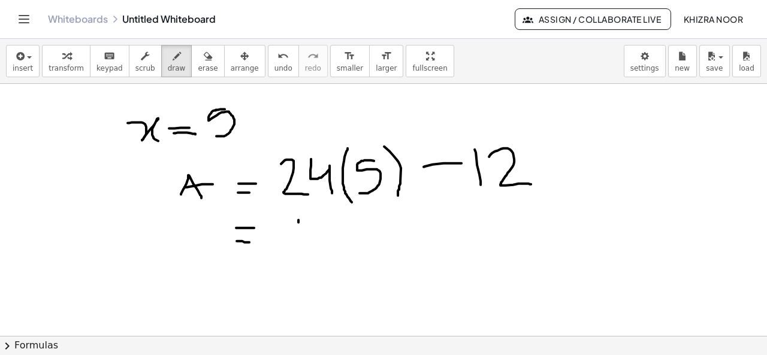
drag, startPoint x: 298, startPoint y: 219, endPoint x: 296, endPoint y: 252, distance: 33.6
drag, startPoint x: 322, startPoint y: 221, endPoint x: 352, endPoint y: 252, distance: 43.3
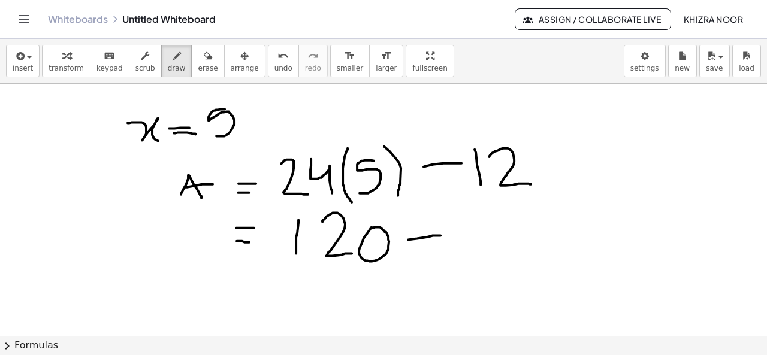
drag, startPoint x: 408, startPoint y: 239, endPoint x: 442, endPoint y: 234, distance: 33.8
drag, startPoint x: 465, startPoint y: 210, endPoint x: 466, endPoint y: 248, distance: 37.2
drag, startPoint x: 485, startPoint y: 215, endPoint x: 539, endPoint y: 238, distance: 58.0
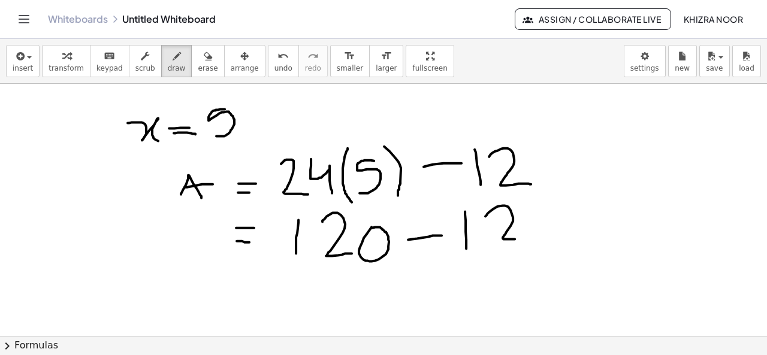
drag, startPoint x: 233, startPoint y: 292, endPoint x: 256, endPoint y: 291, distance: 23.4
drag, startPoint x: 237, startPoint y: 301, endPoint x: 252, endPoint y: 301, distance: 14.4
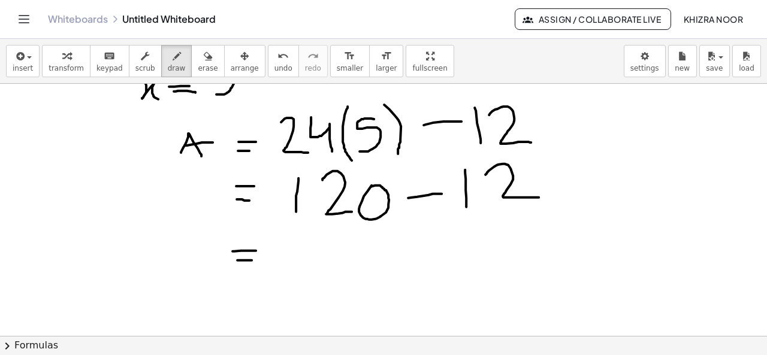
scroll to position [1738, 0]
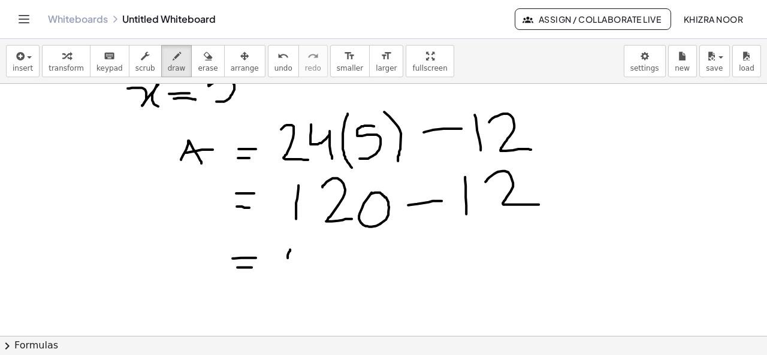
drag, startPoint x: 290, startPoint y: 249, endPoint x: 285, endPoint y: 279, distance: 30.3
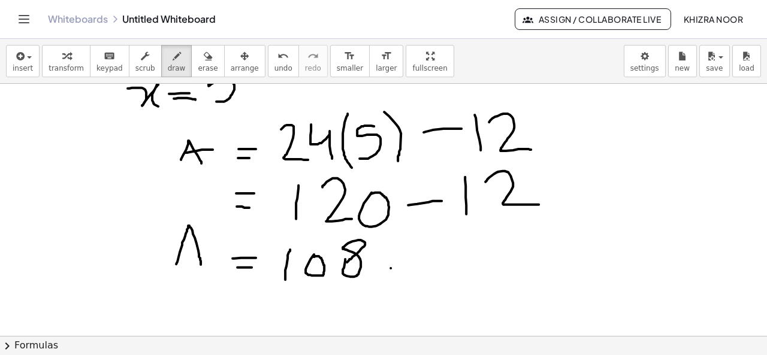
drag, startPoint x: 176, startPoint y: 263, endPoint x: 201, endPoint y: 264, distance: 24.6
drag, startPoint x: 183, startPoint y: 250, endPoint x: 200, endPoint y: 249, distance: 16.8
drag, startPoint x: 290, startPoint y: 242, endPoint x: 287, endPoint y: 276, distance: 34.9
